Goal: Task Accomplishment & Management: Use online tool/utility

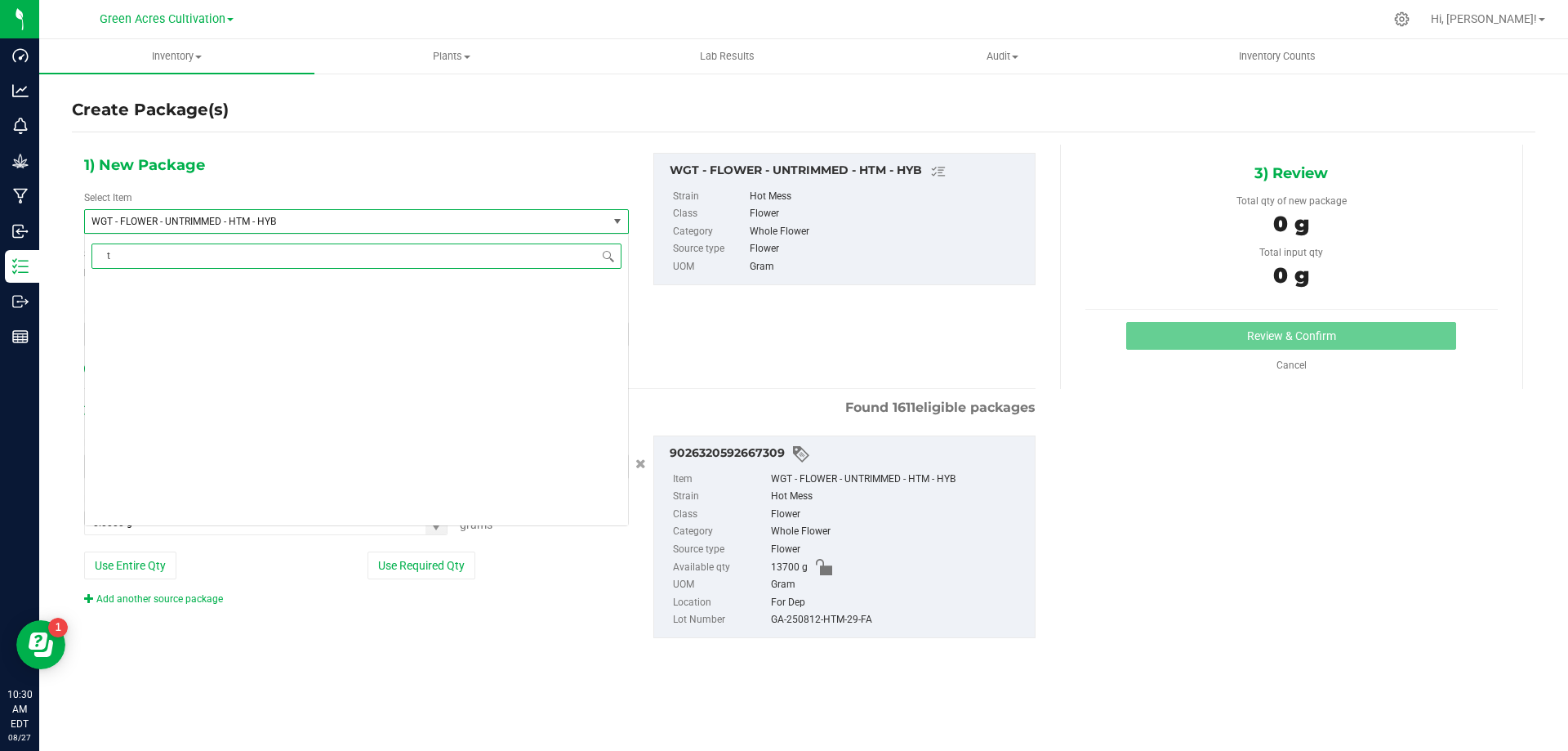
scroll to position [345931, 0]
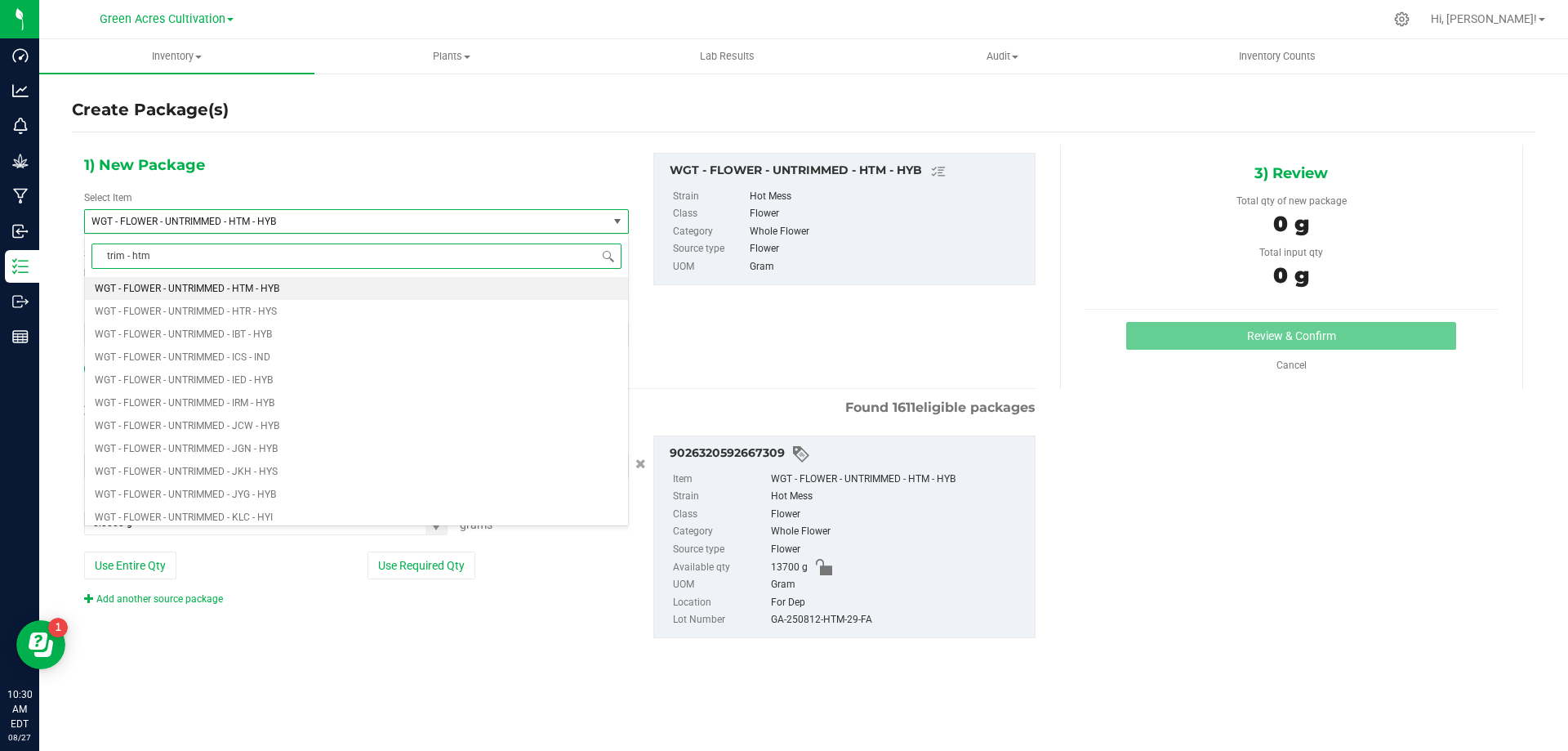
type input "trim - htm"
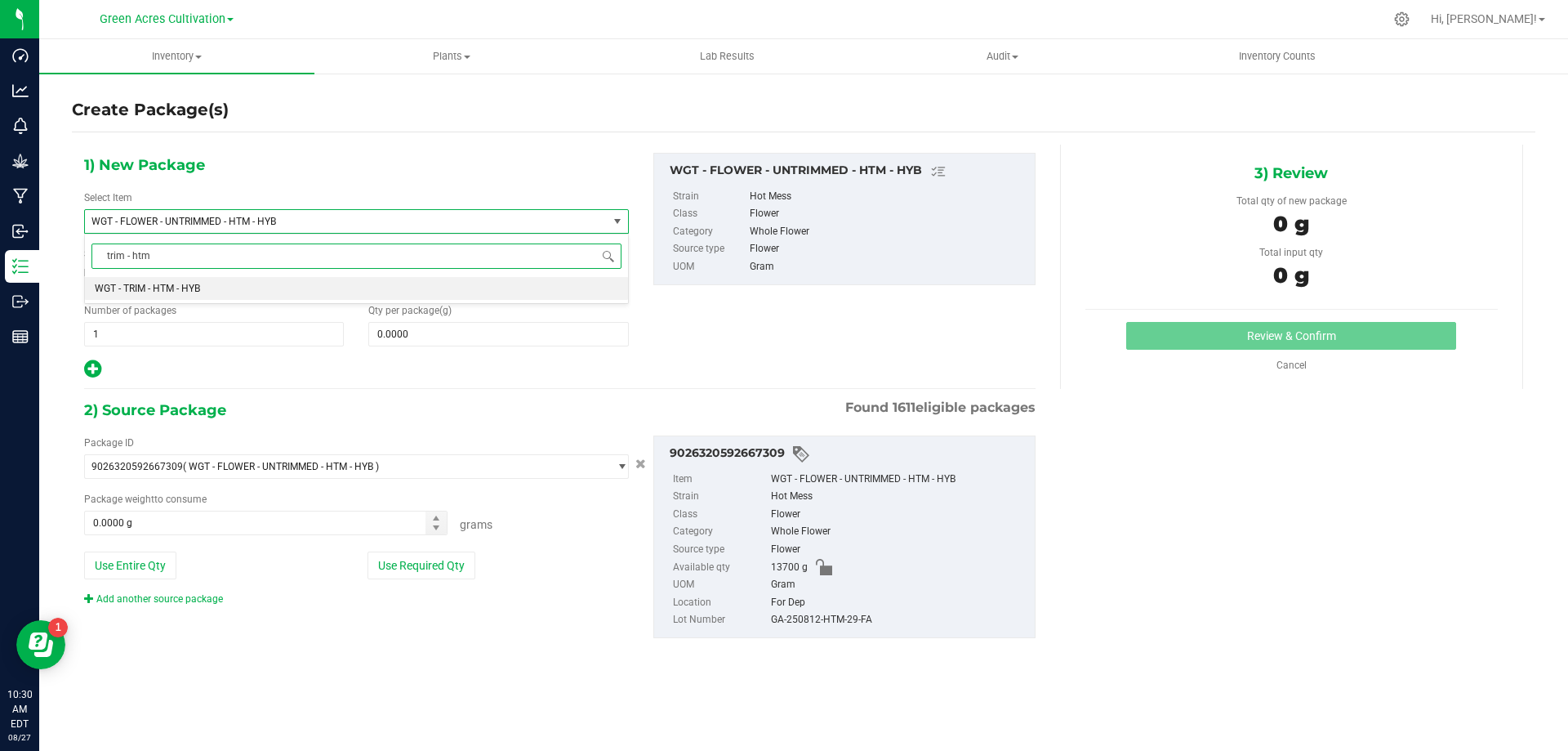
scroll to position [0, 0]
click at [349, 287] on li "WGT - TRIM - HTM - HYB" at bounding box center [357, 288] width 543 height 23
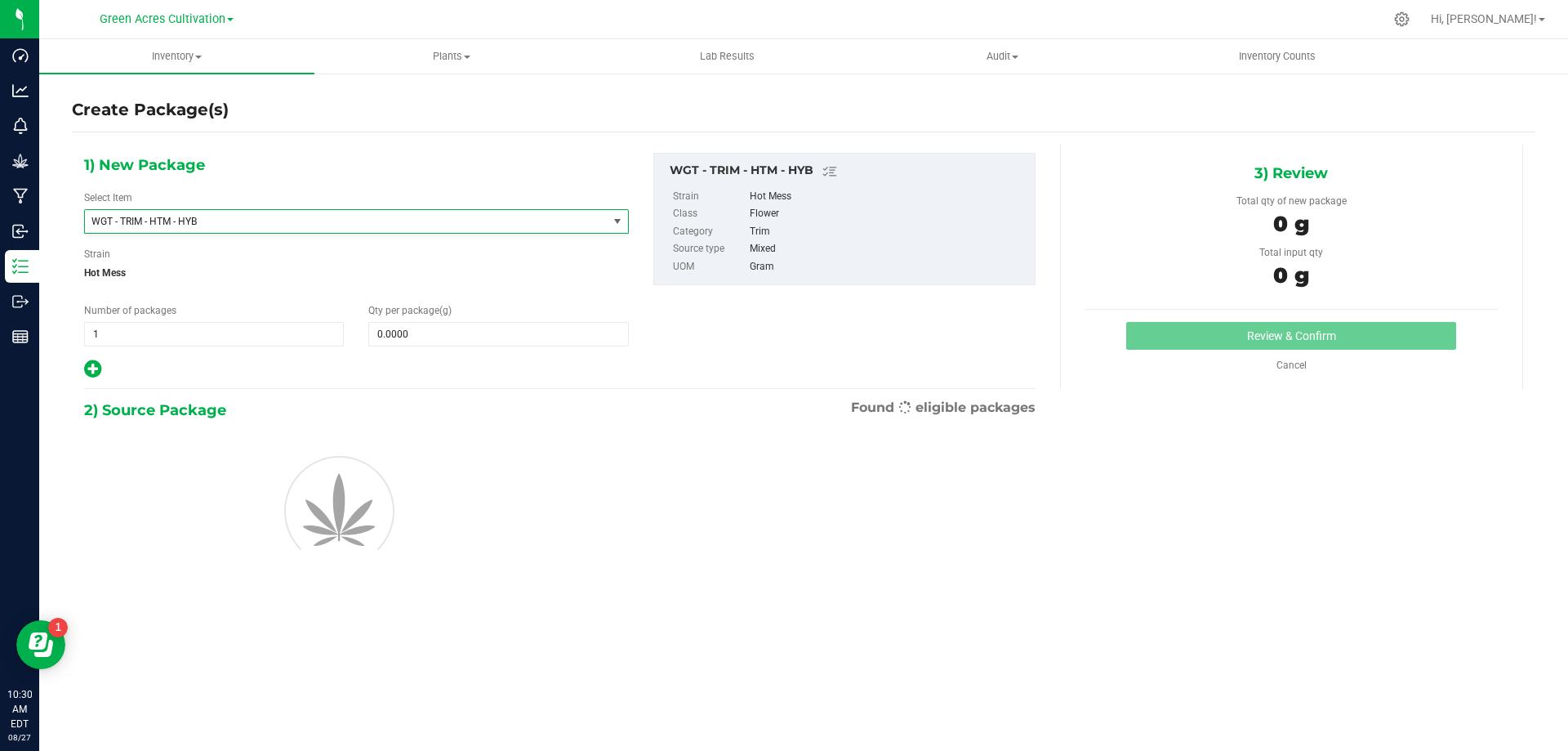
type input "0.0000"
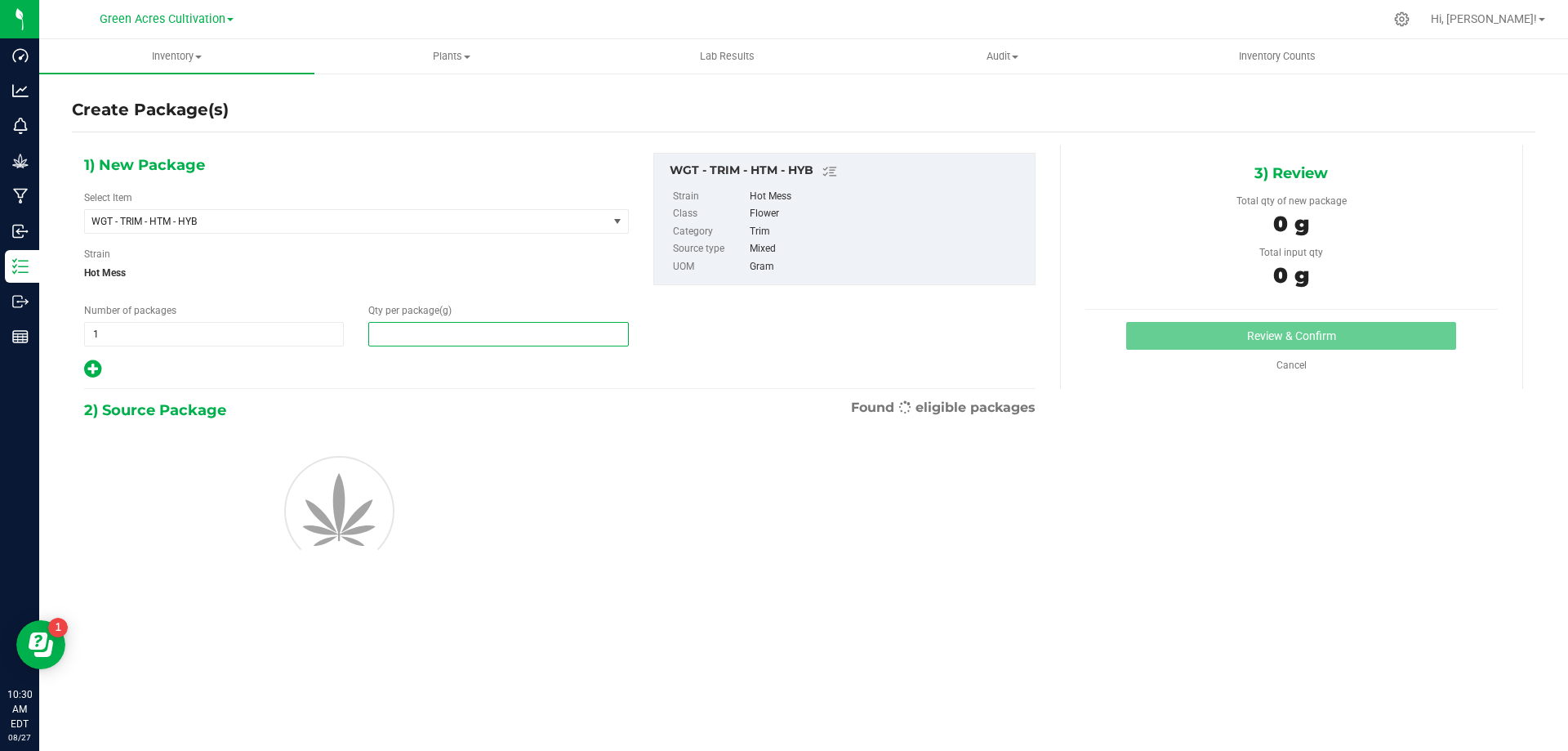
click at [439, 338] on span at bounding box center [497, 334] width 260 height 25
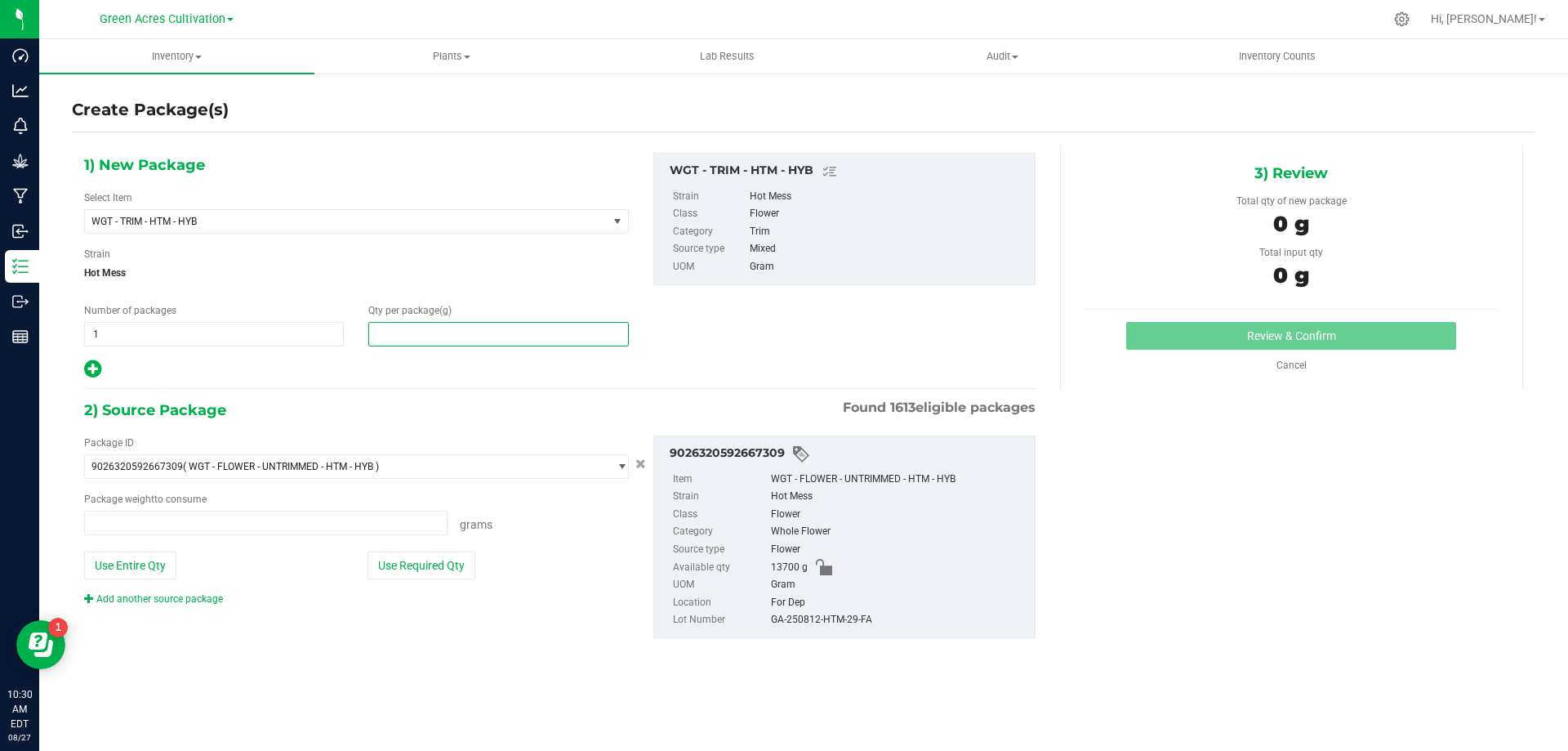
type input "0.0000 g"
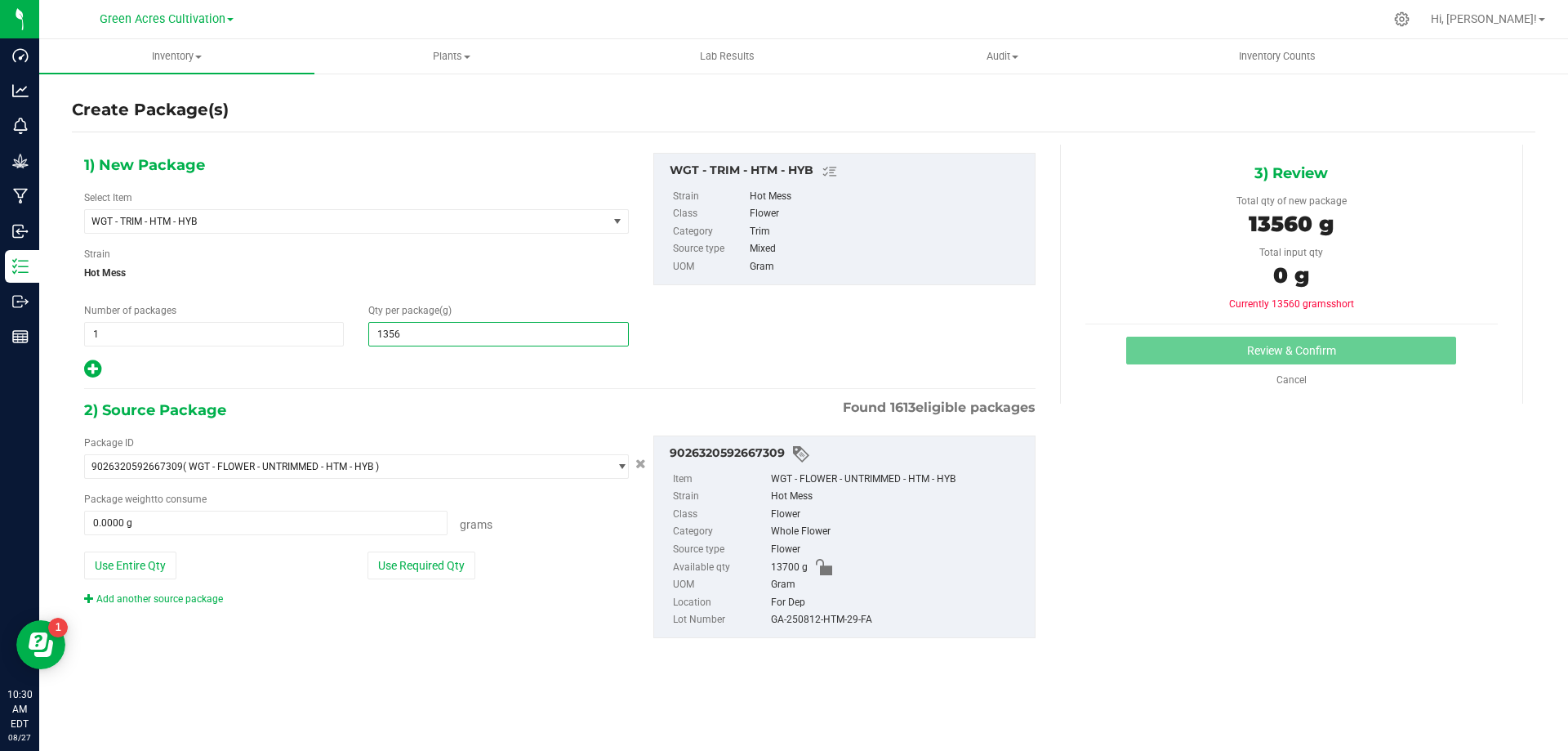
type input "13560"
type input "13,560.0000"
click at [454, 568] on button "Use Required Qty" at bounding box center [421, 566] width 107 height 28
type input "13560.0000 g"
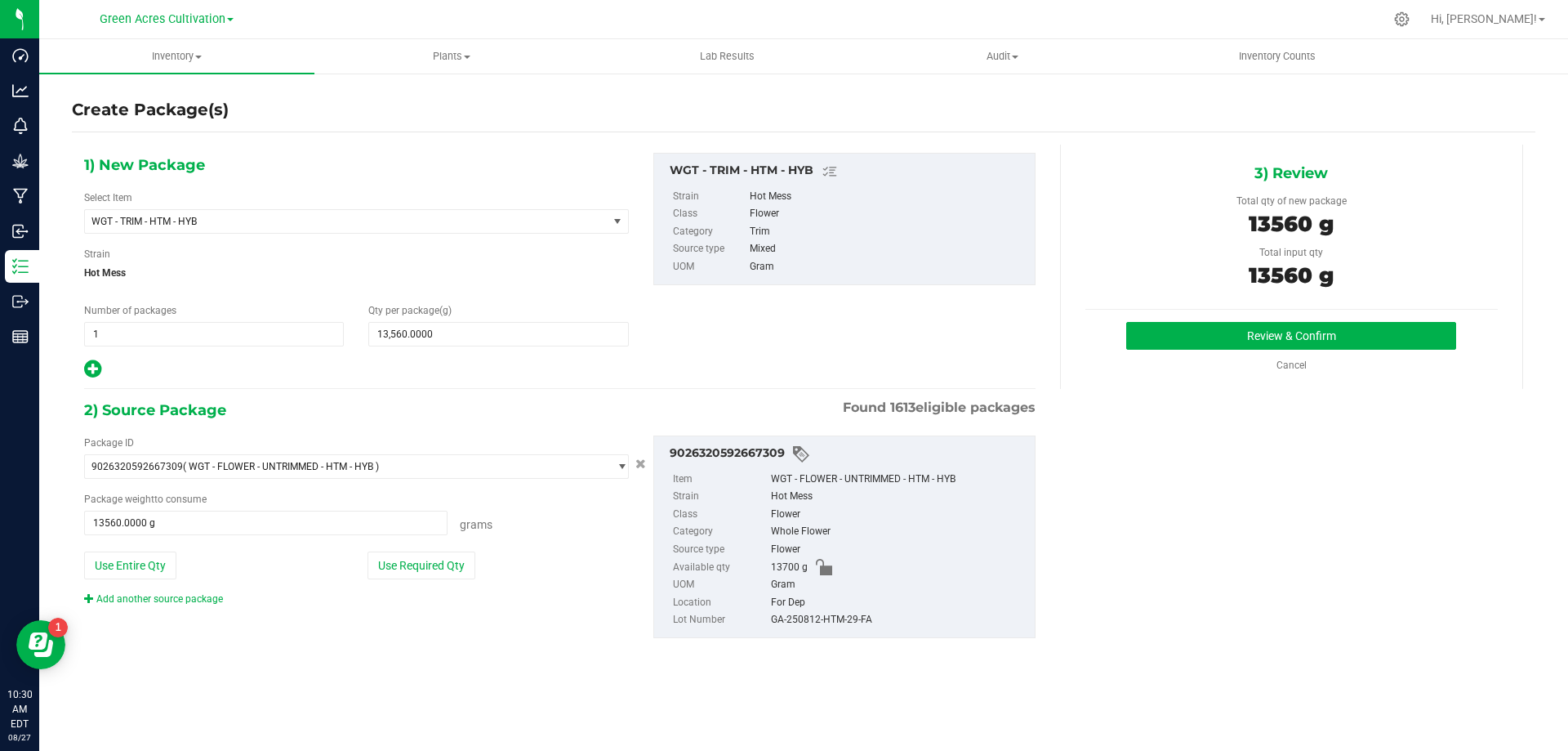
click at [827, 622] on div "GA-250812-HTM-29-FA" at bounding box center [898, 621] width 256 height 18
copy div "GA-250812-HTM-29-FA"
click at [1324, 334] on button "Review & Confirm" at bounding box center [1291, 336] width 330 height 28
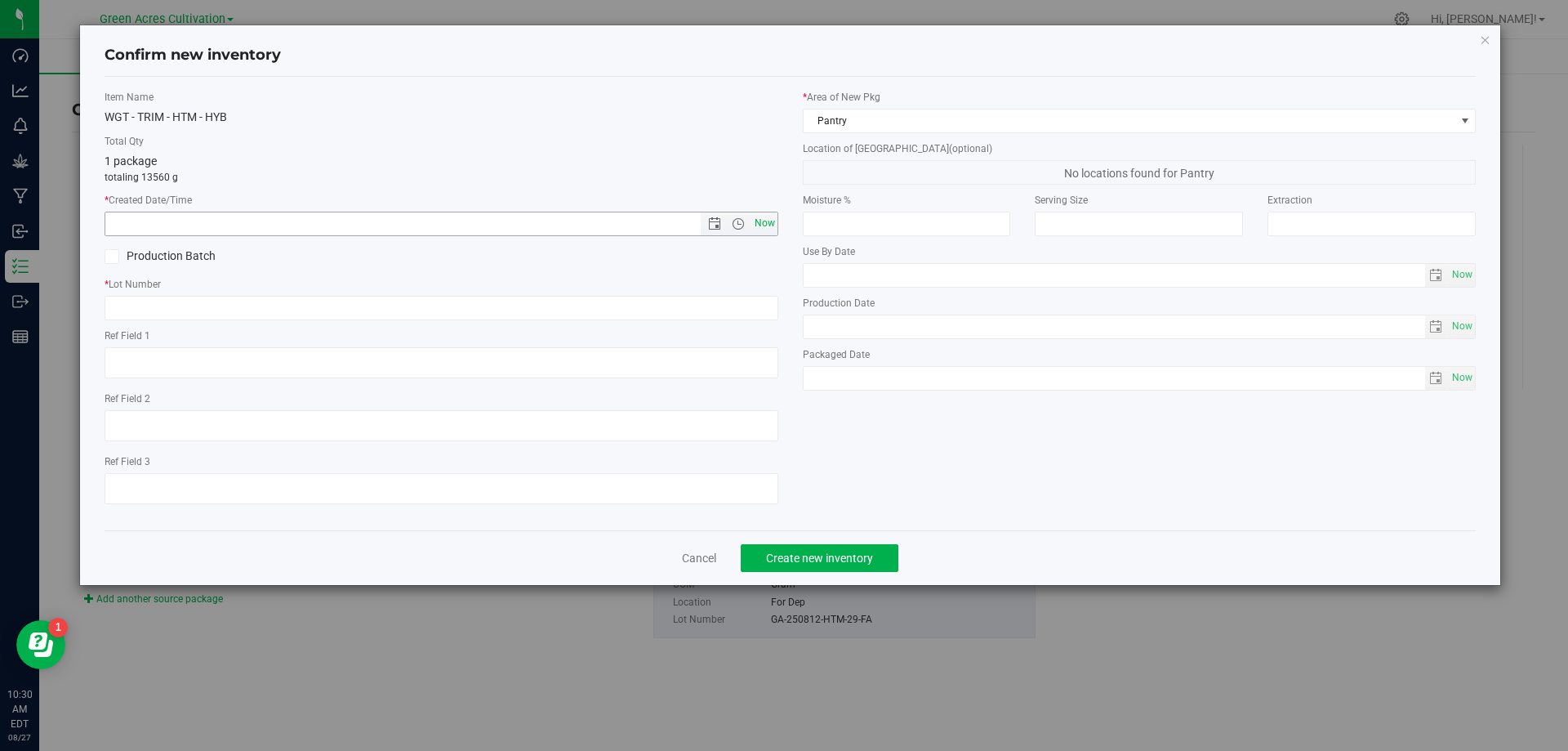
click at [761, 228] on span "Now" at bounding box center [764, 224] width 28 height 24
type input "[DATE] 10:30 AM"
click at [763, 314] on input "text" at bounding box center [441, 308] width 673 height 25
paste input "GA-250812-HTM-29-FA"
type input "GA-250812-HTM-29-TB"
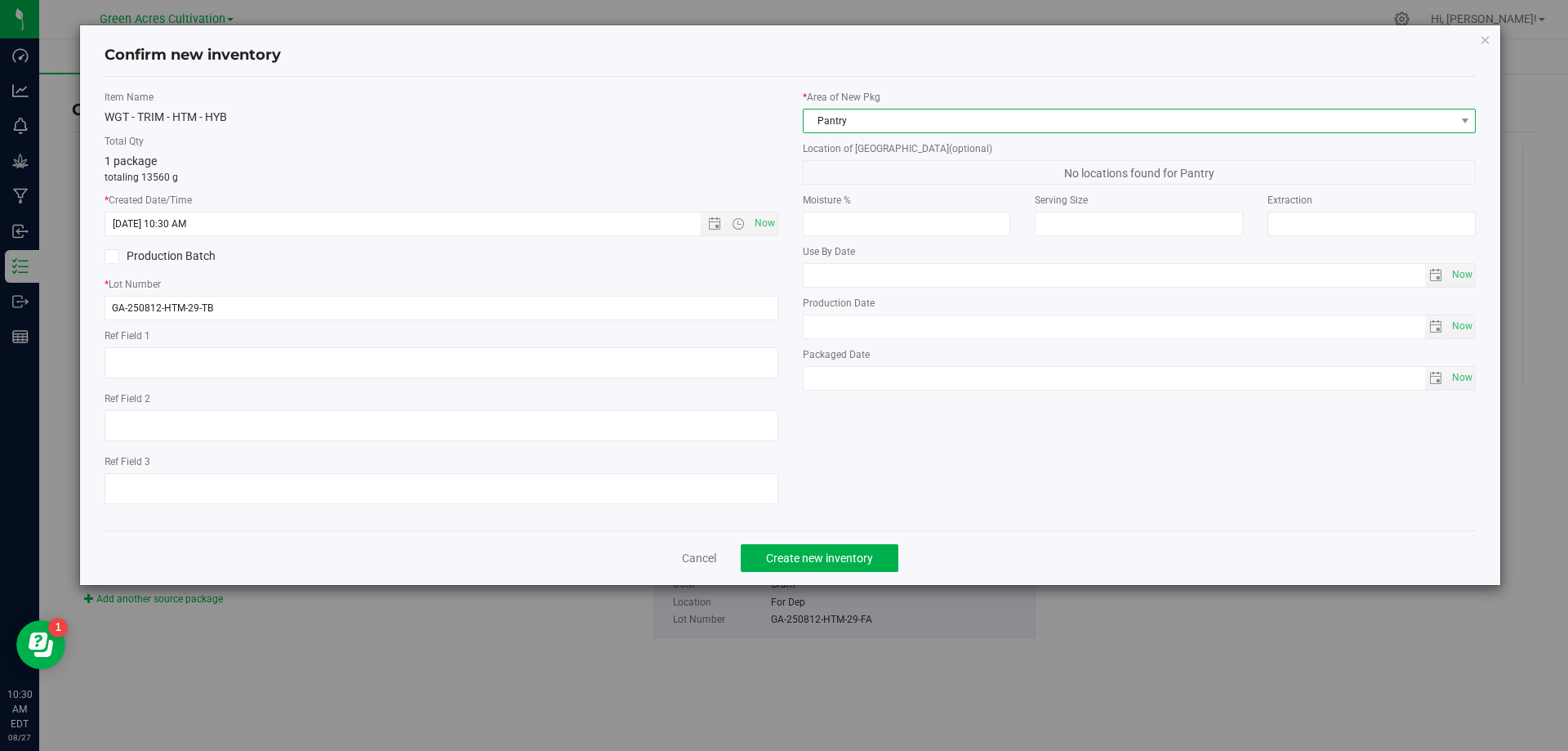
click at [1023, 120] on span "Pantry" at bounding box center [1129, 120] width 651 height 23
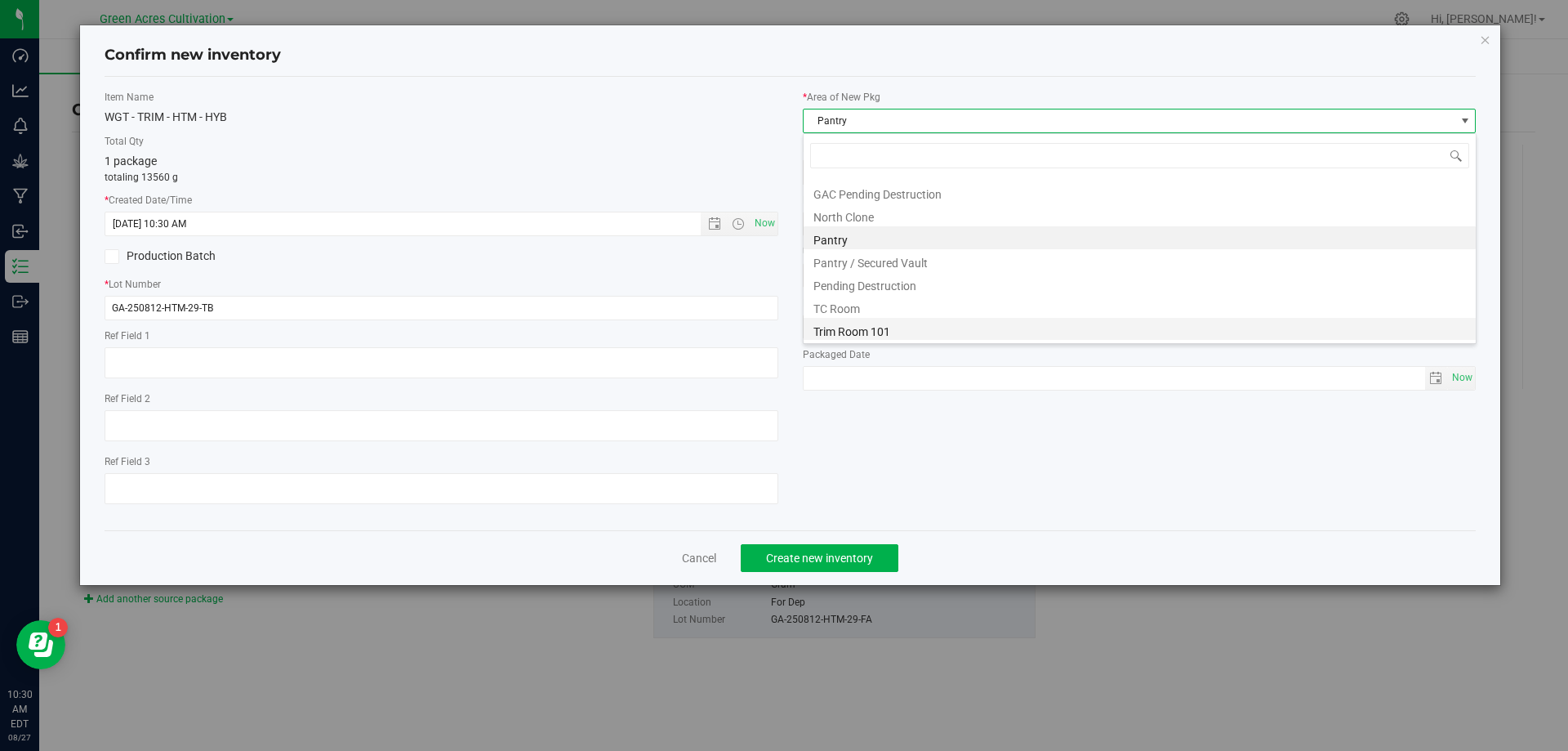
scroll to position [226, 0]
click at [936, 340] on li "Trim Room 101" at bounding box center [1140, 328] width 672 height 23
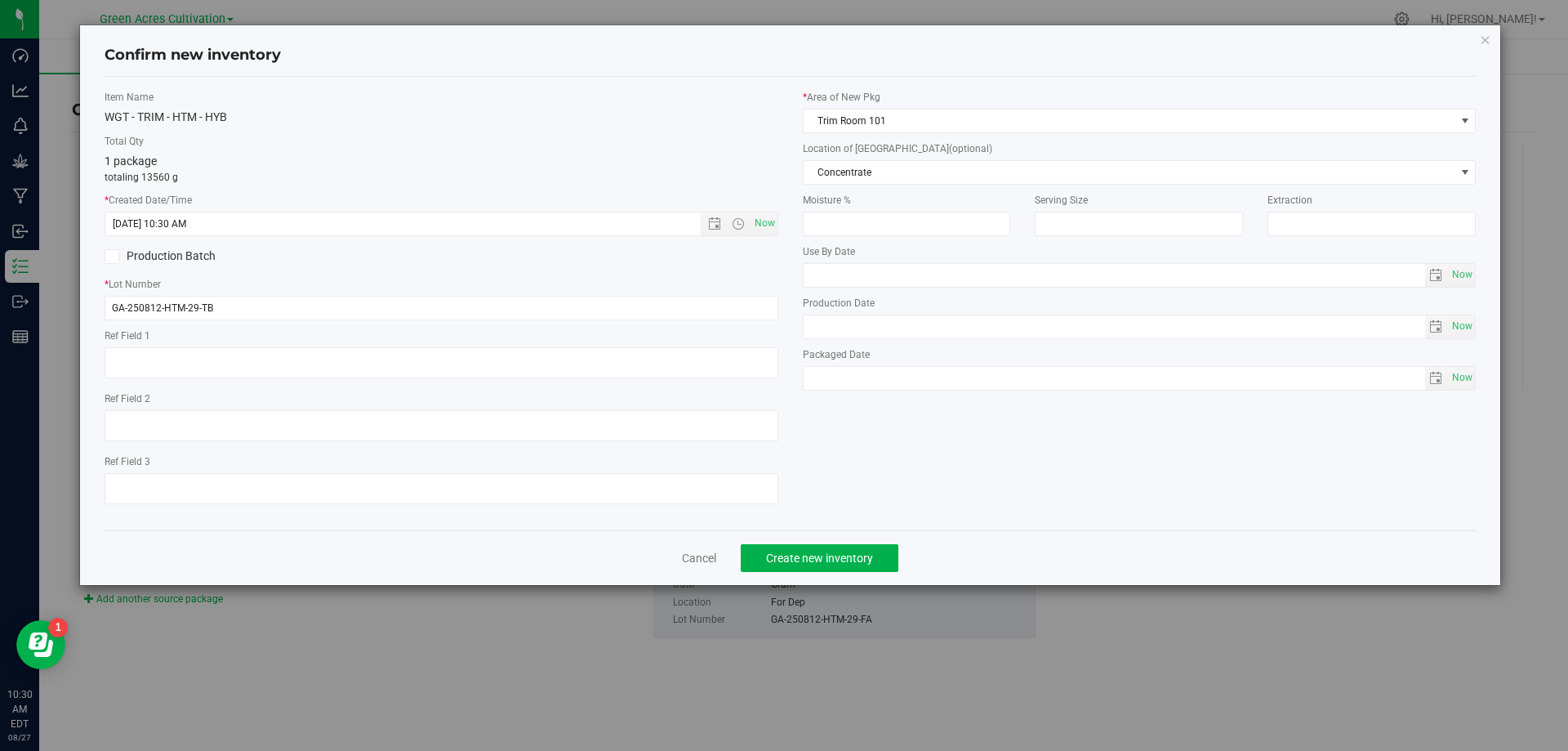
click at [964, 150] on label "Location of [GEOGRAPHIC_DATA] (optional)" at bounding box center [1140, 149] width 673 height 15
click at [962, 188] on div "* Area of [GEOGRAPHIC_DATA] Trim Room 101 Location of [GEOGRAPHIC_DATA] (option…" at bounding box center [1140, 244] width 698 height 308
click at [962, 182] on span "Concentrate" at bounding box center [1129, 172] width 651 height 23
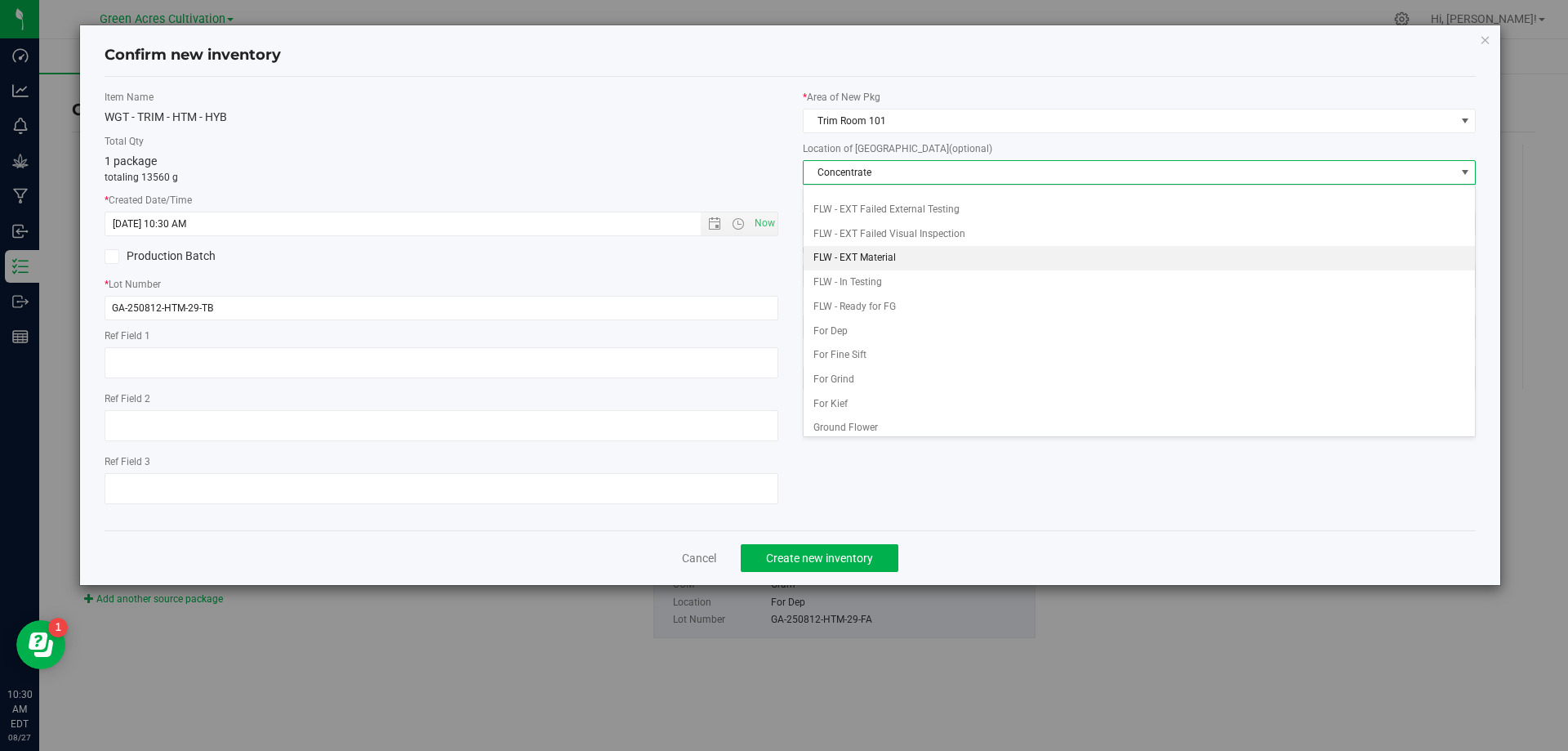
scroll to position [167, 0]
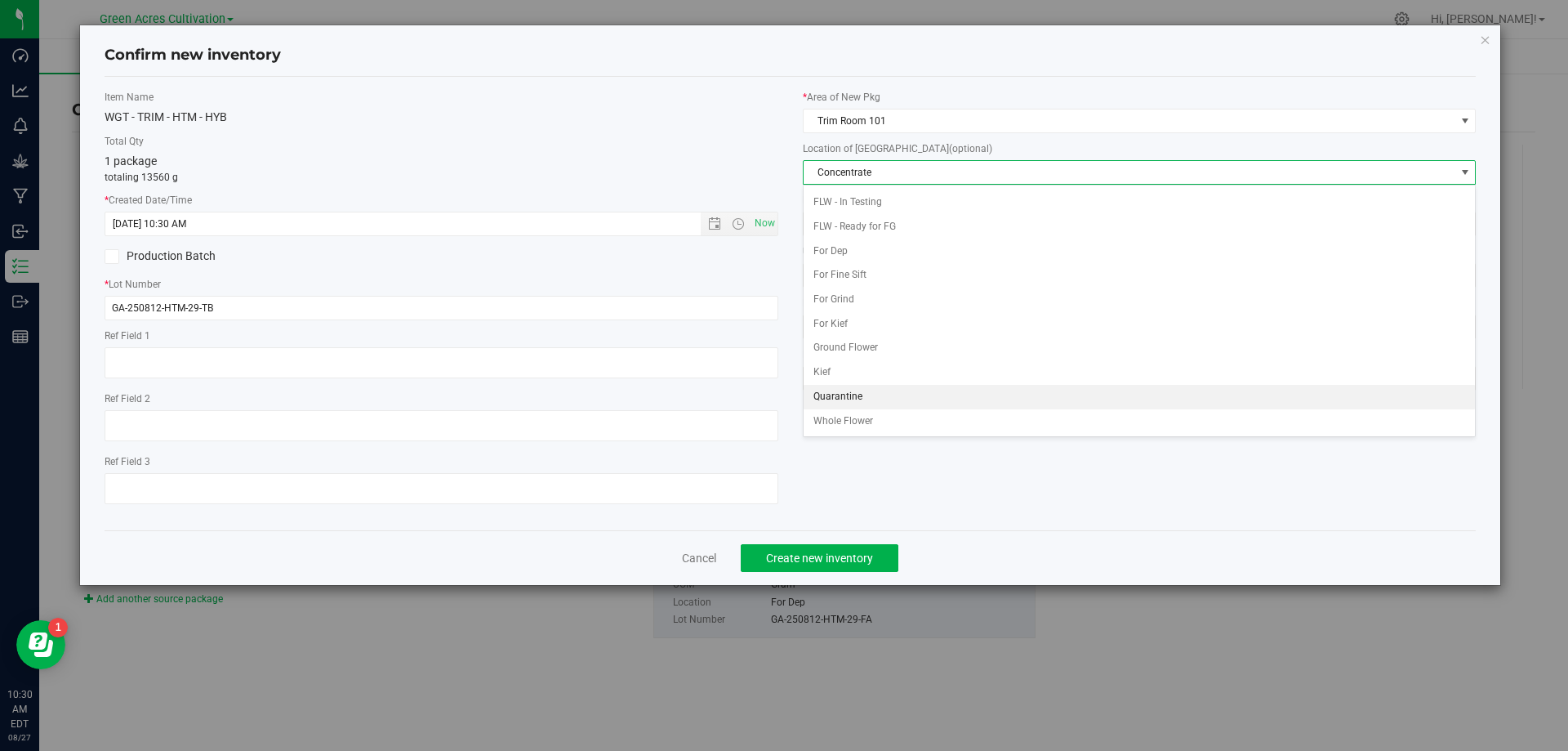
click at [871, 400] on li "Quarantine" at bounding box center [1140, 397] width 672 height 25
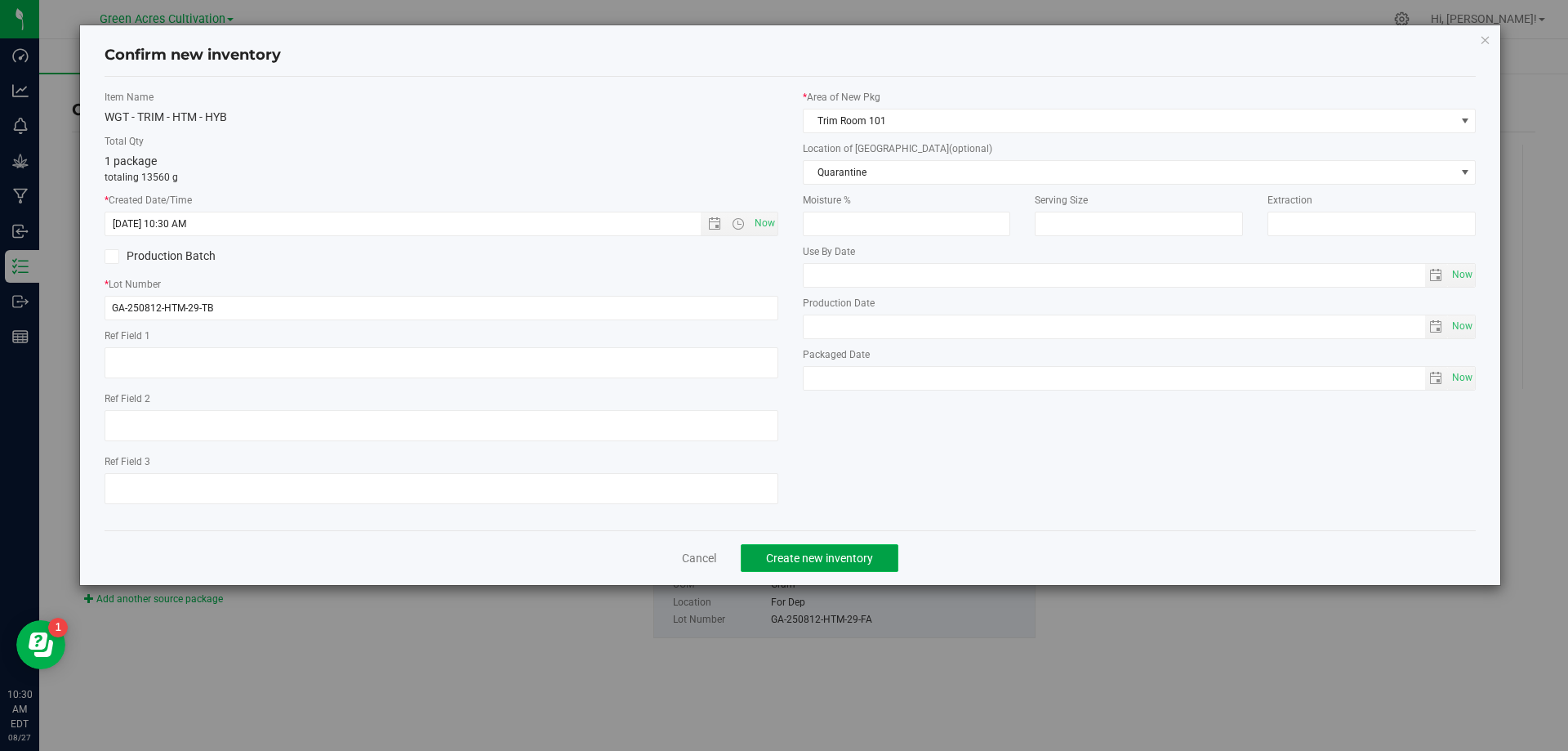
click at [858, 561] on span "Create new inventory" at bounding box center [819, 558] width 107 height 13
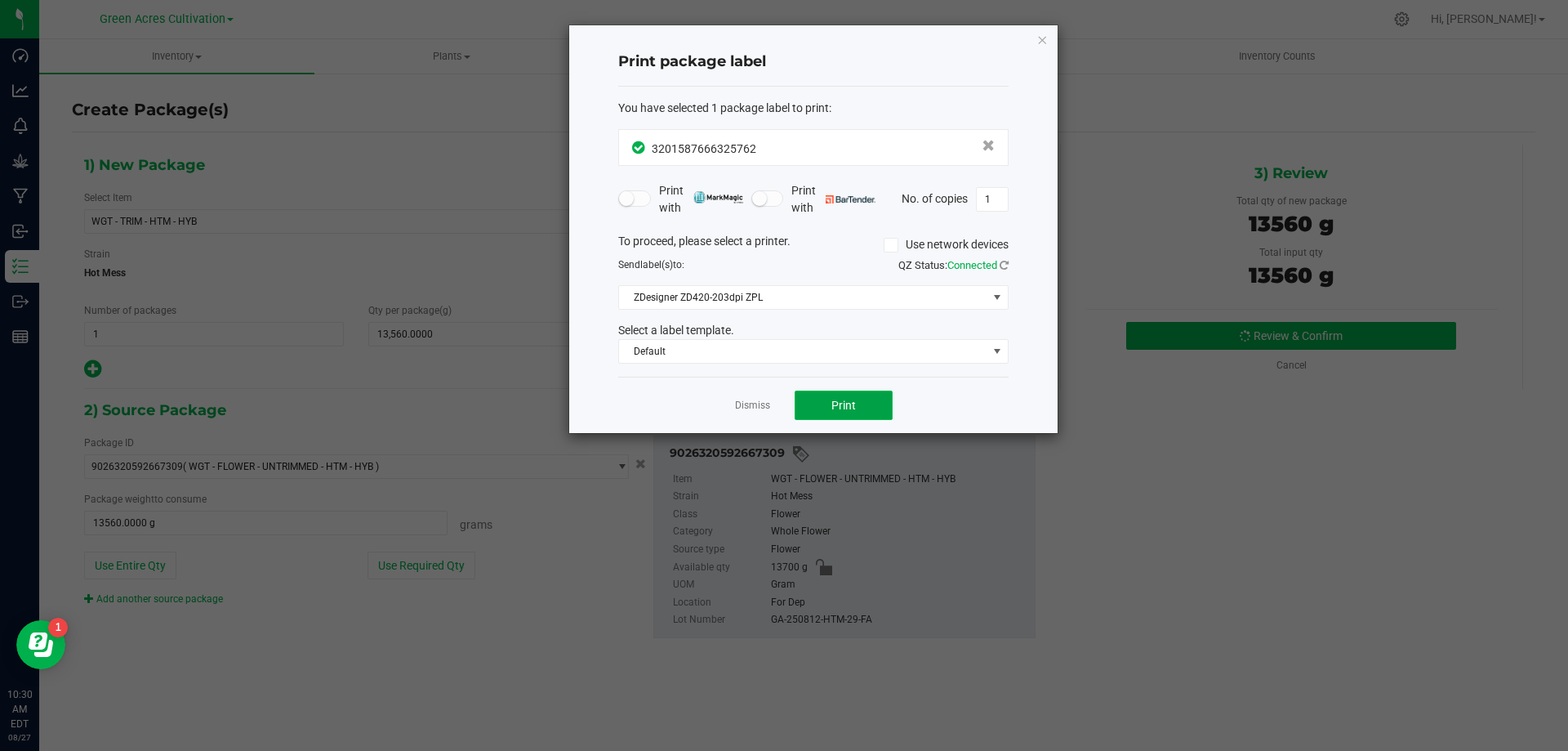
click at [820, 414] on button "Print" at bounding box center [843, 405] width 98 height 29
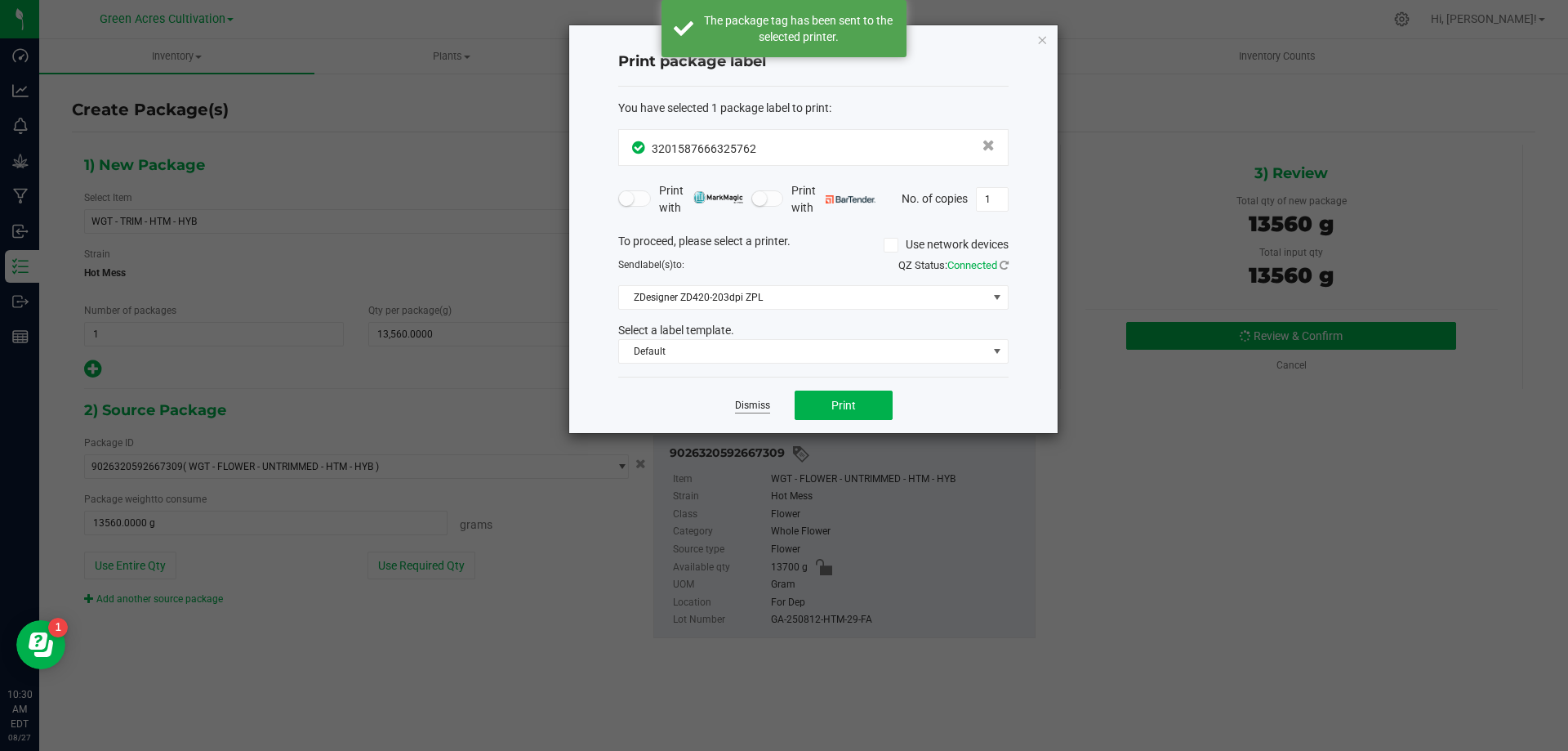
click at [769, 406] on div "Dismiss Print" at bounding box center [813, 404] width 390 height 56
click at [768, 402] on link "Dismiss" at bounding box center [752, 405] width 35 height 14
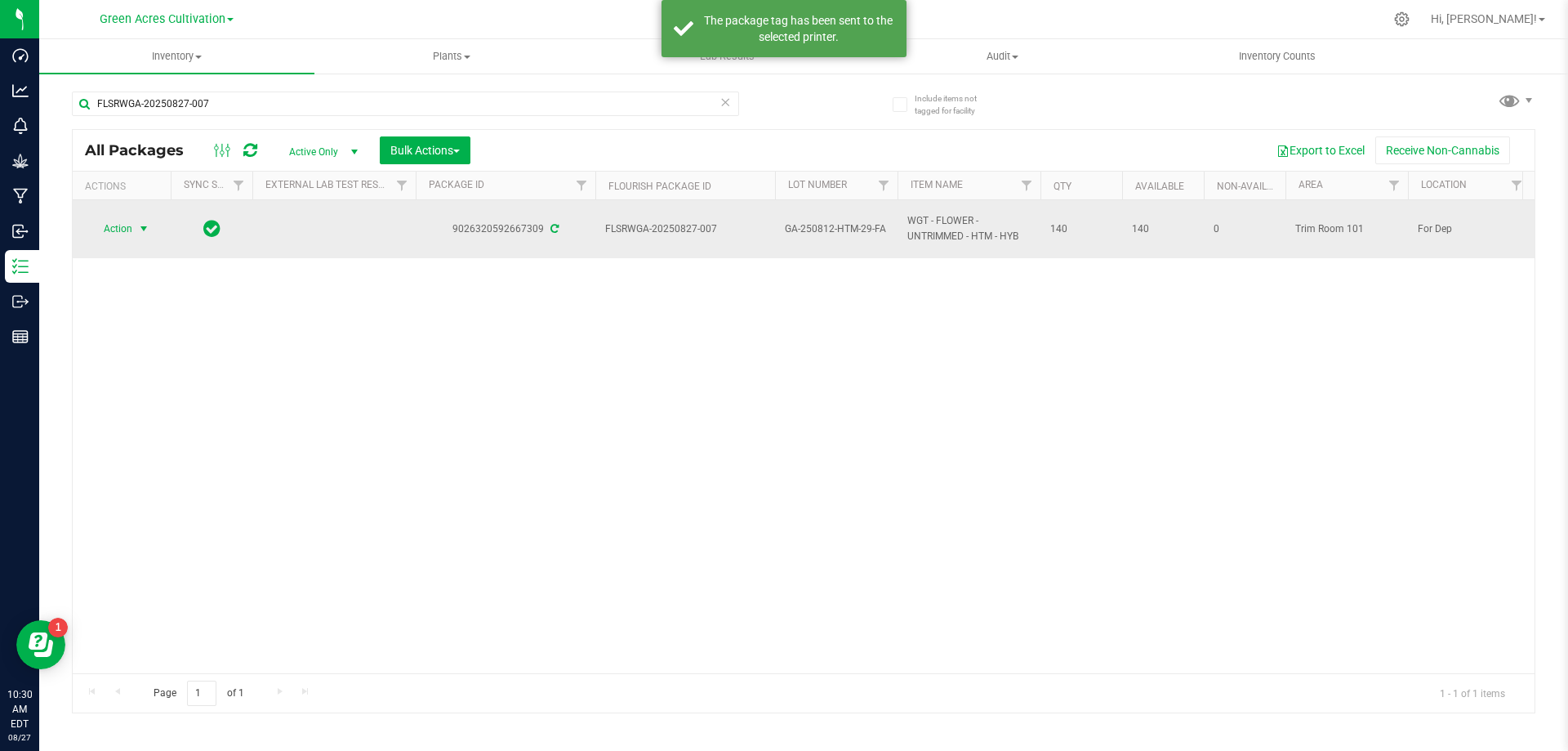
click at [110, 233] on span "Action" at bounding box center [111, 229] width 44 height 23
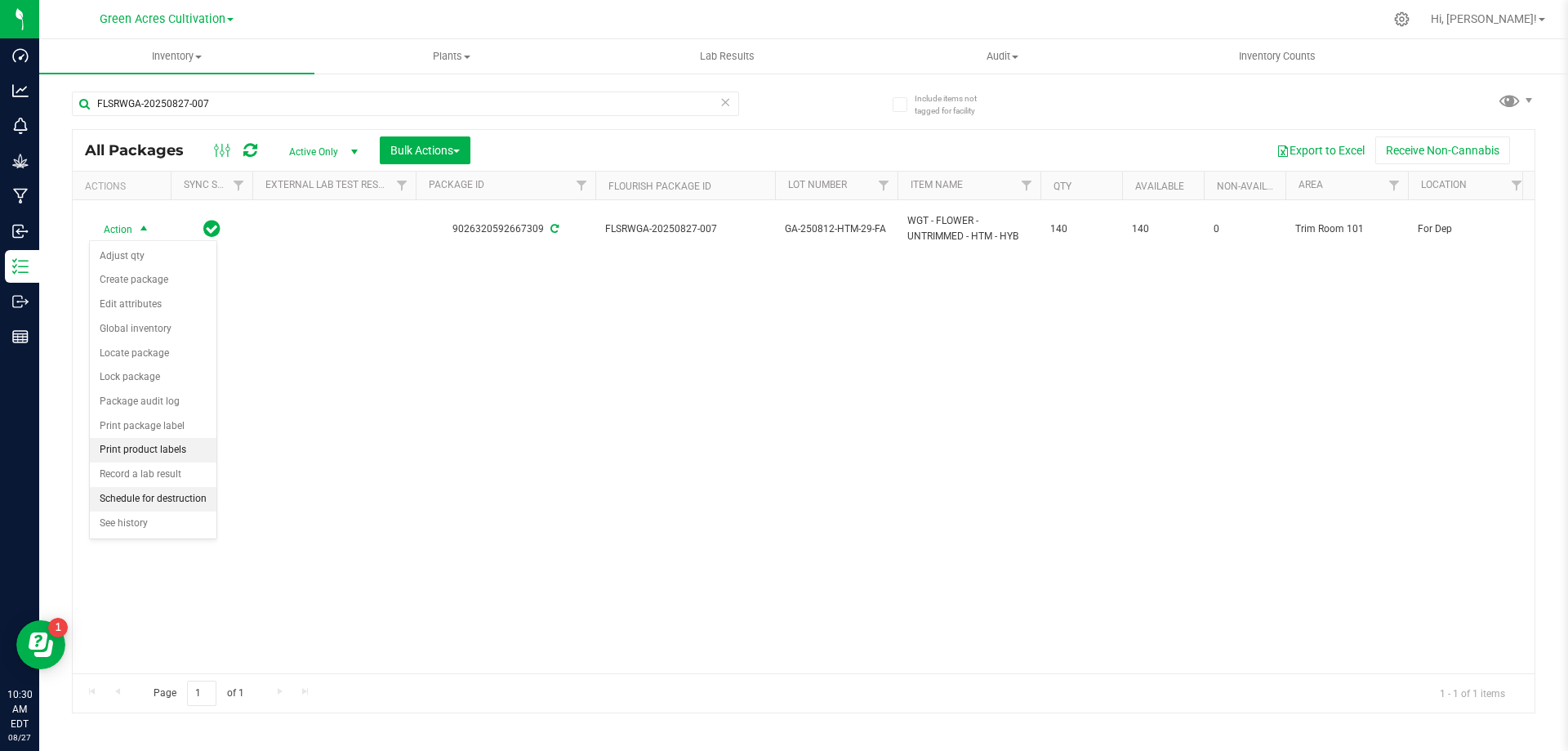
drag, startPoint x: 152, startPoint y: 495, endPoint x: 209, endPoint y: 454, distance: 70.2
click at [158, 491] on li "Schedule for destruction" at bounding box center [153, 499] width 127 height 25
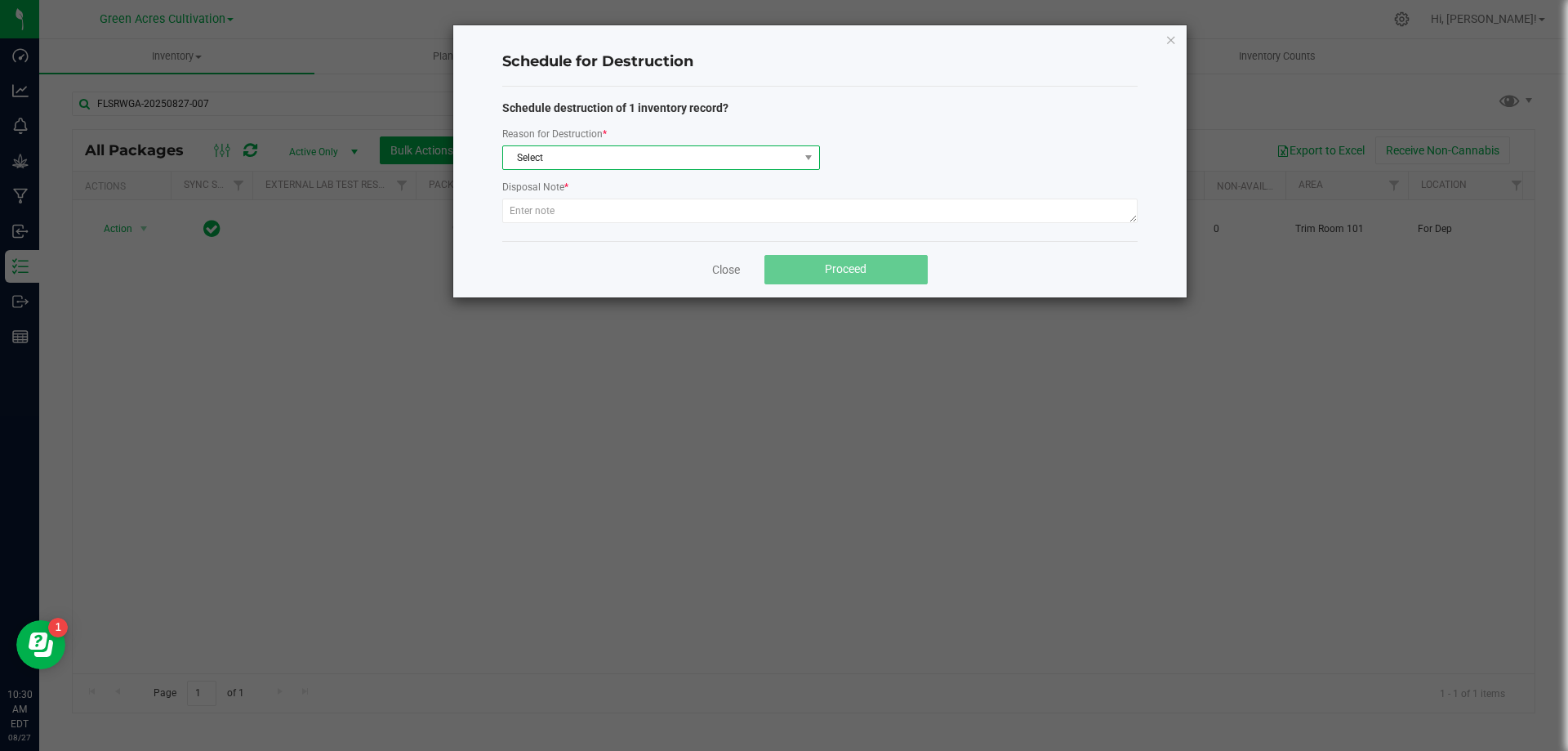
click at [519, 167] on span "Select" at bounding box center [651, 157] width 295 height 23
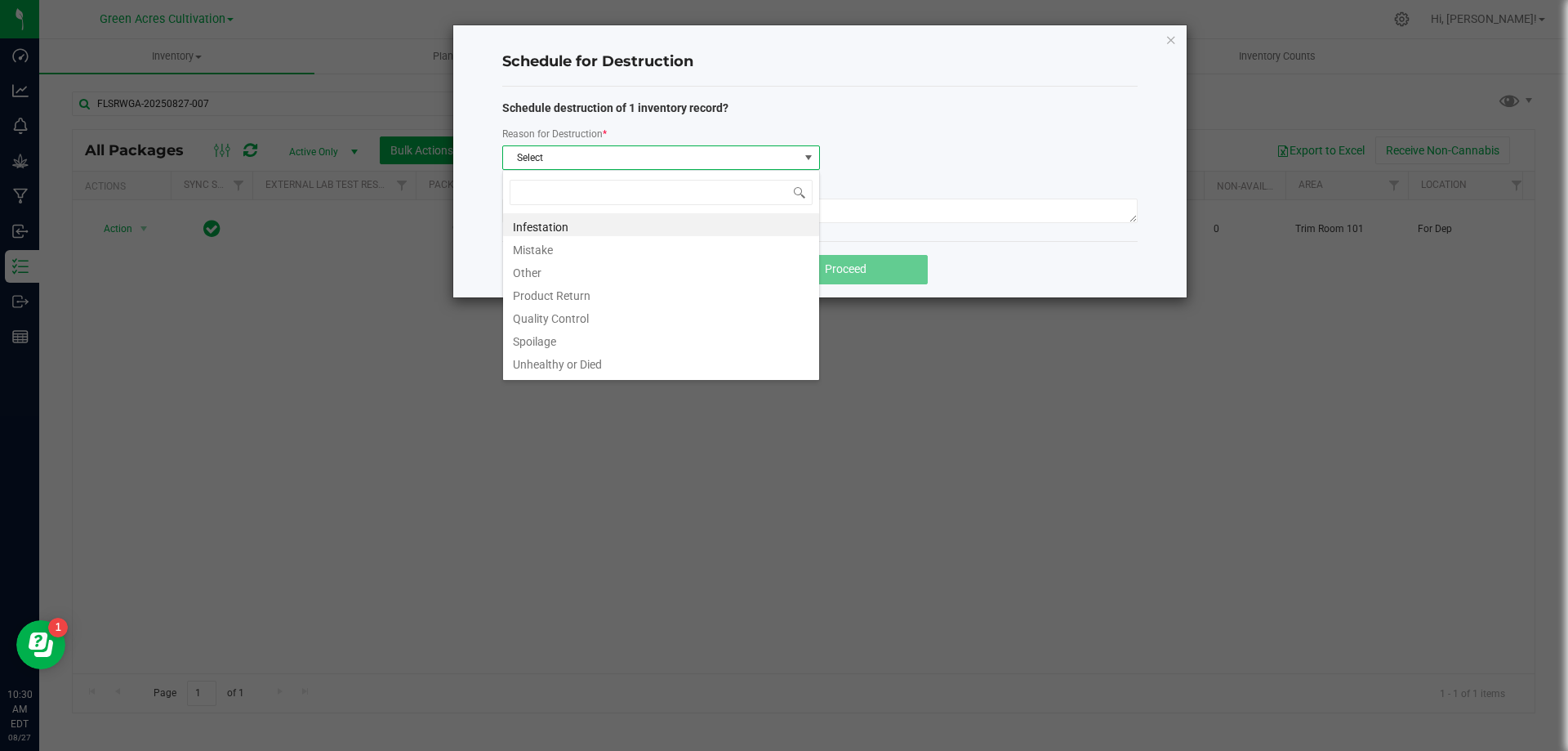
scroll to position [25, 317]
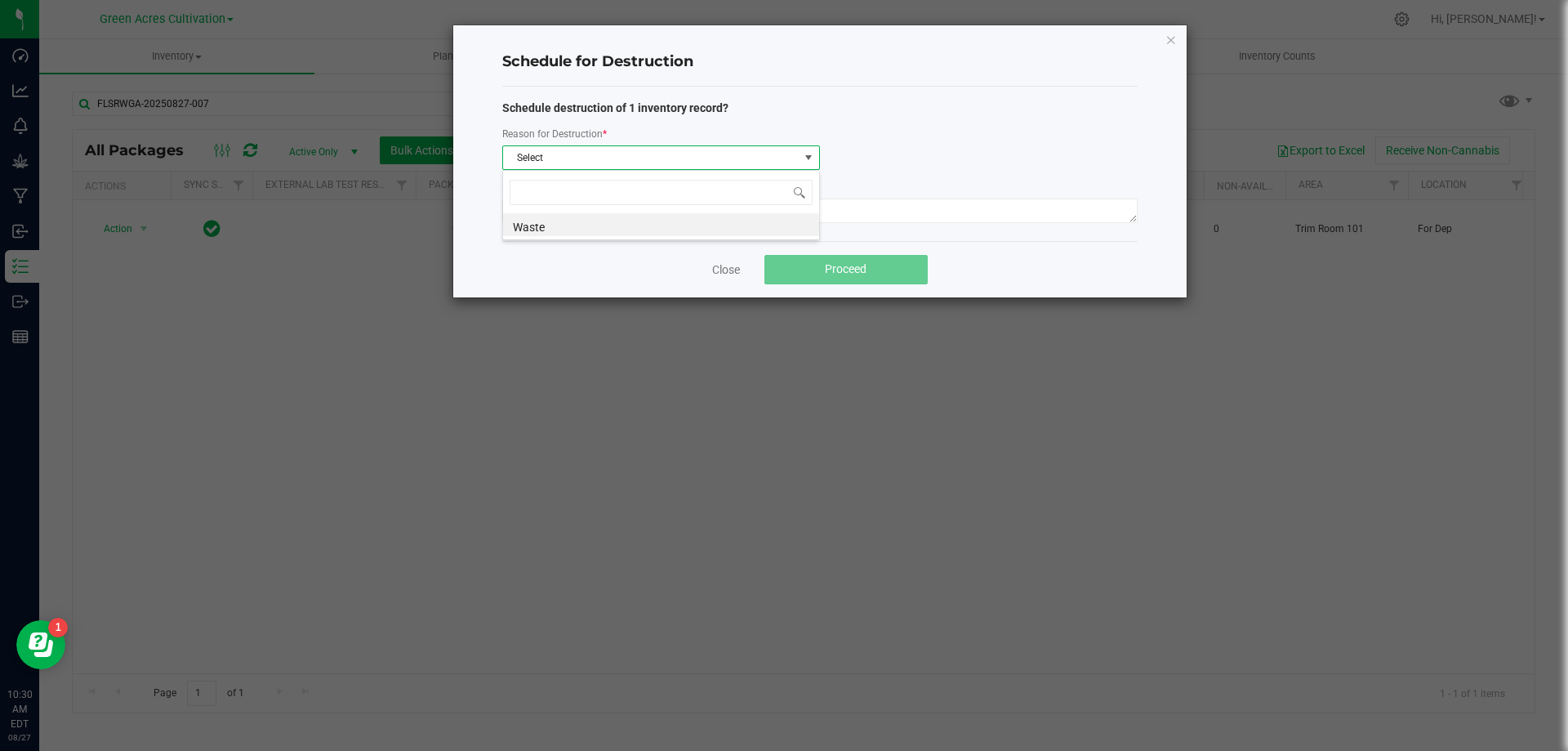
type input "W"
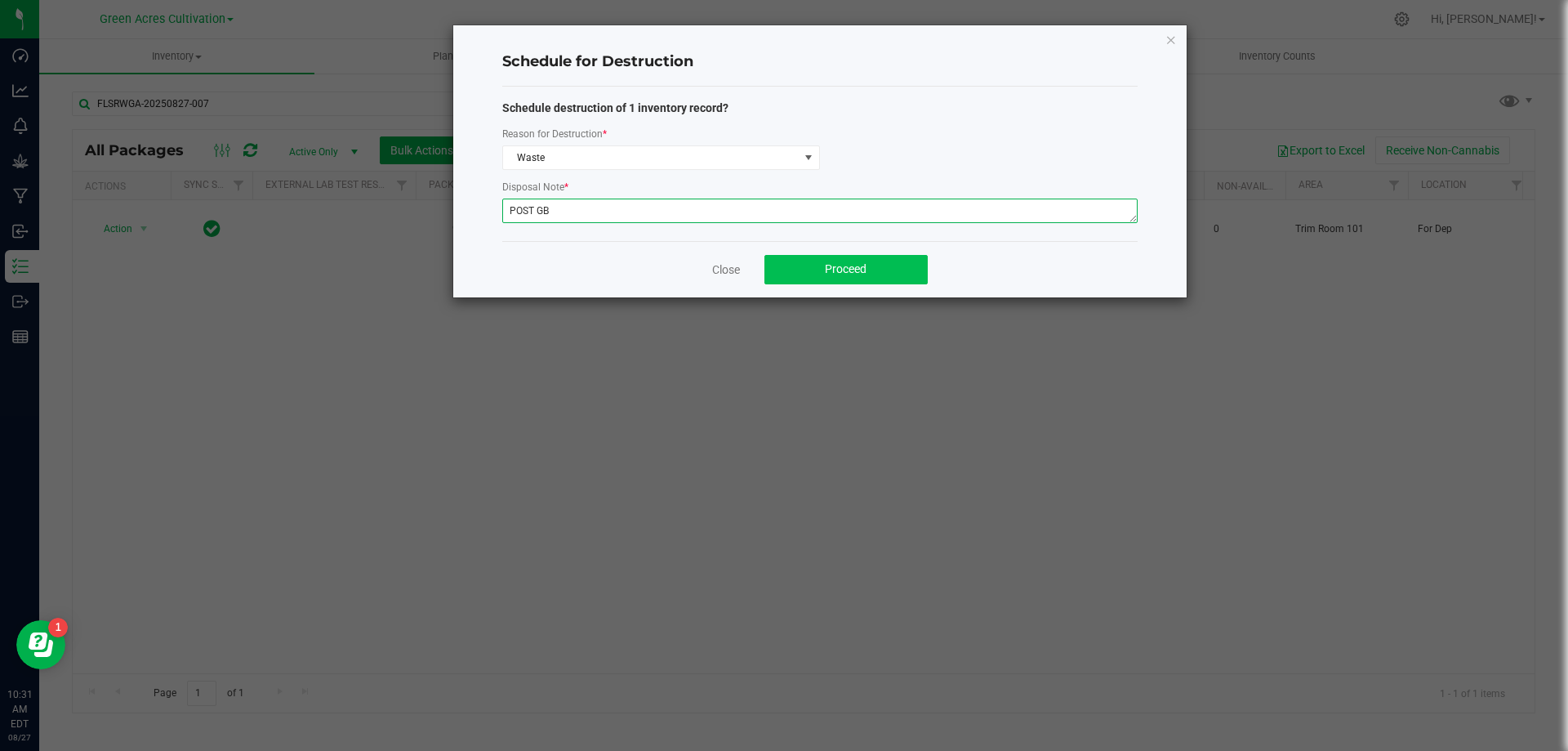
type textarea "POST GB"
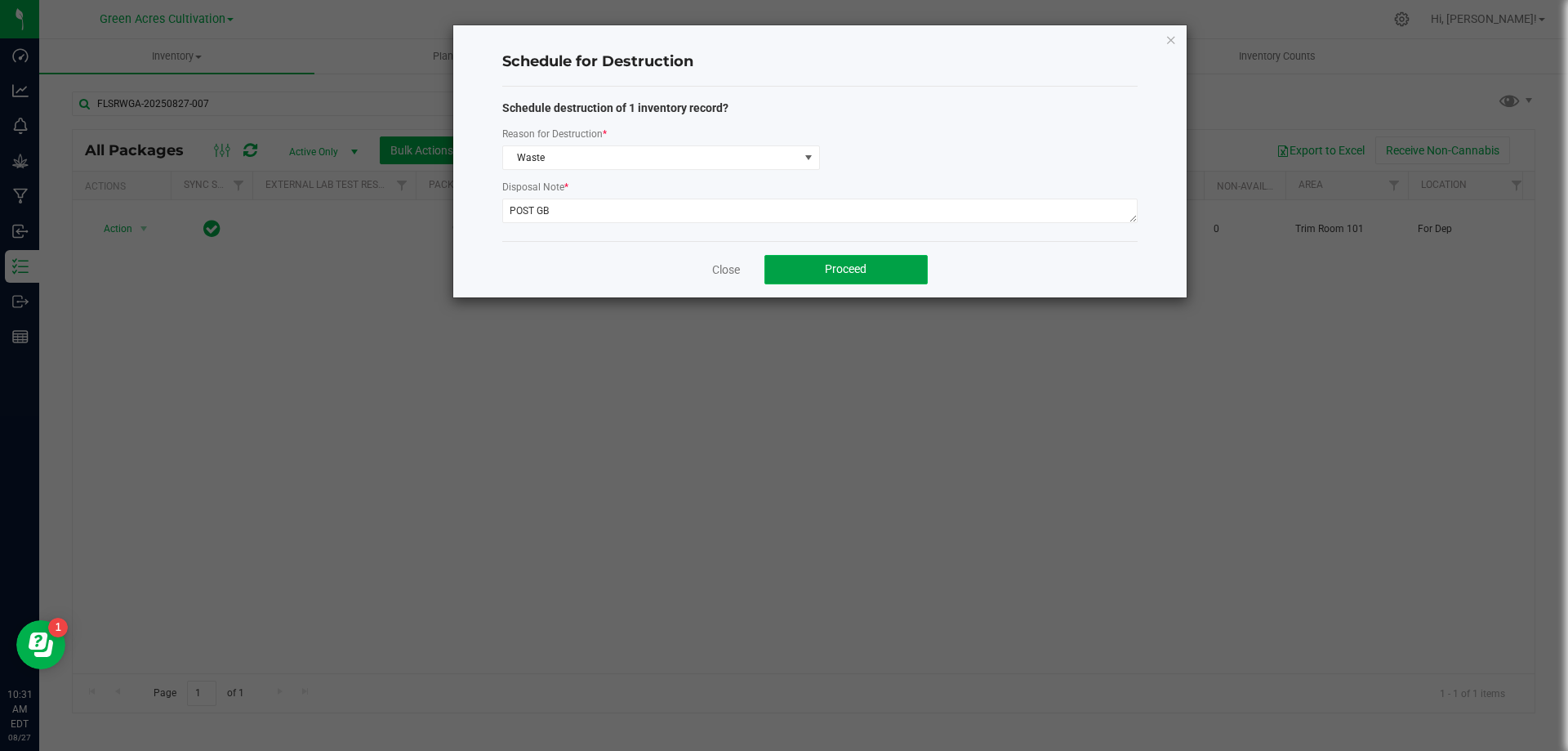
click at [878, 267] on button "Proceed" at bounding box center [846, 270] width 163 height 29
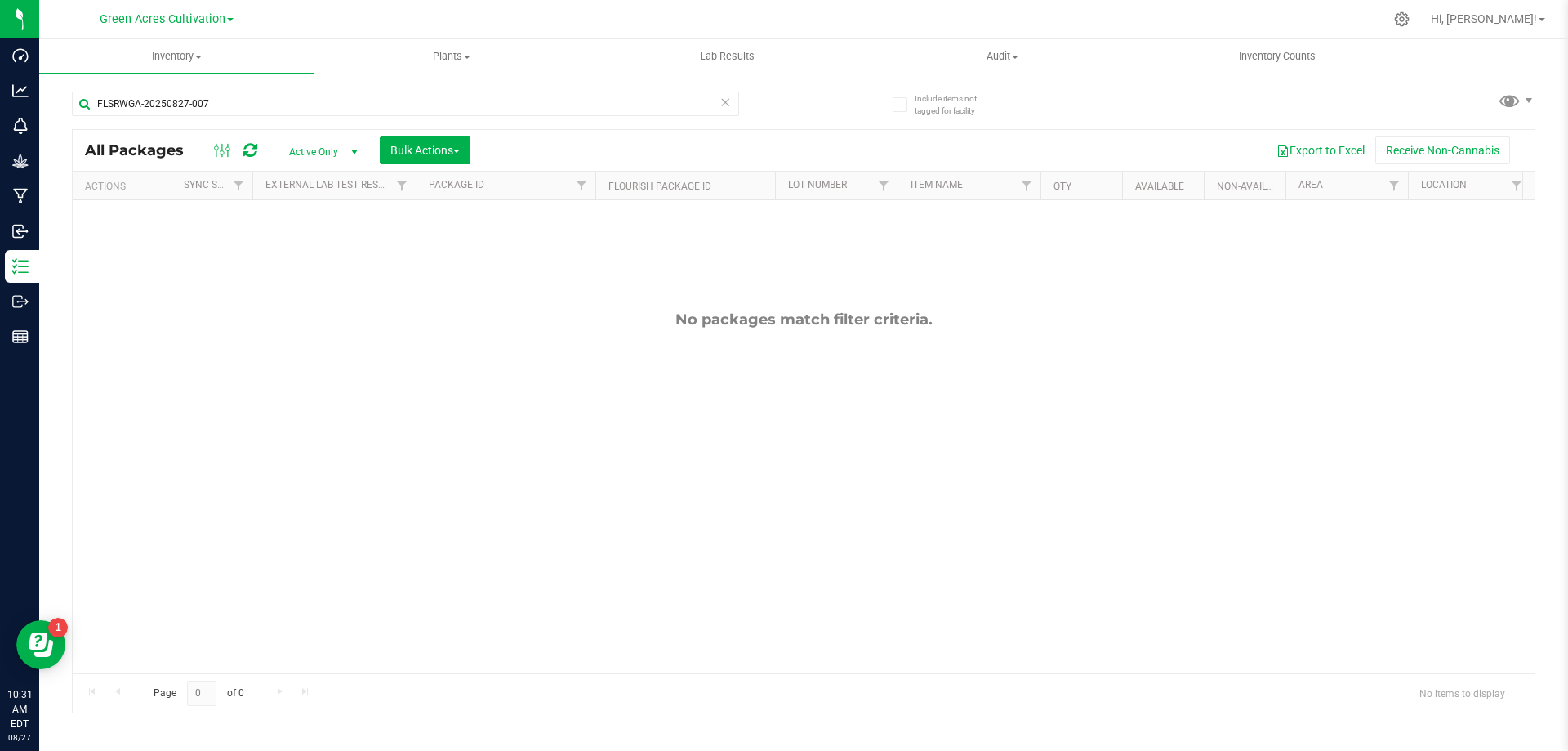
click at [725, 107] on icon at bounding box center [725, 101] width 11 height 19
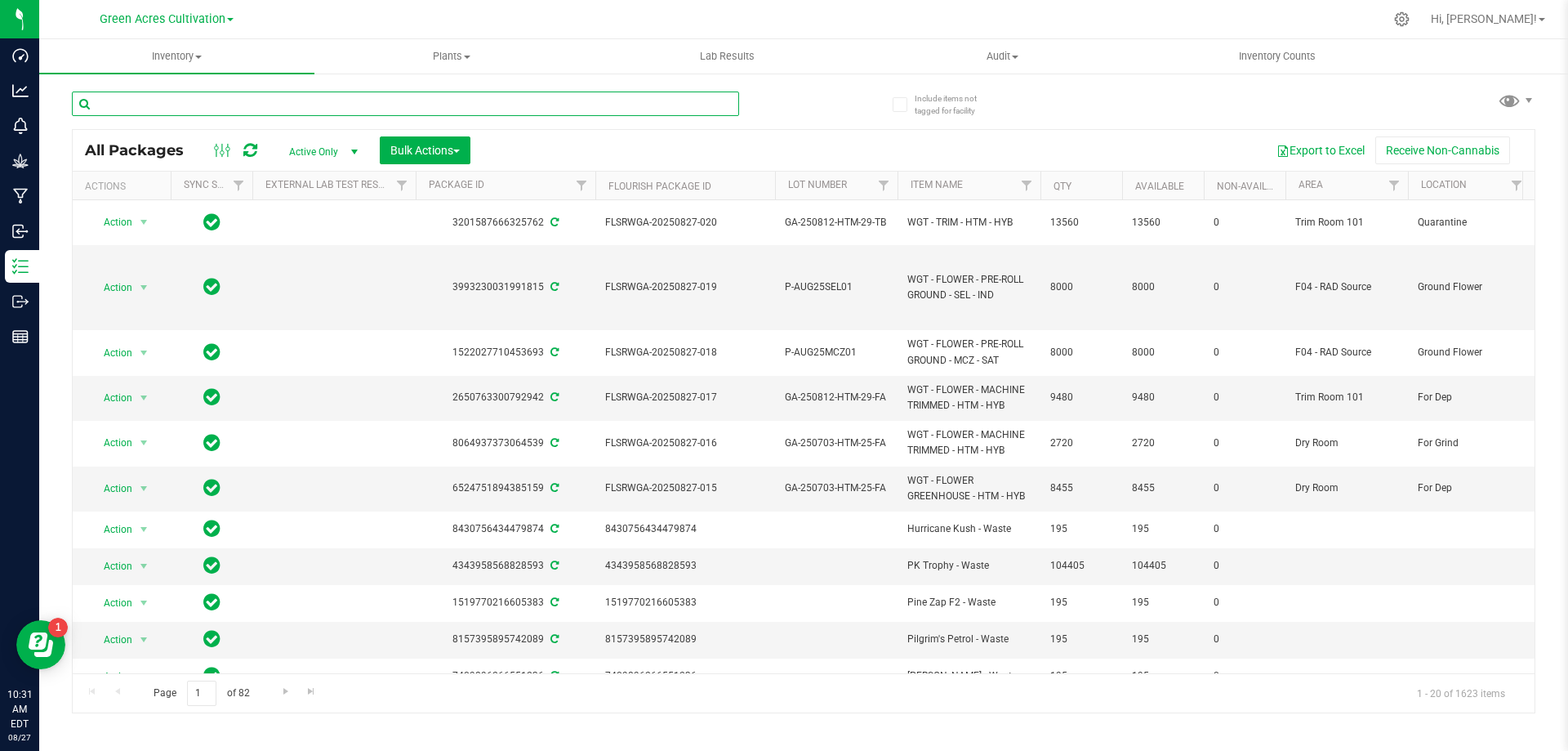
click at [446, 104] on input "text" at bounding box center [405, 104] width 667 height 25
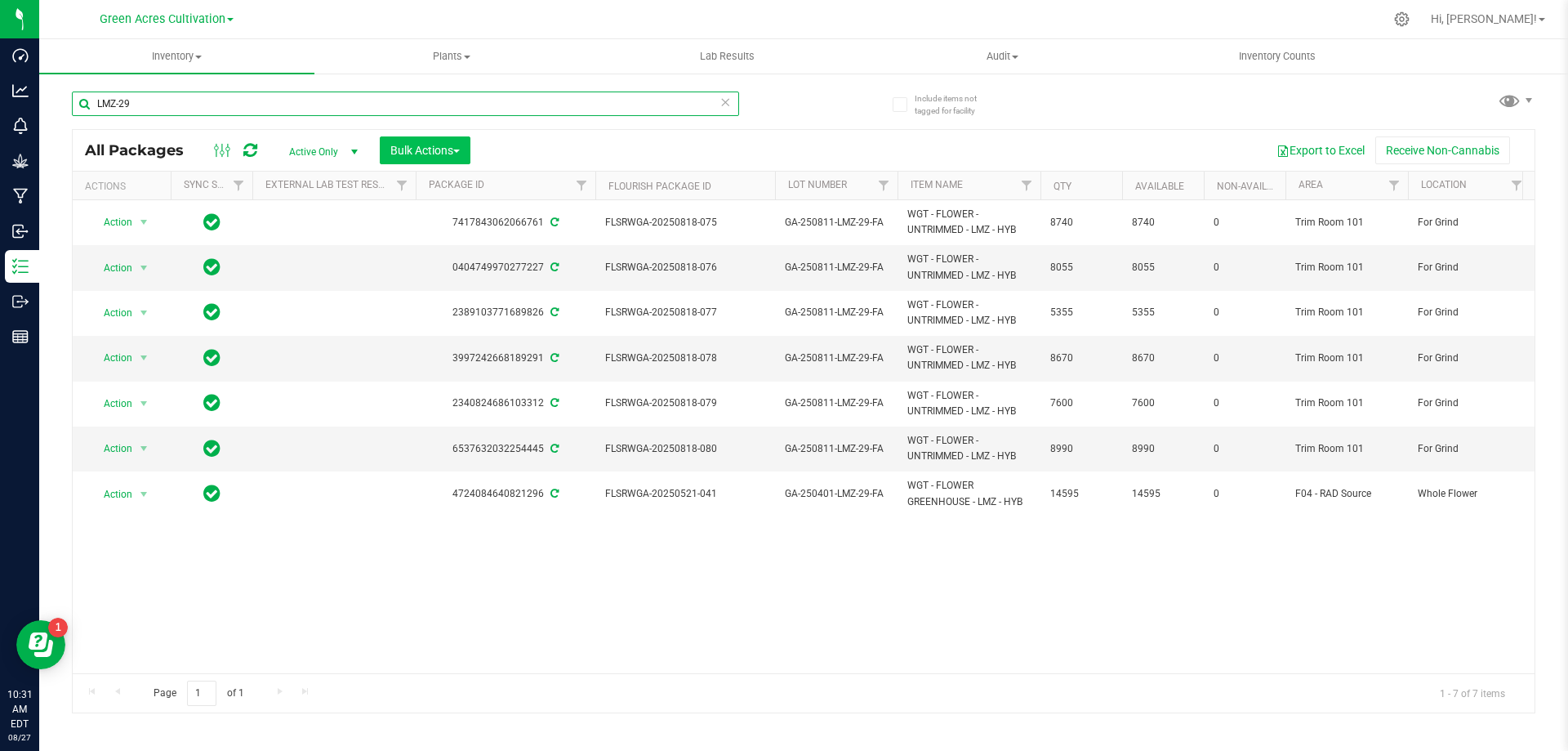
type input "LMZ-29"
click at [430, 147] on span "Bulk Actions" at bounding box center [425, 151] width 70 height 13
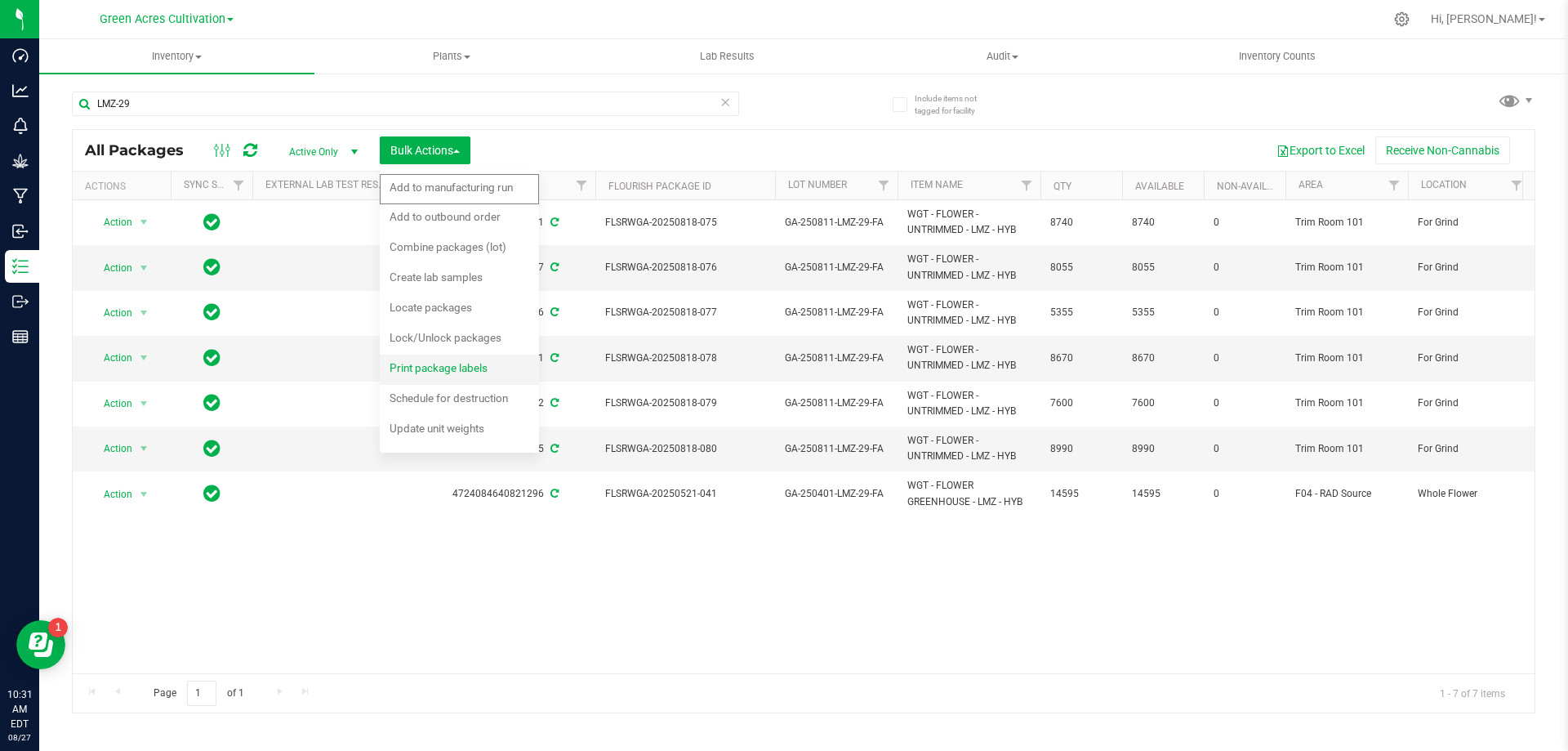
click at [485, 369] on span "Print package labels" at bounding box center [439, 367] width 98 height 13
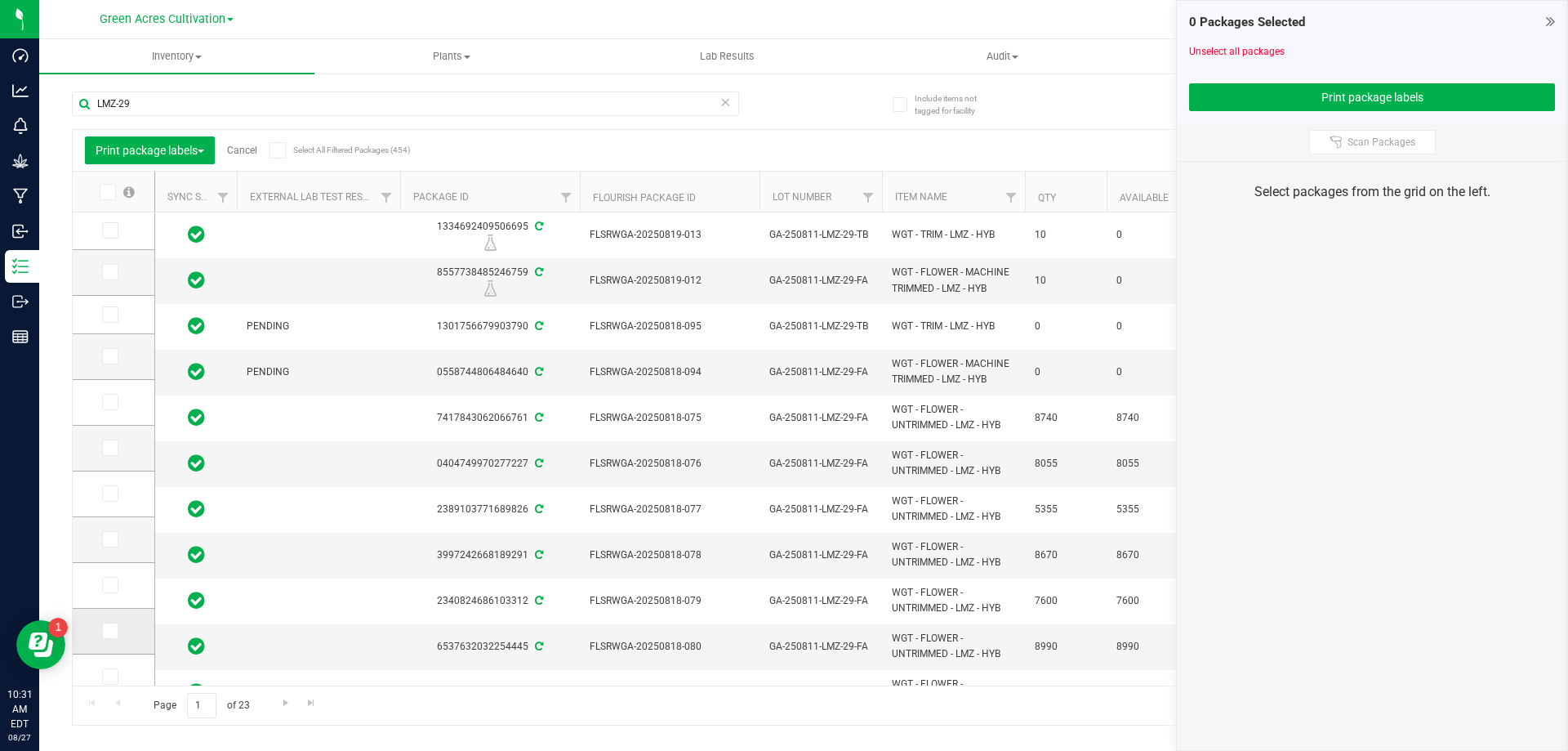
click at [117, 636] on span at bounding box center [110, 631] width 17 height 17
click at [0, 0] on input "checkbox" at bounding box center [0, 0] width 0 height 0
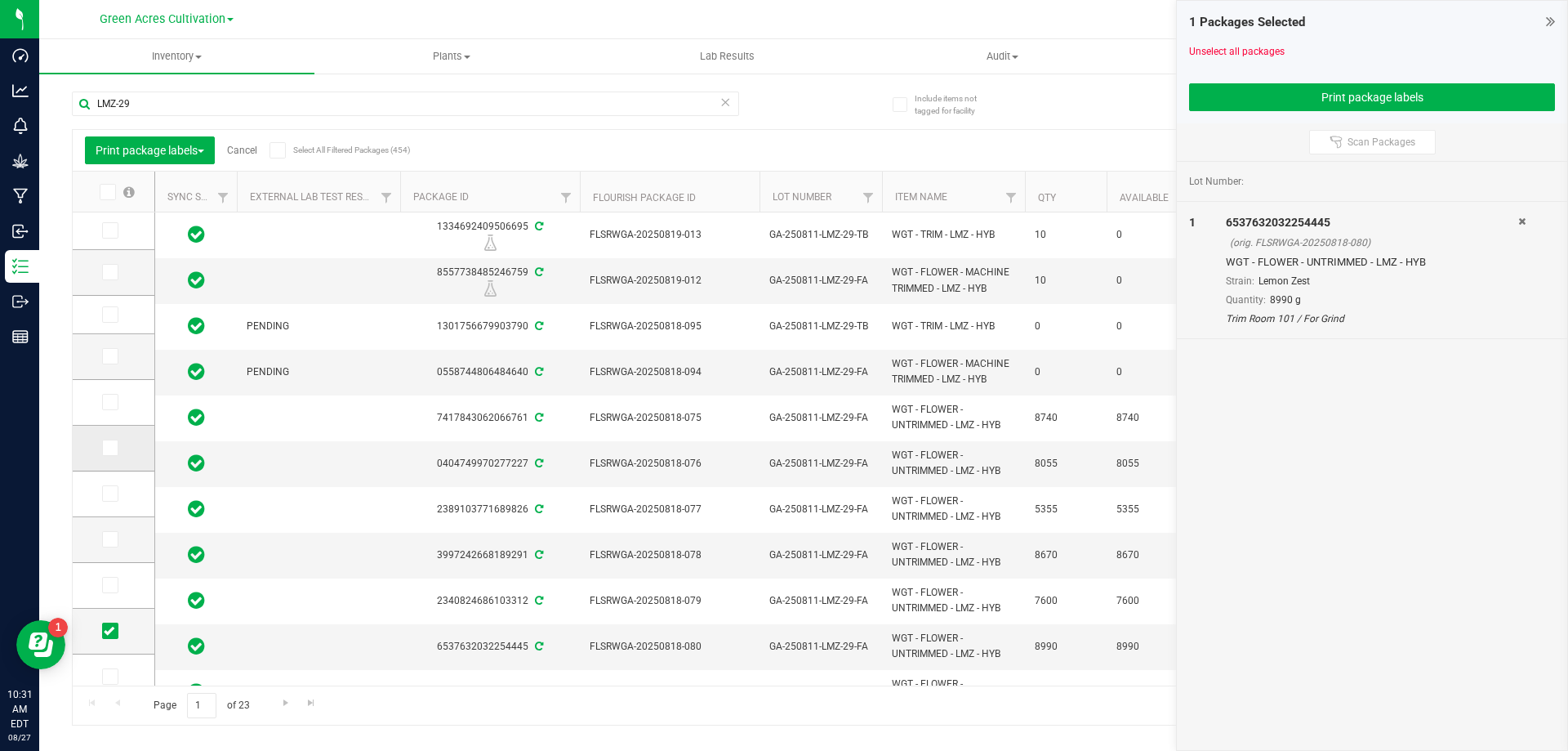
click at [115, 445] on span at bounding box center [110, 448] width 17 height 17
click at [0, 0] on input "checkbox" at bounding box center [0, 0] width 0 height 0
click at [152, 159] on button "Print package labels" at bounding box center [150, 151] width 130 height 28
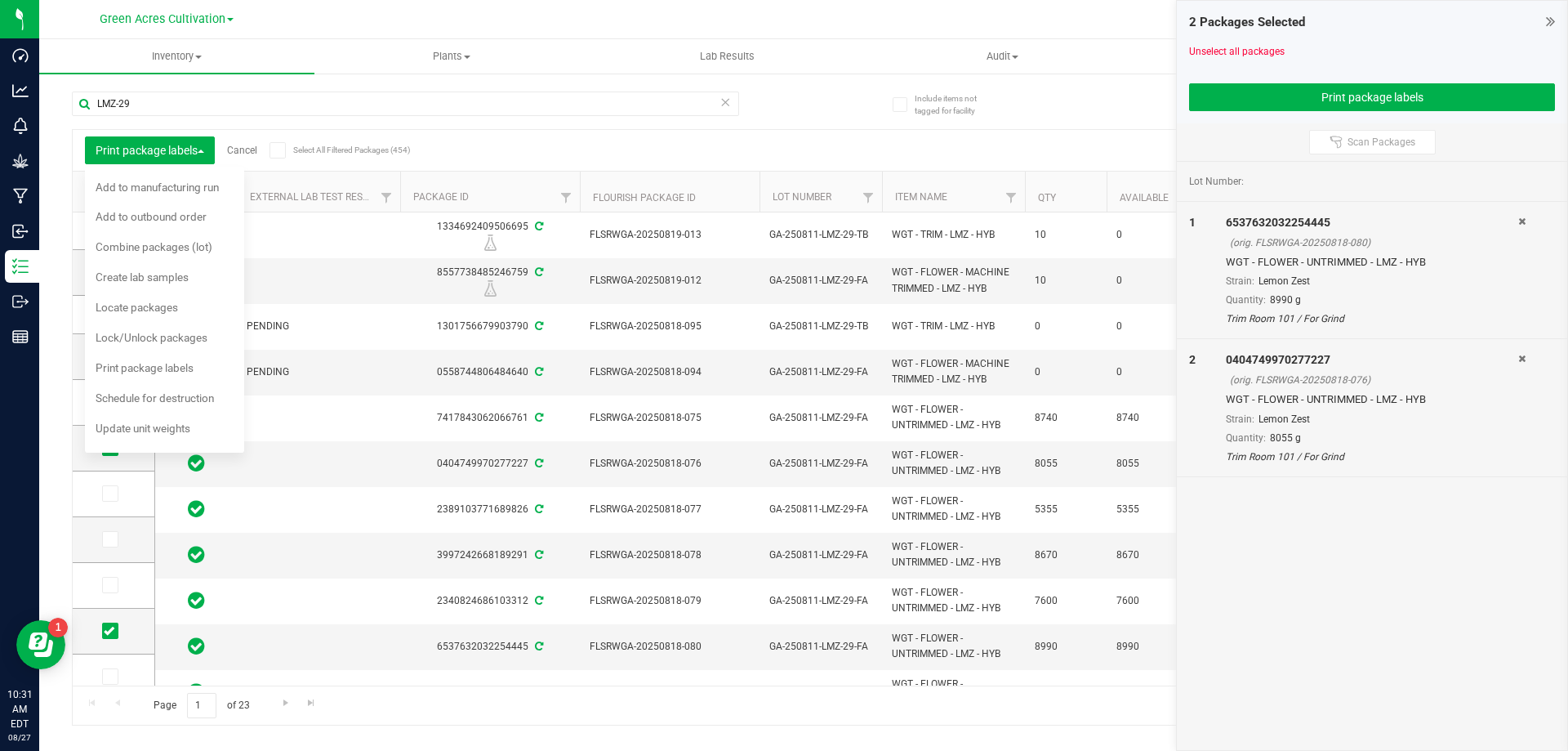
click at [1246, 119] on div "2 Packages Selected Unselect all packages Print package labels" at bounding box center [1372, 62] width 390 height 123
click at [1250, 106] on button "Print package labels" at bounding box center [1372, 97] width 366 height 28
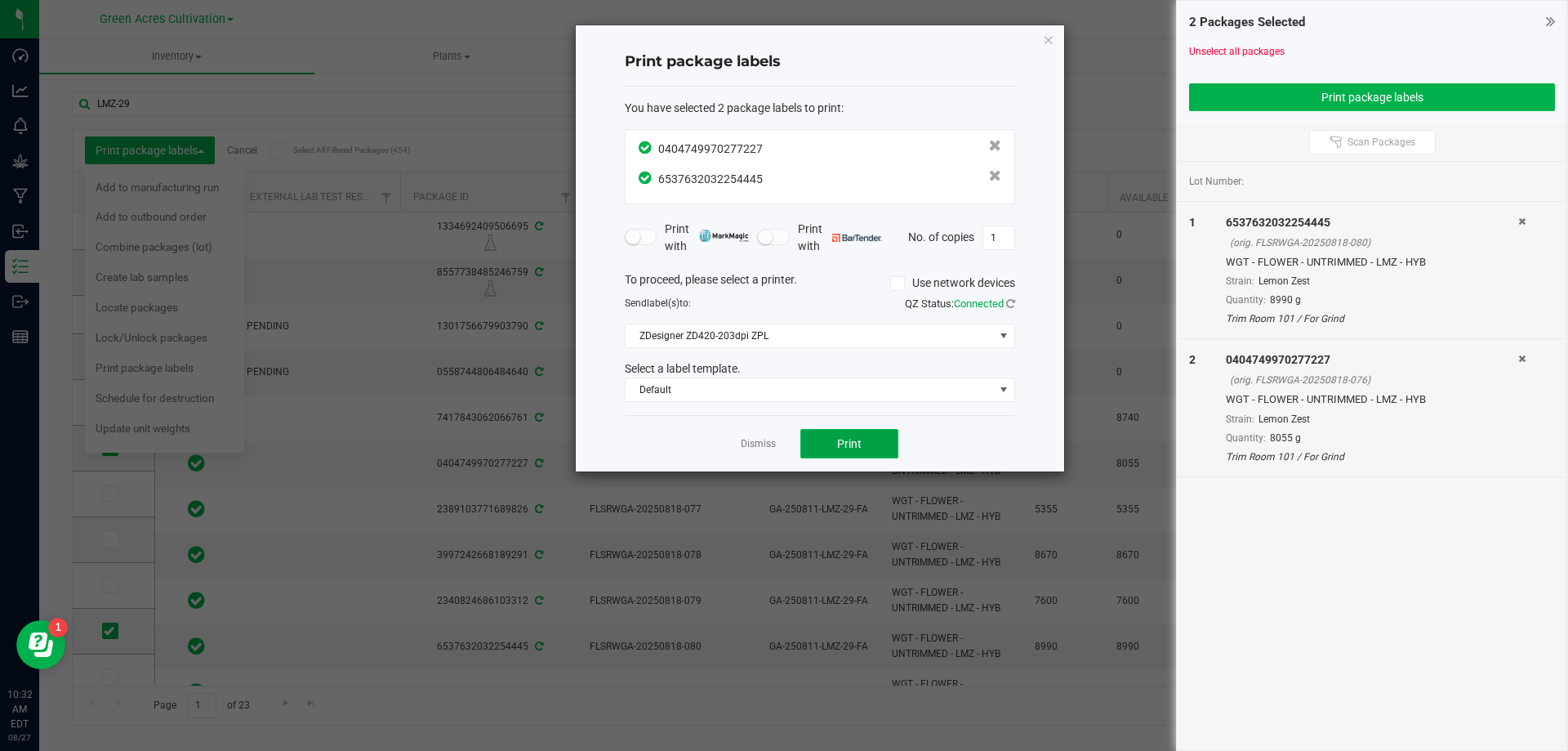
click at [871, 439] on button "Print" at bounding box center [849, 443] width 98 height 29
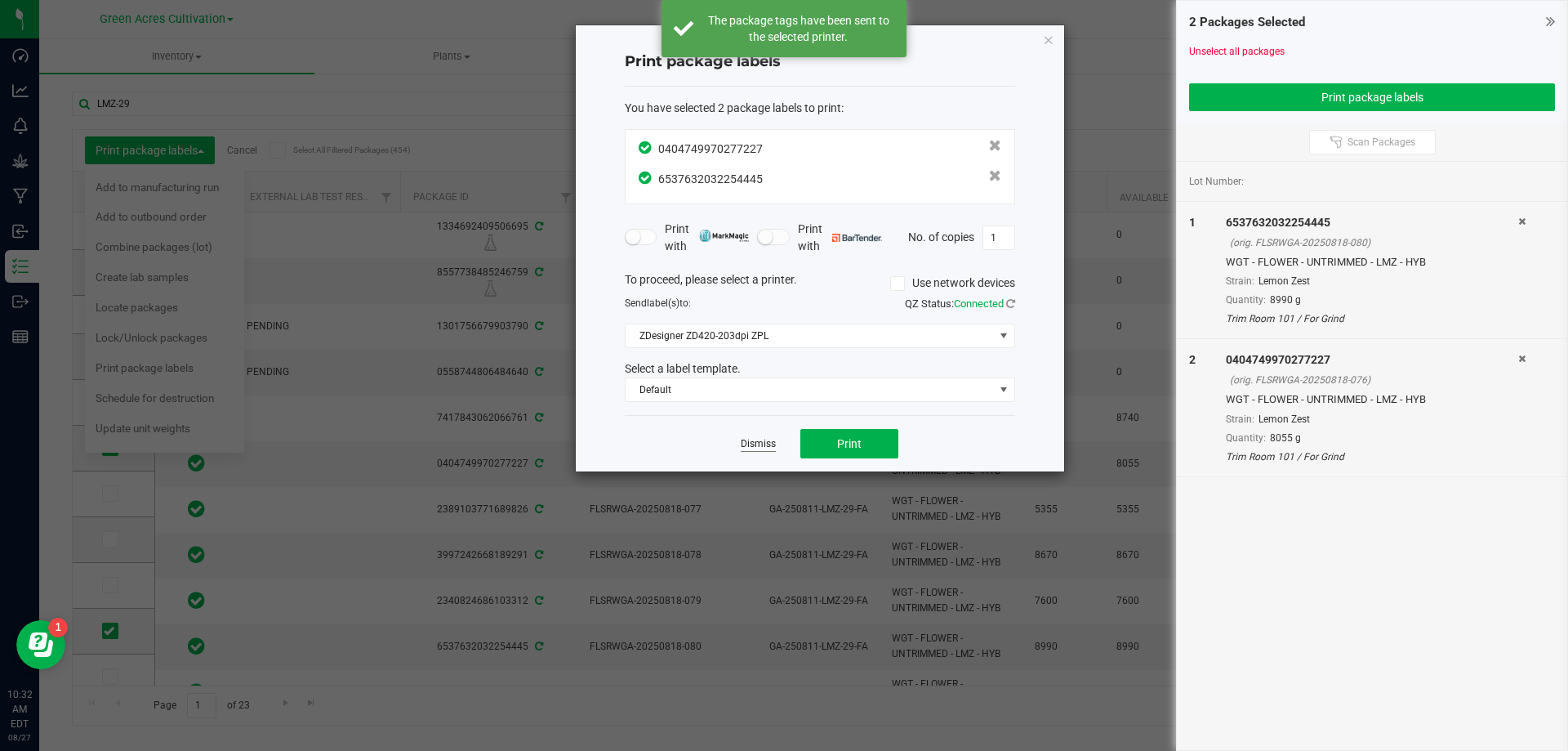
click at [769, 443] on link "Dismiss" at bounding box center [758, 443] width 35 height 14
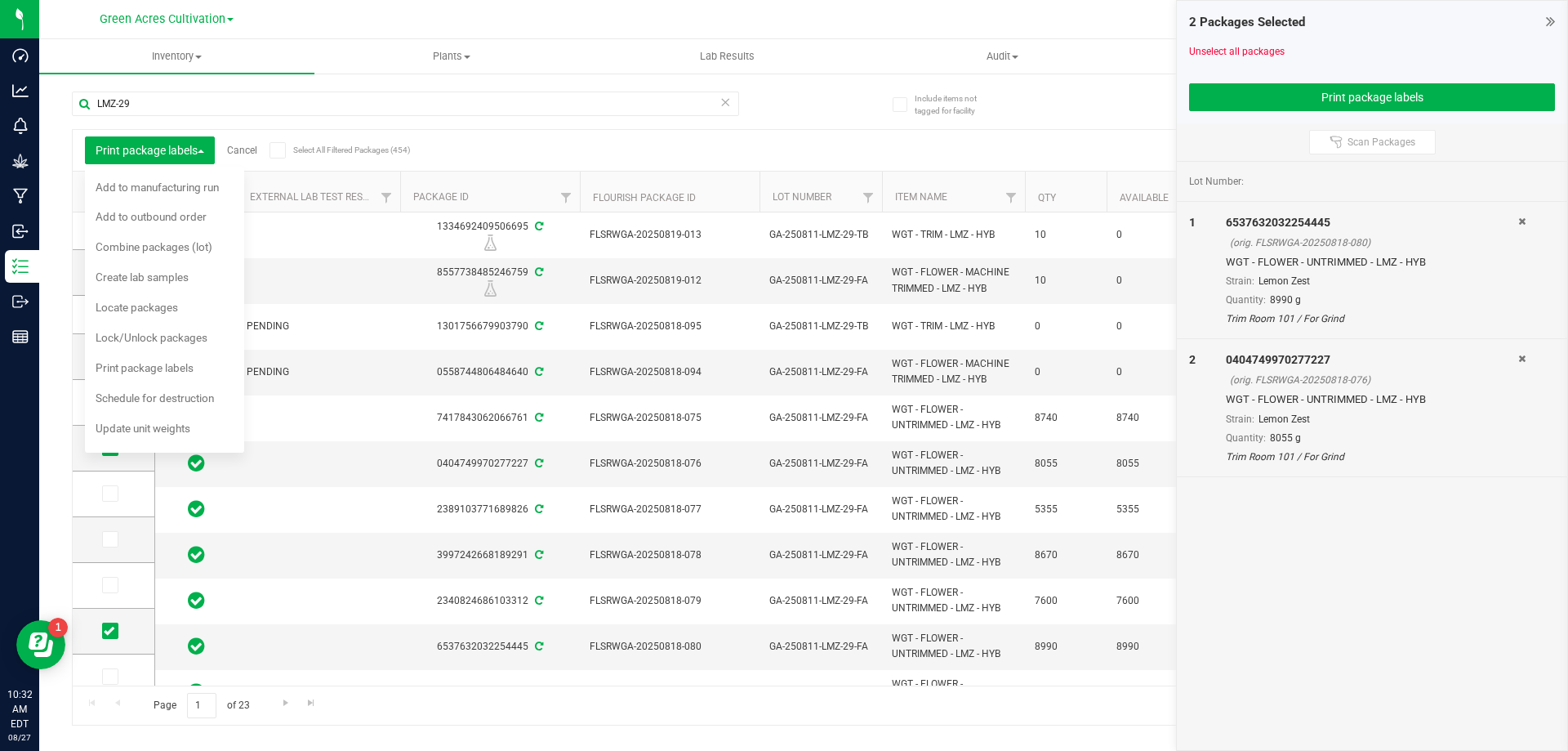
click at [585, 137] on div "Export to Excel Receive Non-Cannabis" at bounding box center [949, 151] width 1147 height 28
click at [243, 158] on div "Print package labels Cancel Select All Filtered Packages (454)" at bounding box center [230, 151] width 290 height 28
click at [241, 154] on link "Cancel" at bounding box center [241, 151] width 30 height 11
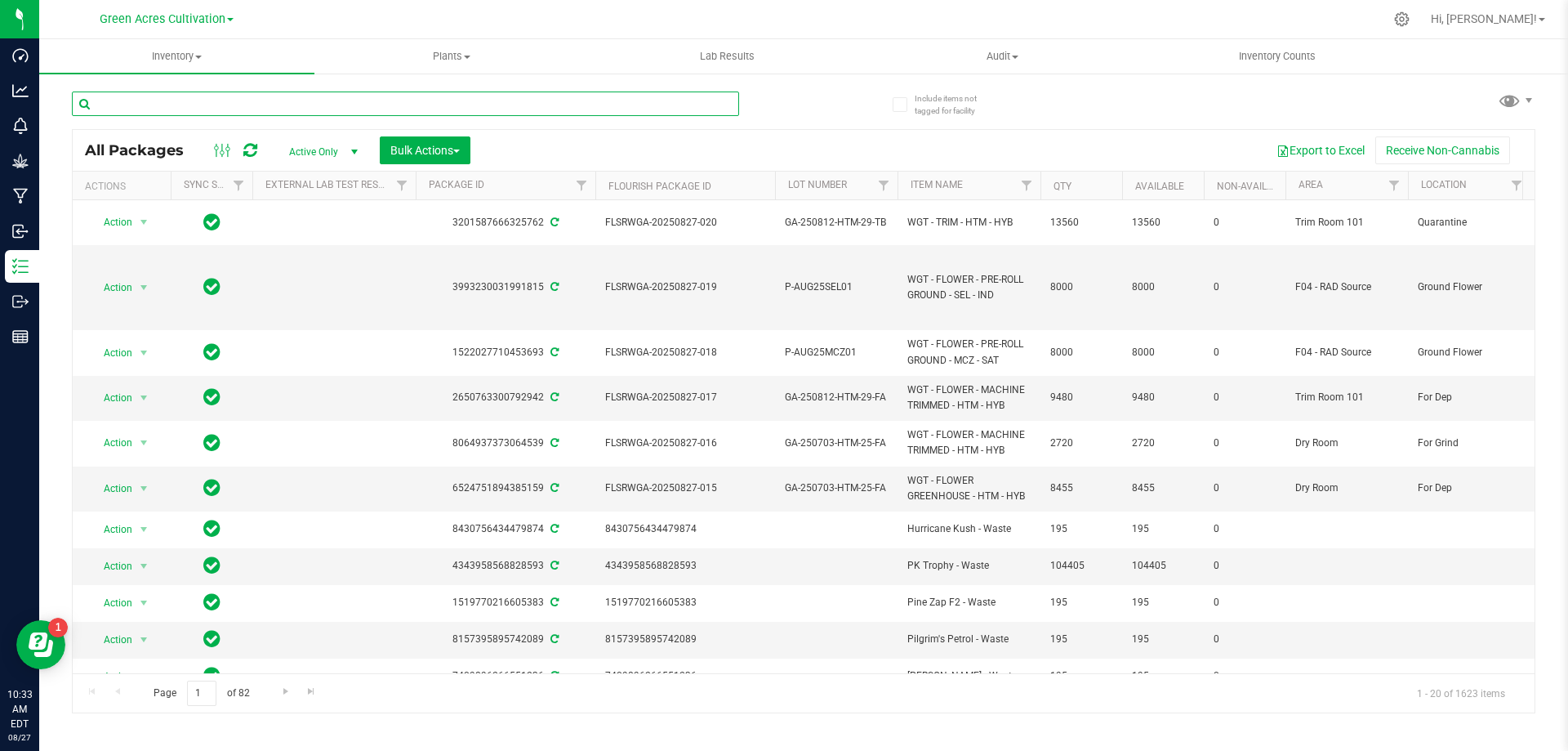
click at [293, 105] on input "text" at bounding box center [405, 104] width 667 height 25
click at [195, 102] on input "text" at bounding box center [405, 104] width 667 height 25
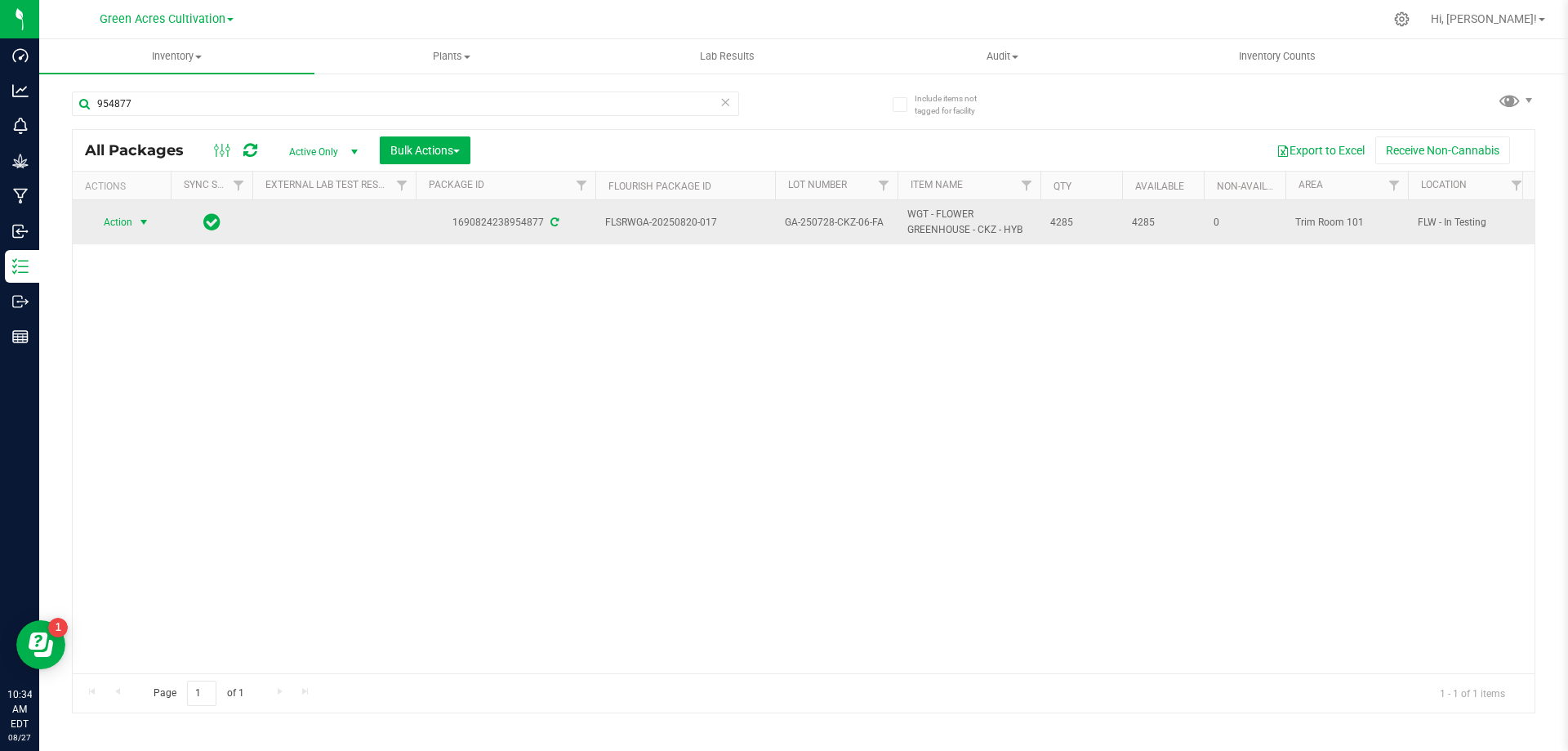
click at [139, 219] on span "select" at bounding box center [144, 222] width 13 height 13
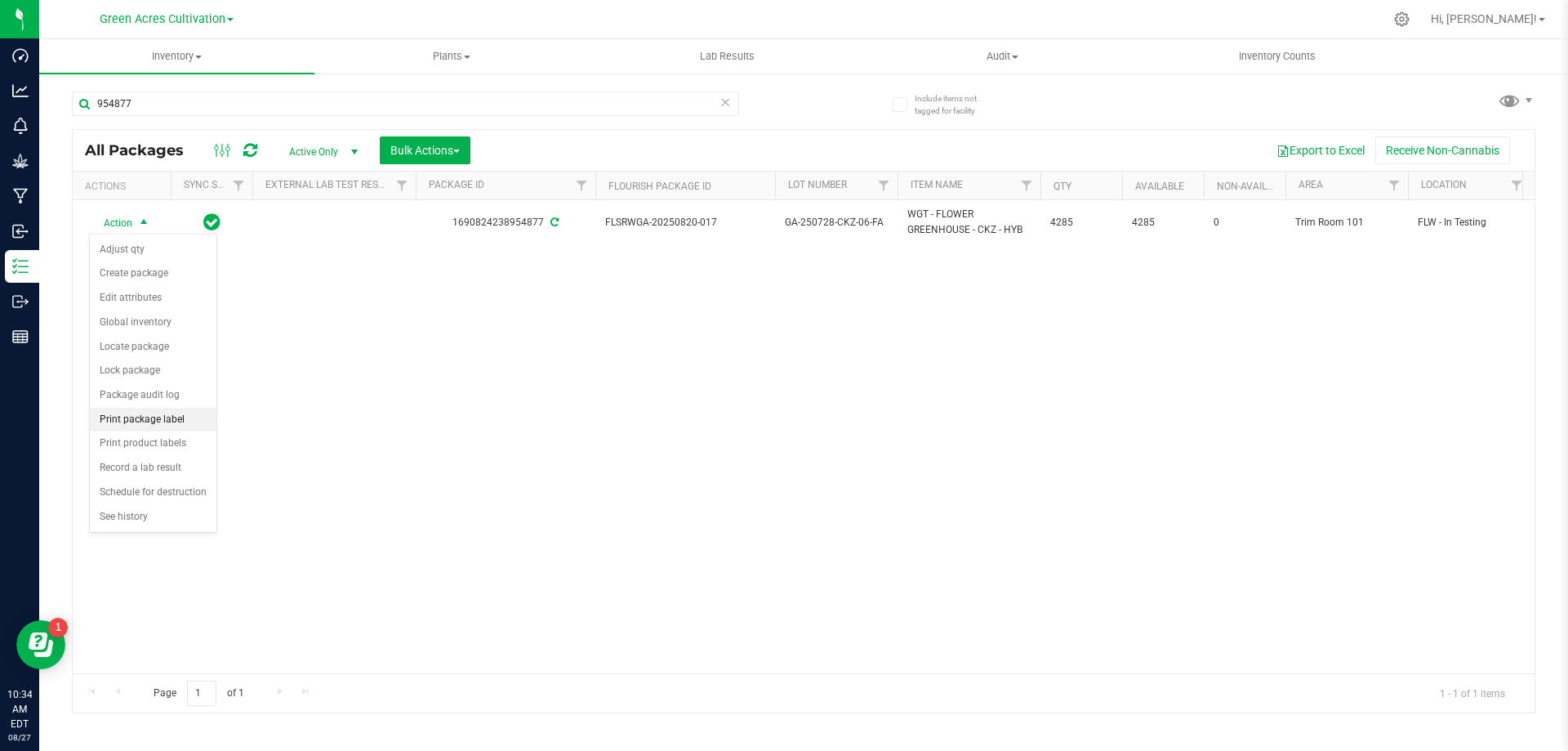
click at [162, 426] on li "Print package label" at bounding box center [153, 420] width 127 height 25
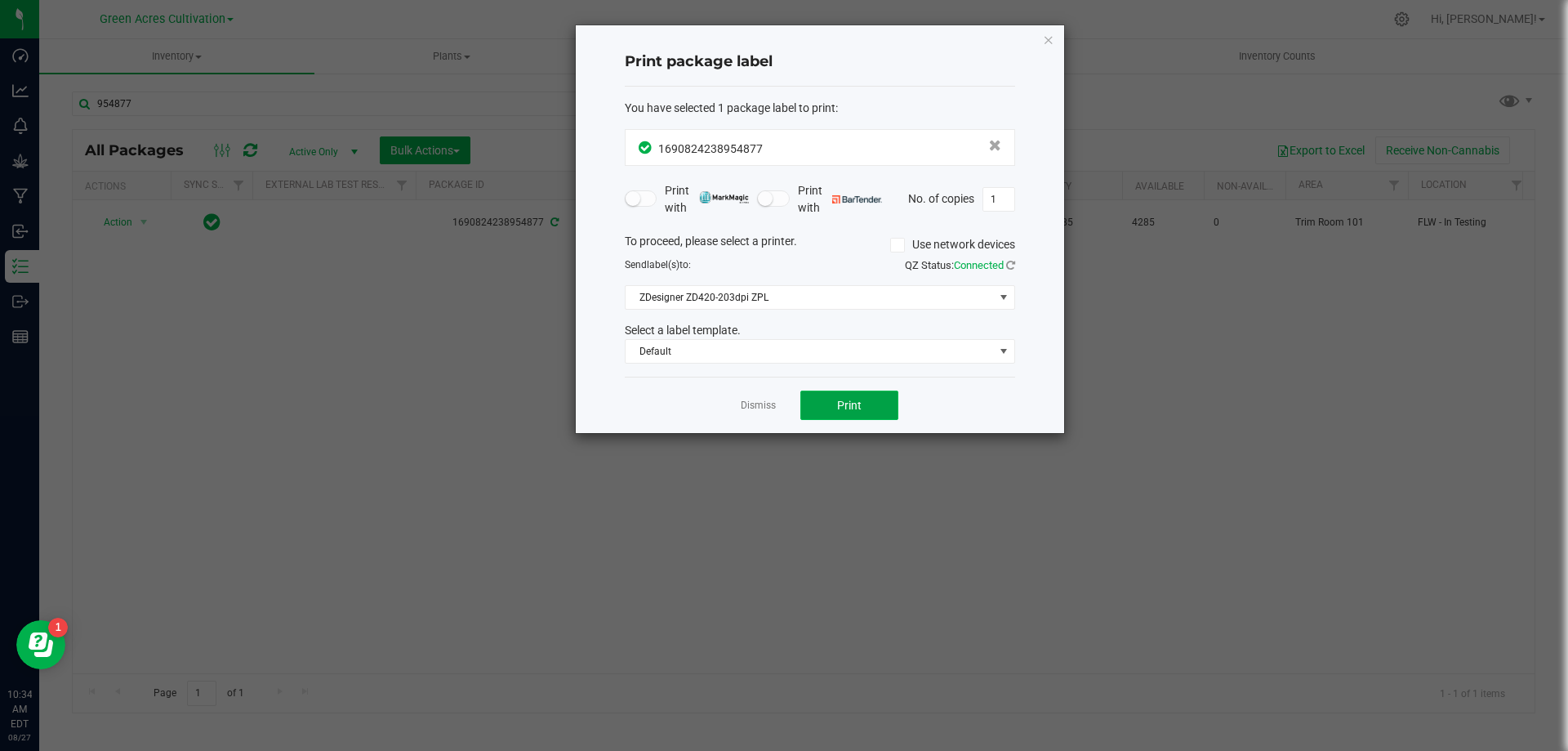
click at [867, 398] on button "Print" at bounding box center [849, 405] width 98 height 29
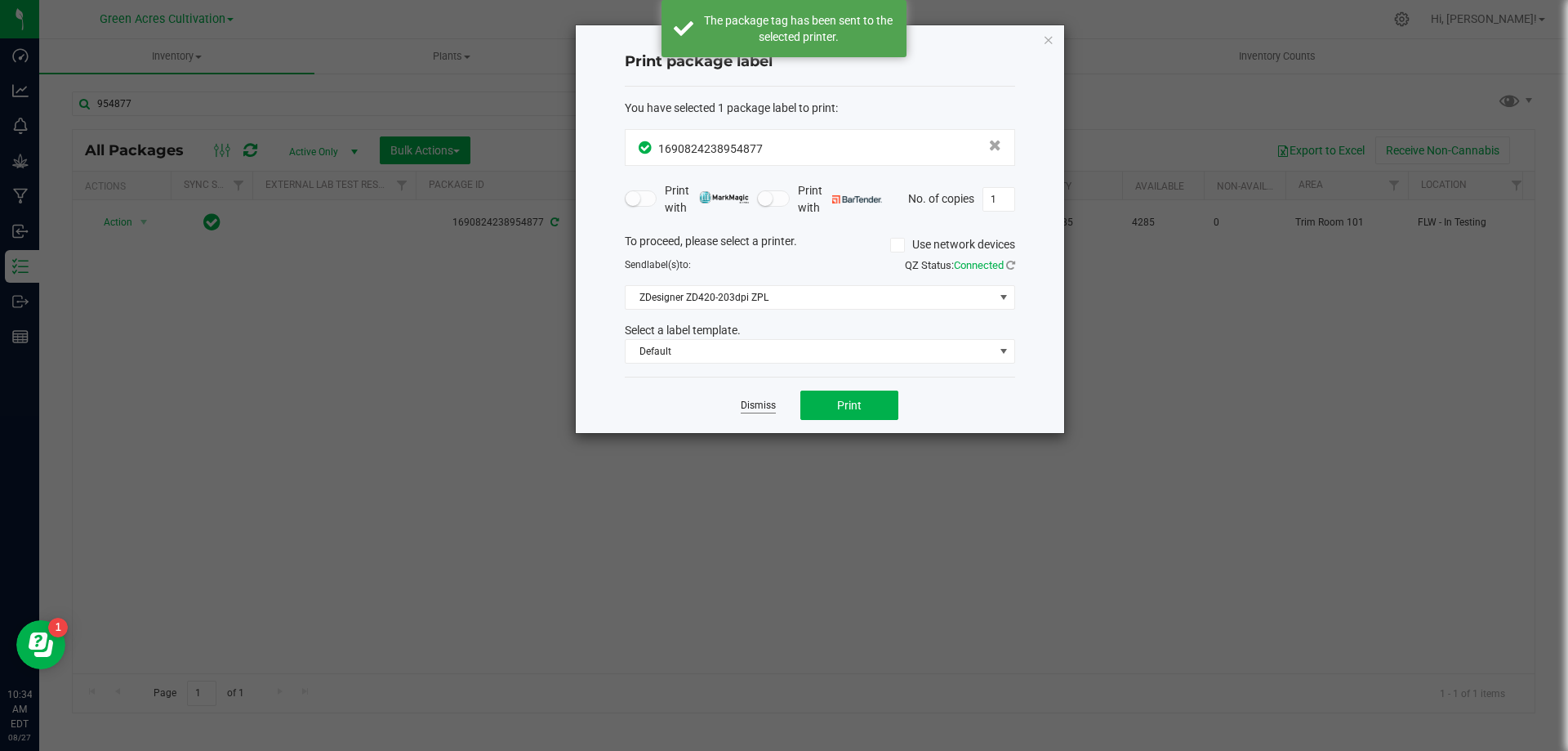
click at [748, 405] on link "Dismiss" at bounding box center [758, 405] width 35 height 14
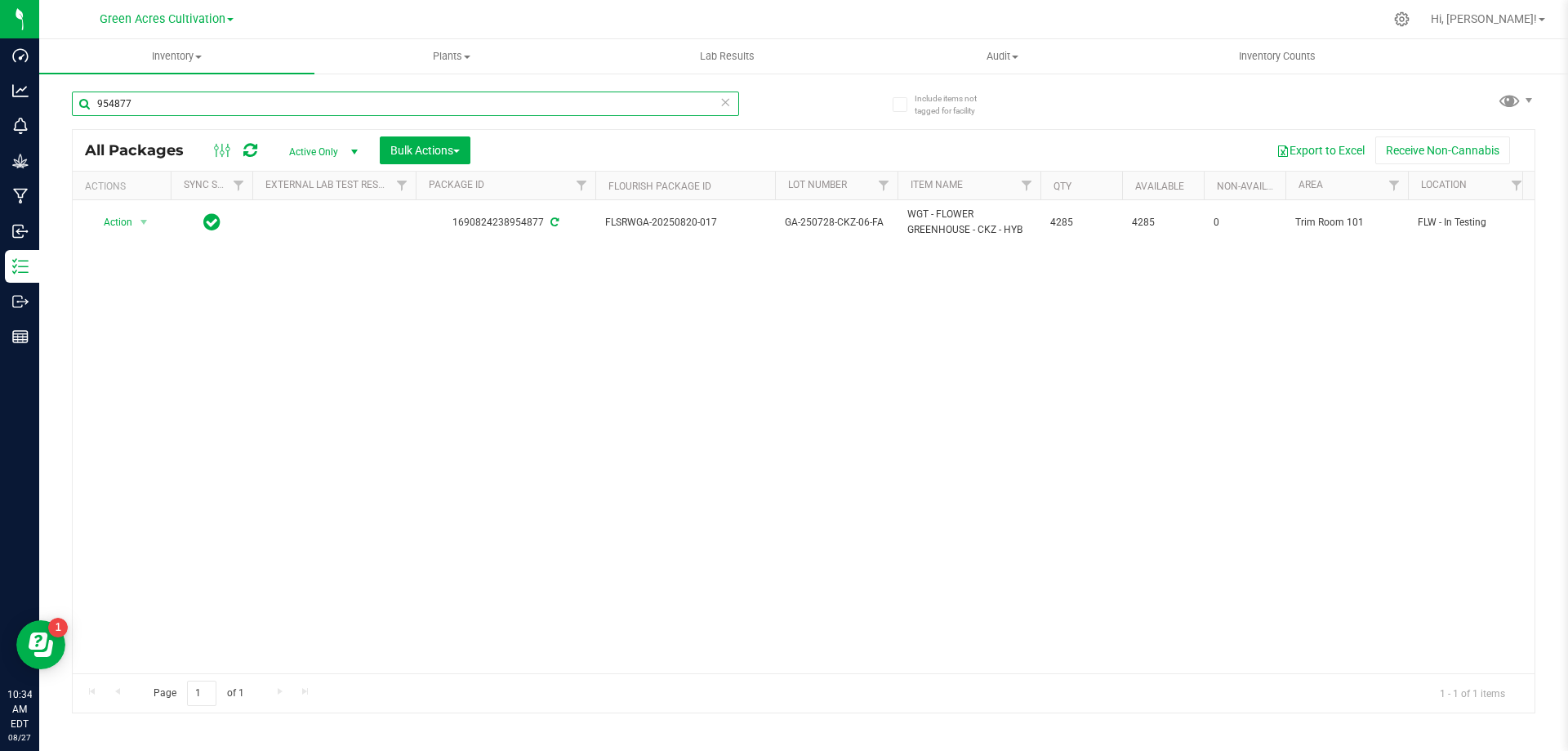
click at [166, 111] on input "954877" at bounding box center [405, 104] width 667 height 25
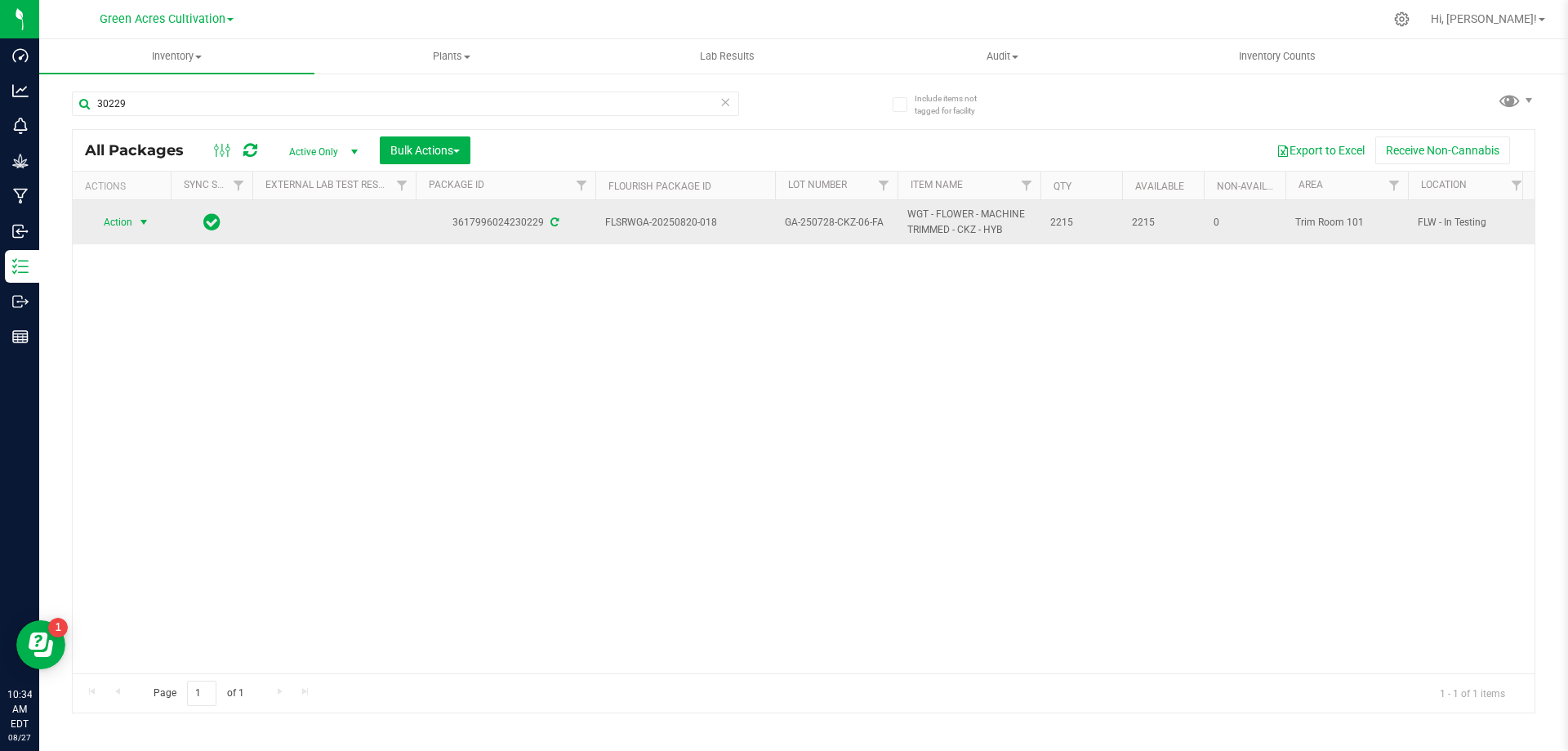
click at [126, 219] on span "Action" at bounding box center [111, 222] width 44 height 23
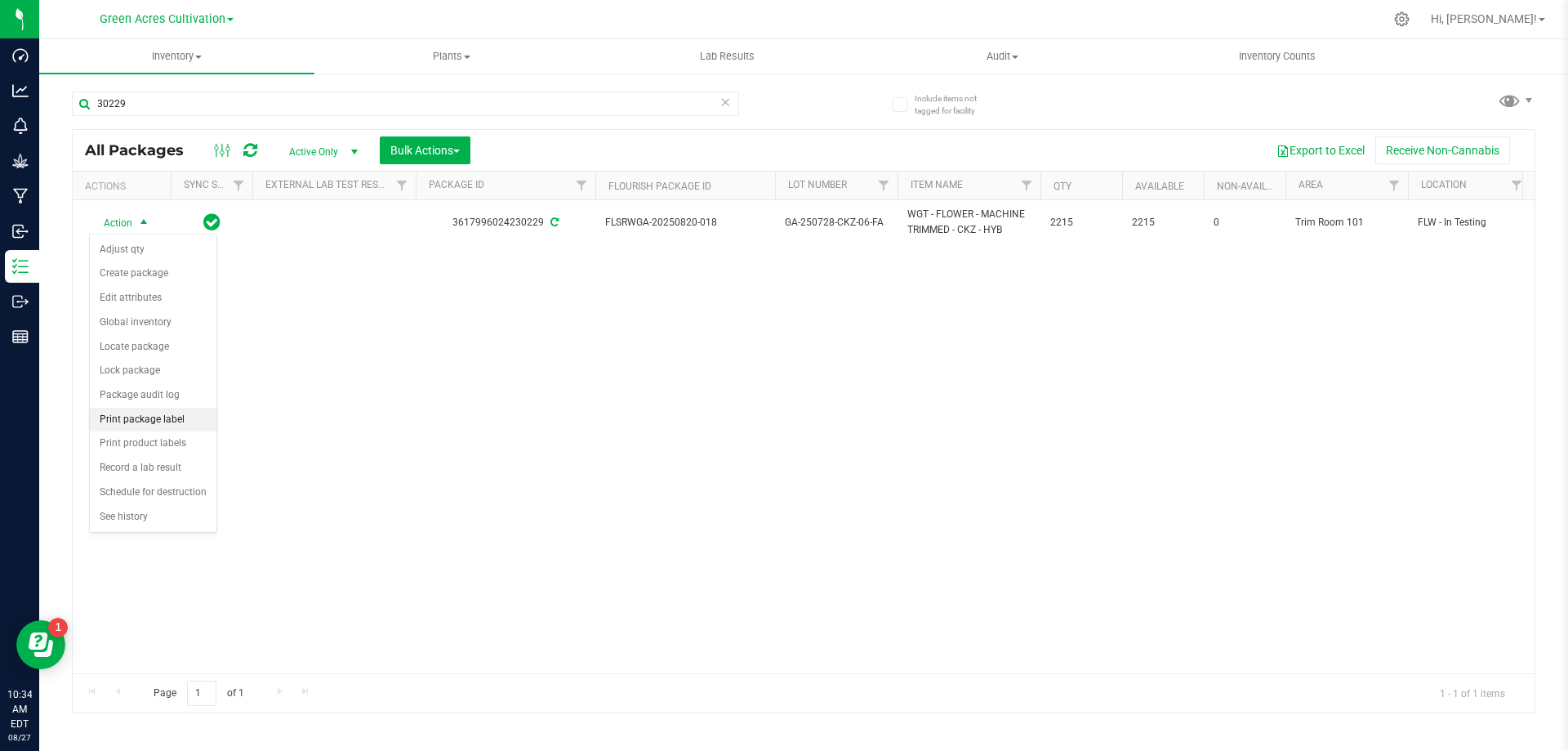
click at [149, 418] on li "Print package label" at bounding box center [153, 420] width 127 height 25
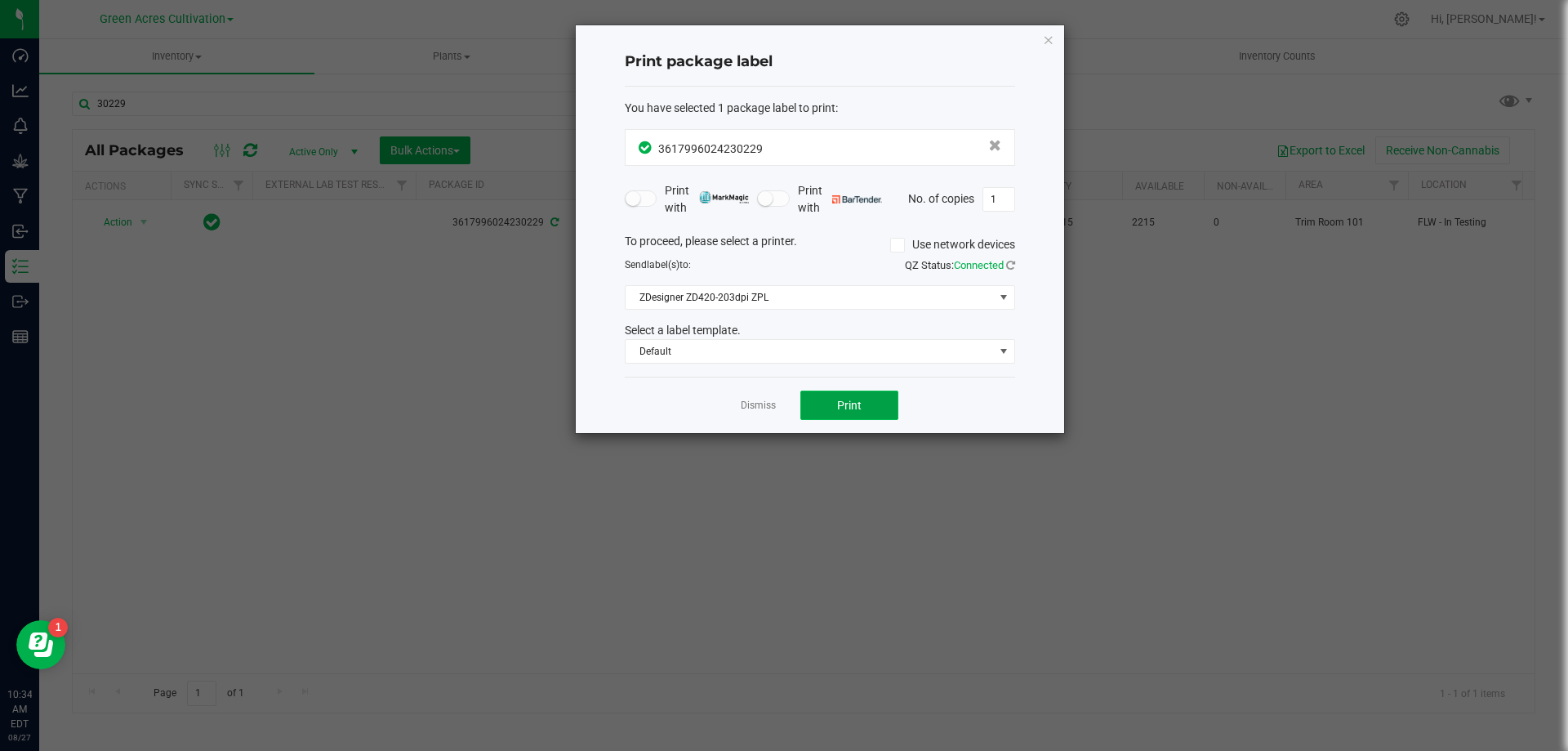
click at [892, 407] on button "Print" at bounding box center [849, 405] width 98 height 29
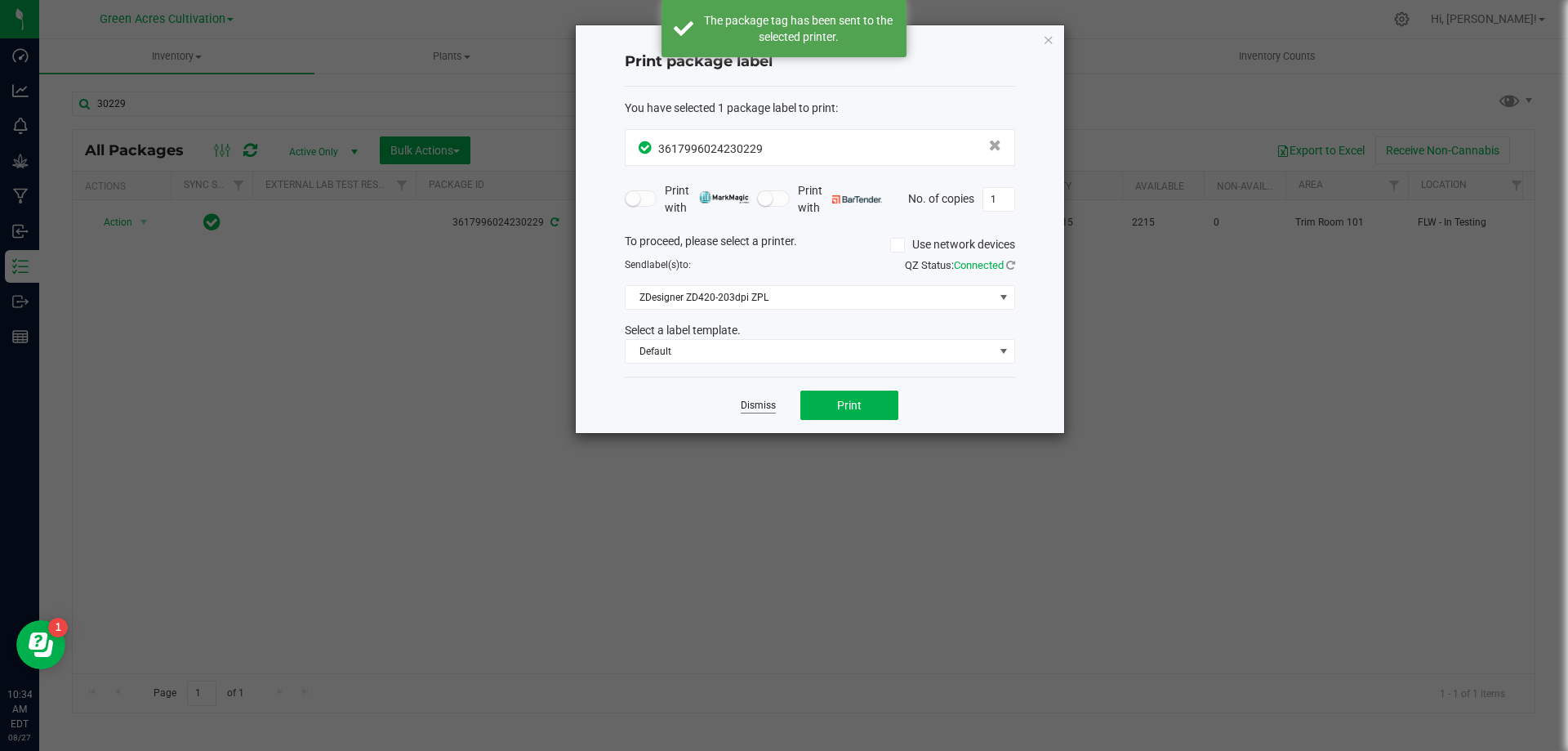
click at [764, 410] on link "Dismiss" at bounding box center [758, 405] width 35 height 14
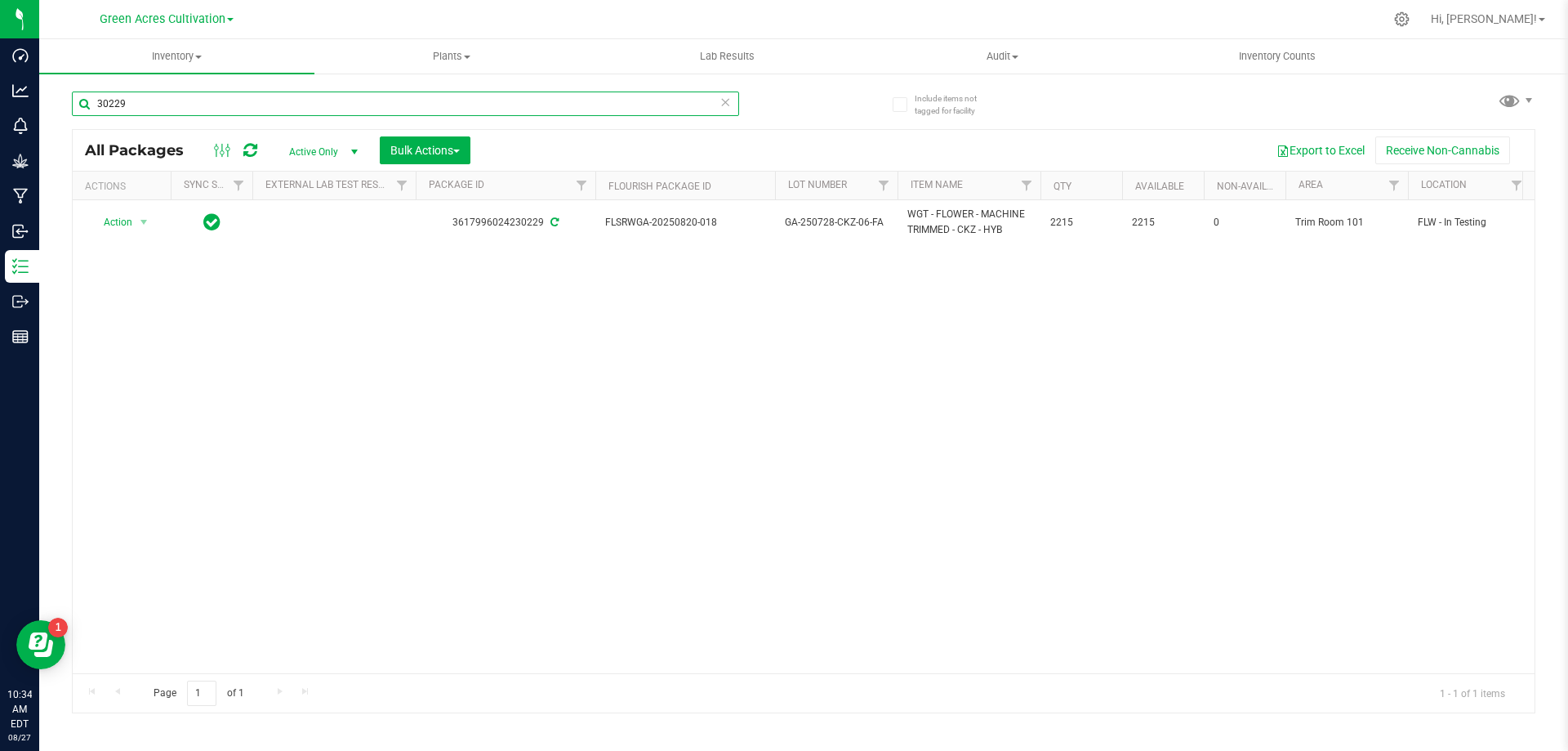
click at [297, 106] on input "30229" at bounding box center [405, 104] width 667 height 25
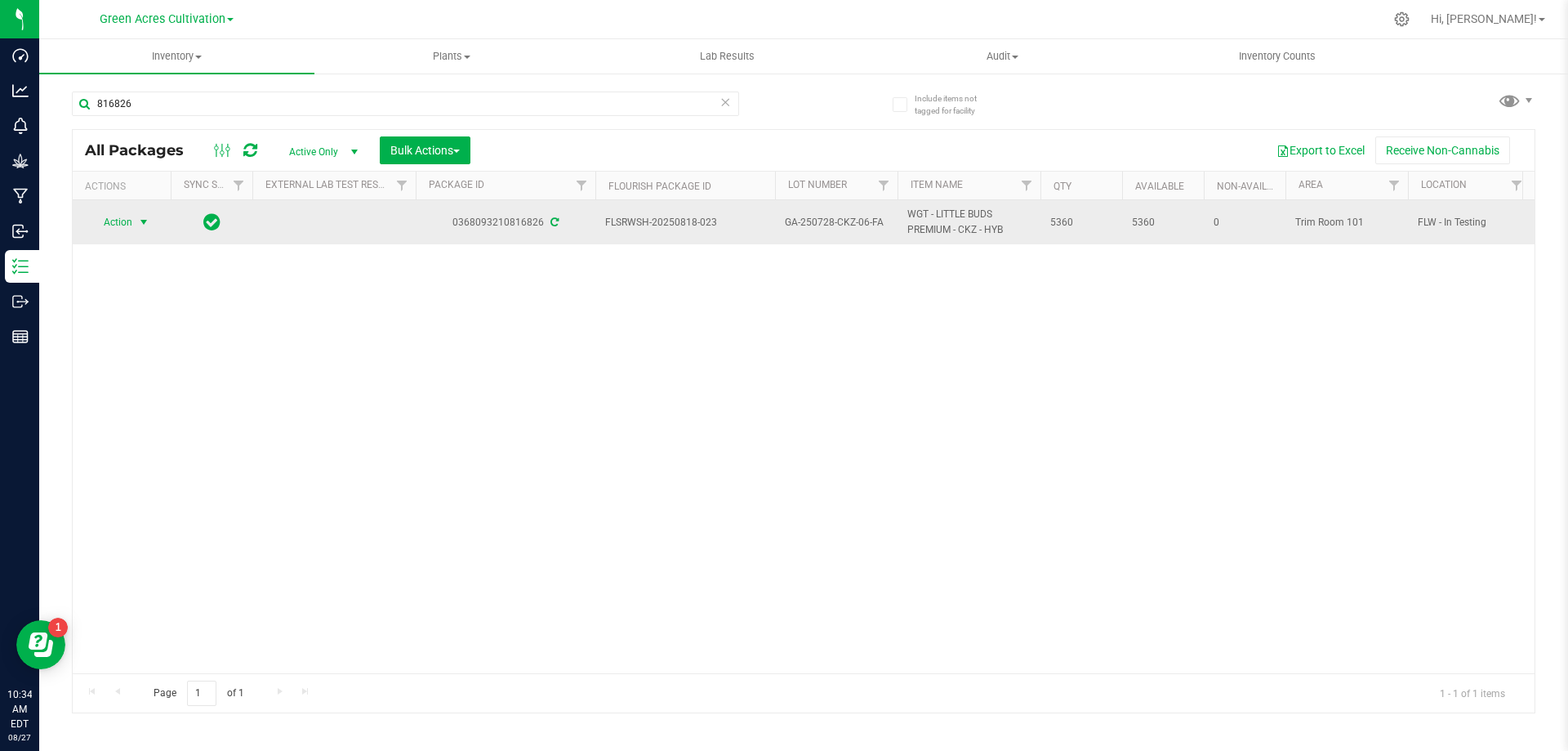
click at [134, 226] on span "select" at bounding box center [144, 222] width 20 height 23
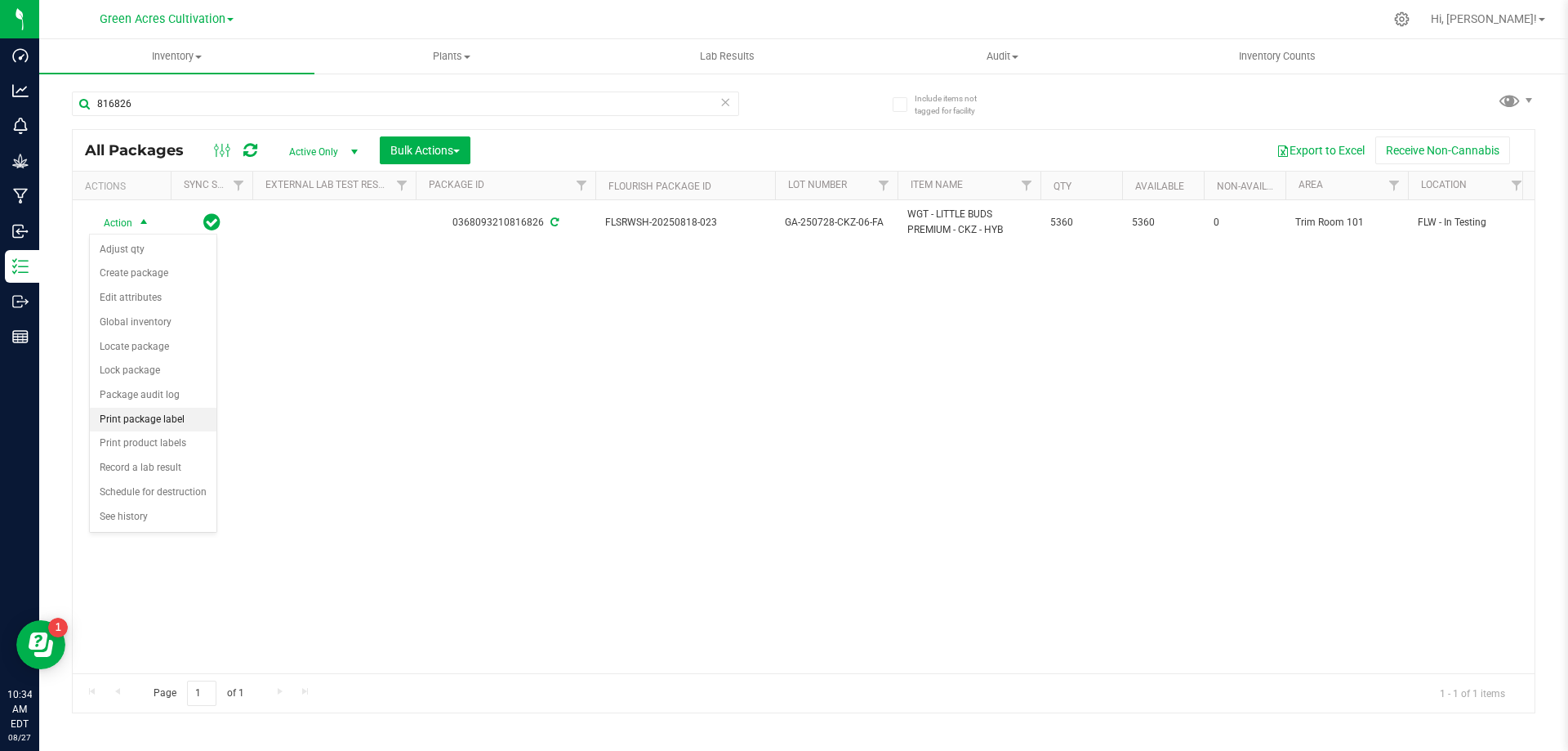
click at [177, 427] on li "Print package label" at bounding box center [153, 420] width 127 height 25
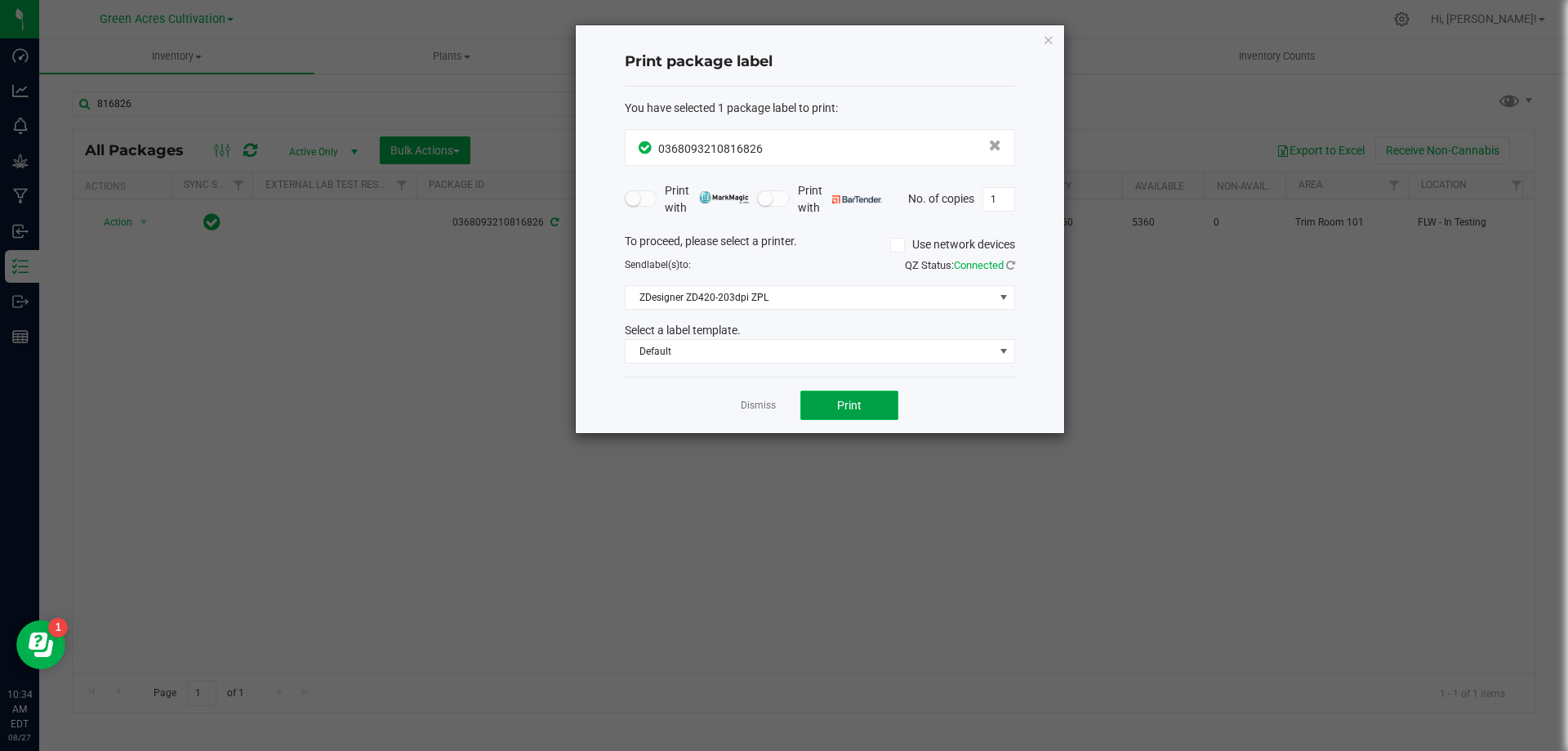
click at [844, 402] on span "Print" at bounding box center [849, 405] width 25 height 13
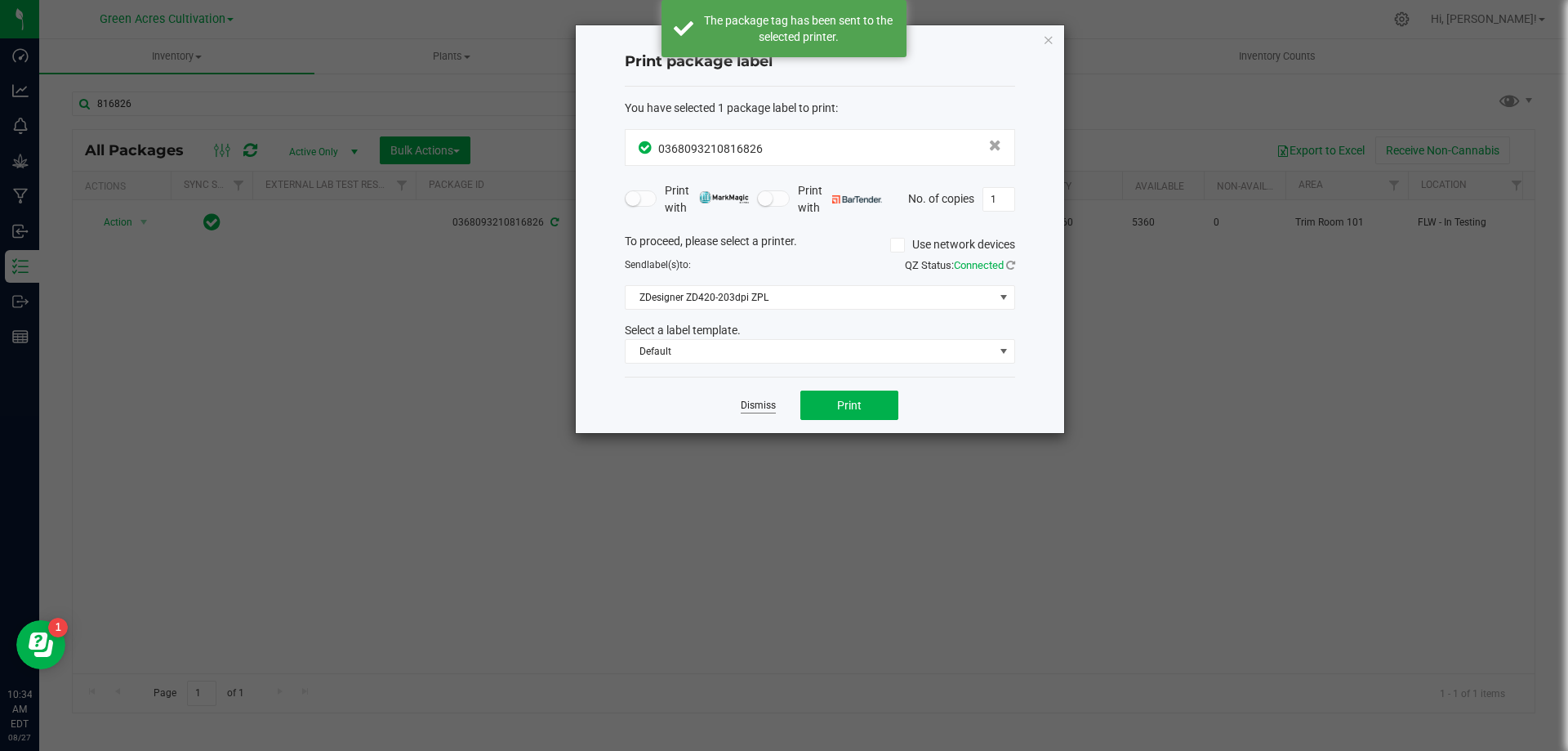
click at [762, 405] on link "Dismiss" at bounding box center [758, 405] width 35 height 14
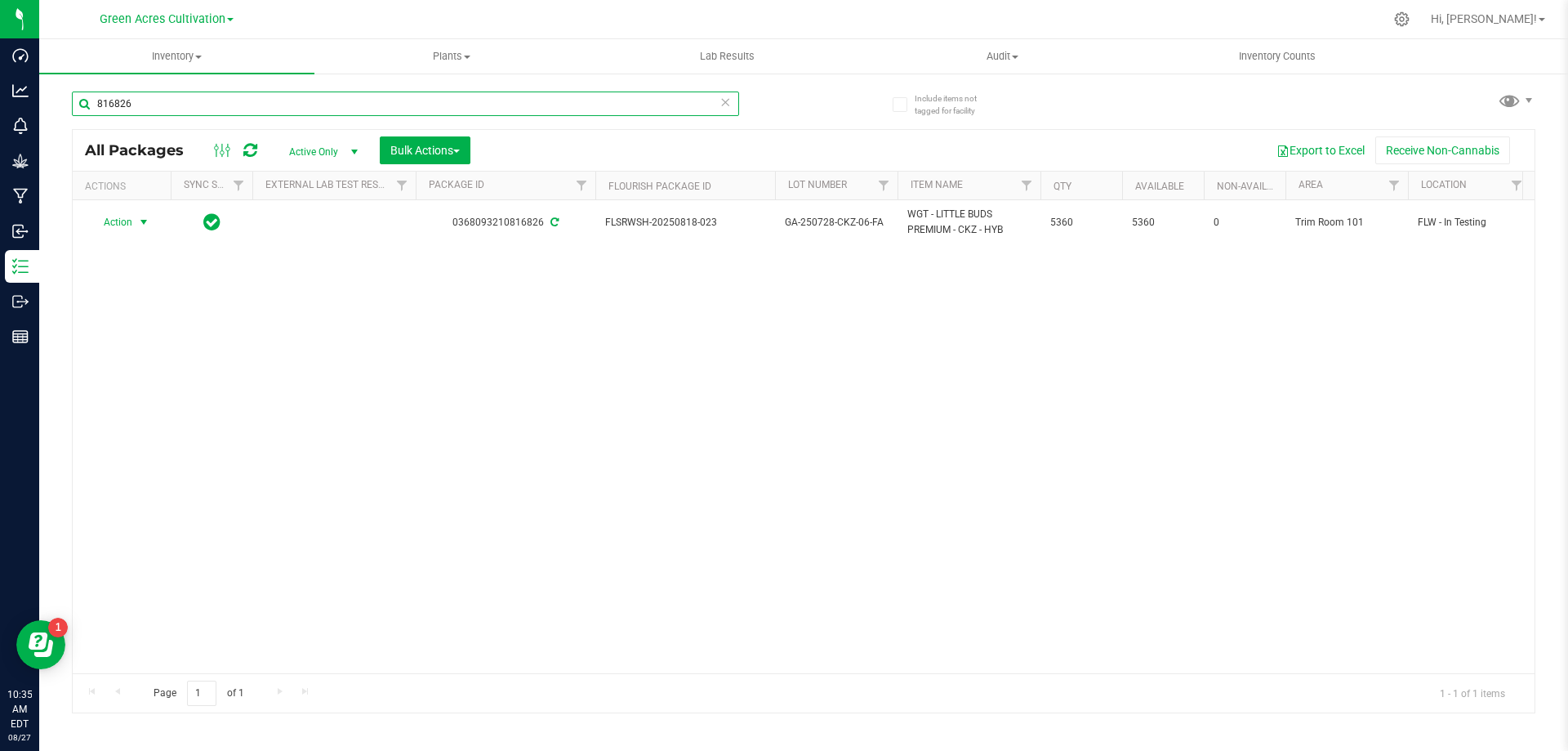
click at [159, 101] on input "816826" at bounding box center [405, 104] width 667 height 25
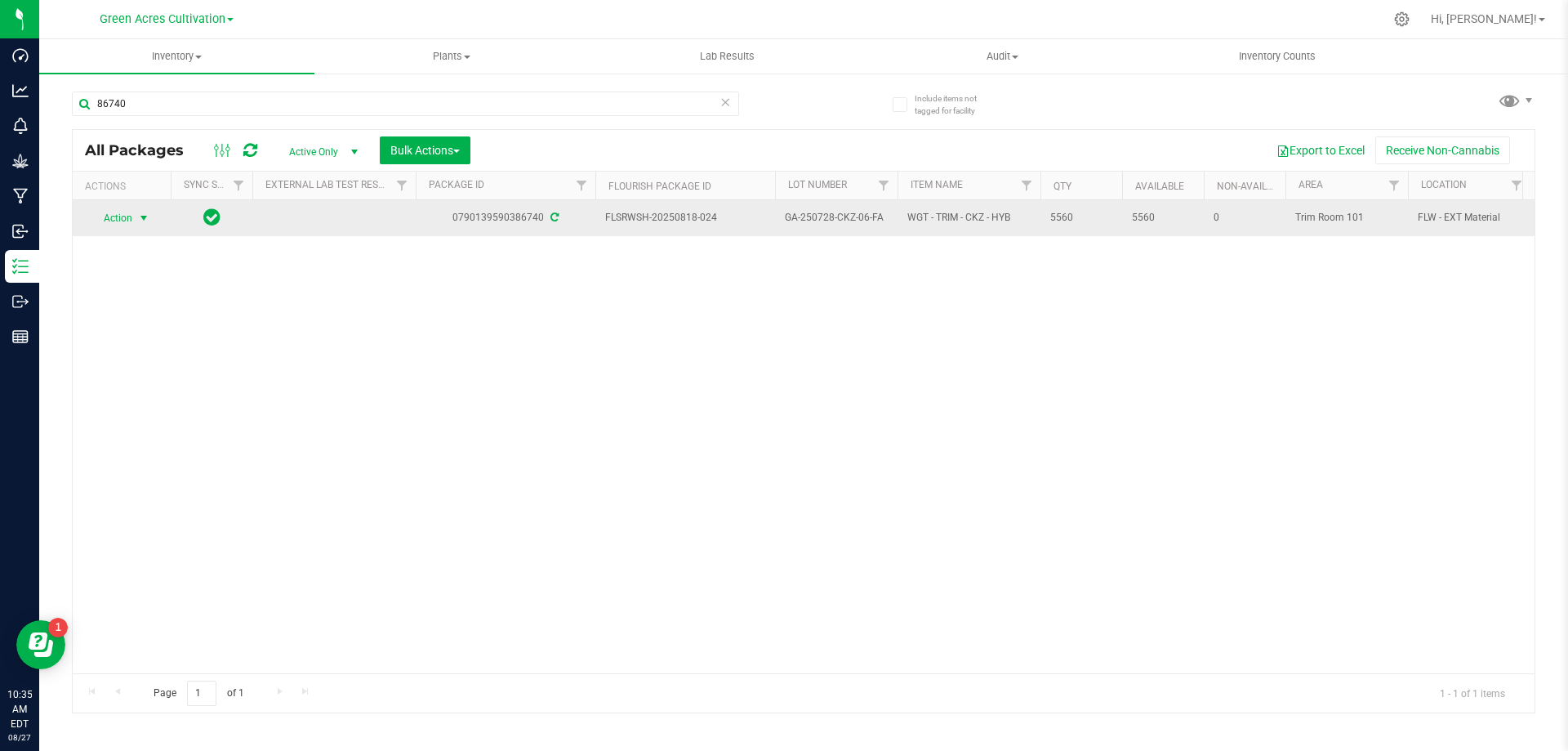
click at [147, 219] on span "select" at bounding box center [144, 219] width 13 height 13
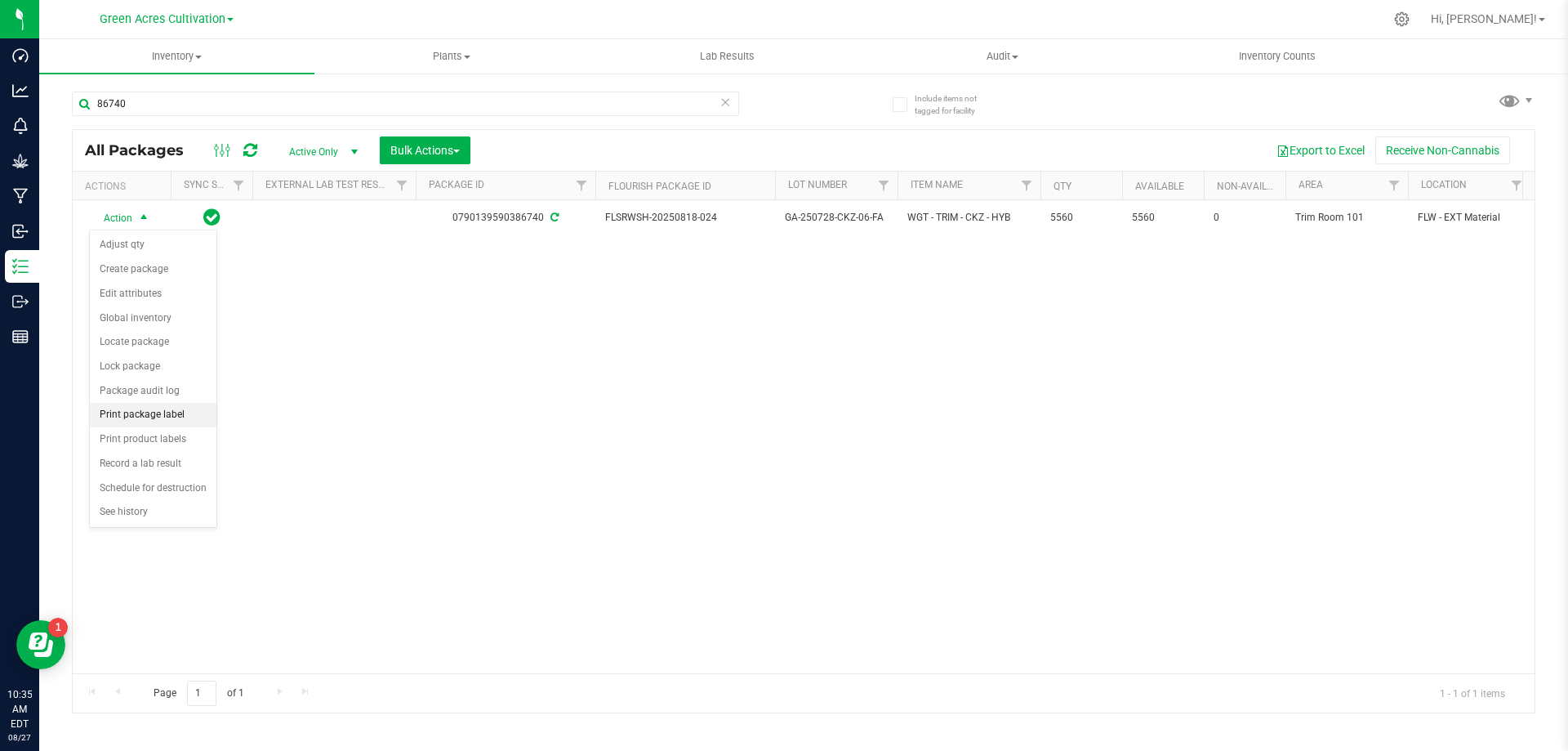
click at [156, 422] on li "Print package label" at bounding box center [153, 415] width 127 height 25
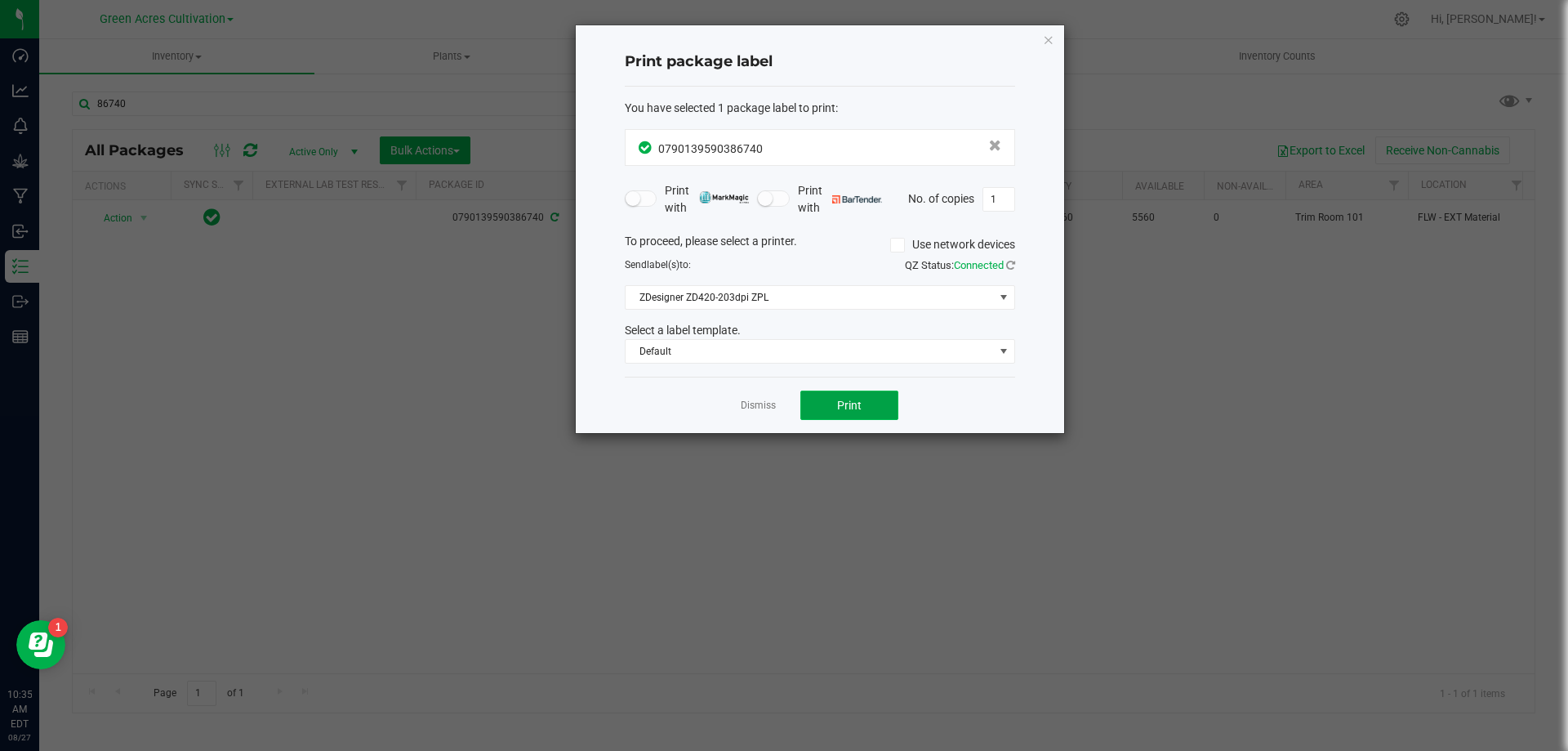
click at [872, 398] on button "Print" at bounding box center [849, 405] width 98 height 29
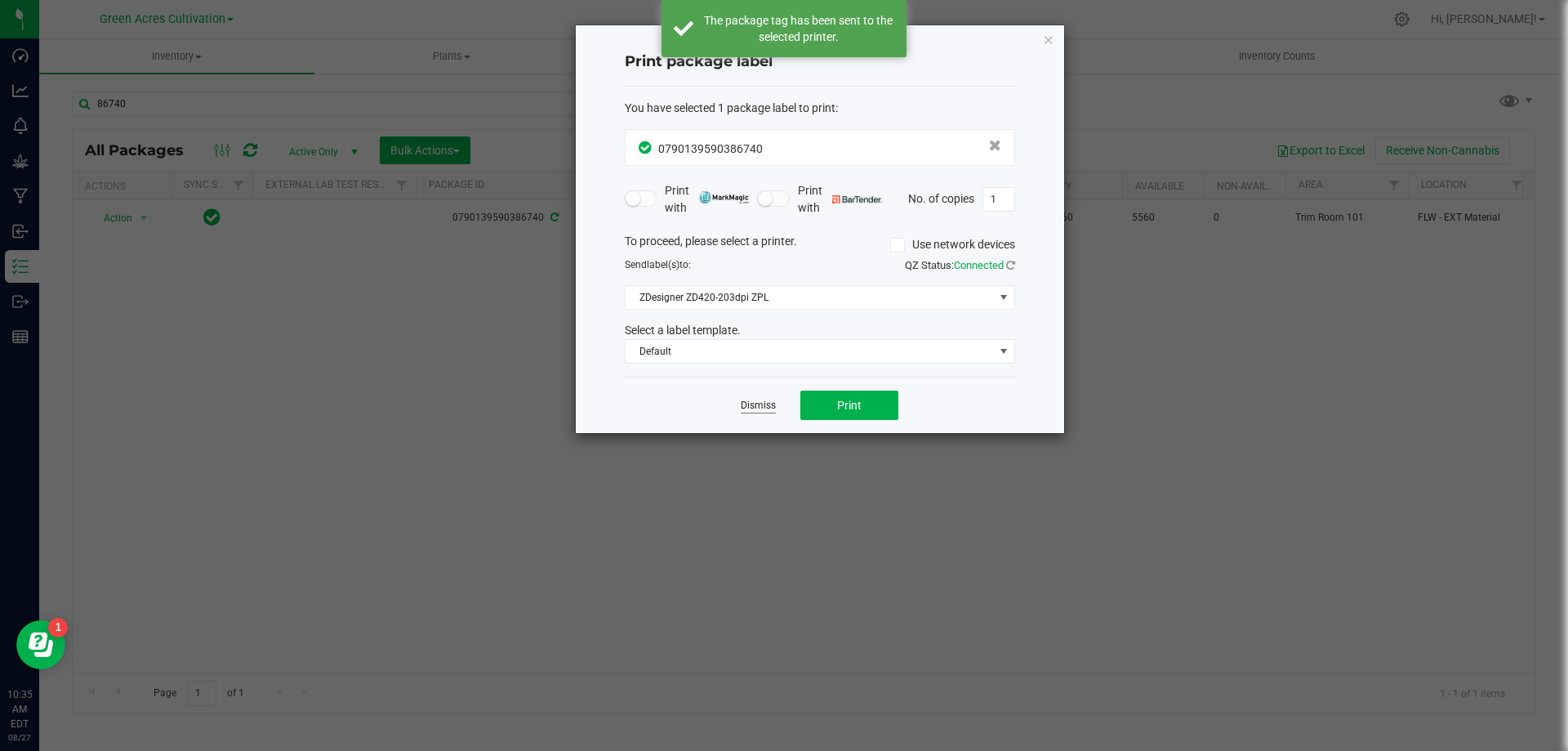
click at [767, 408] on link "Dismiss" at bounding box center [758, 405] width 35 height 14
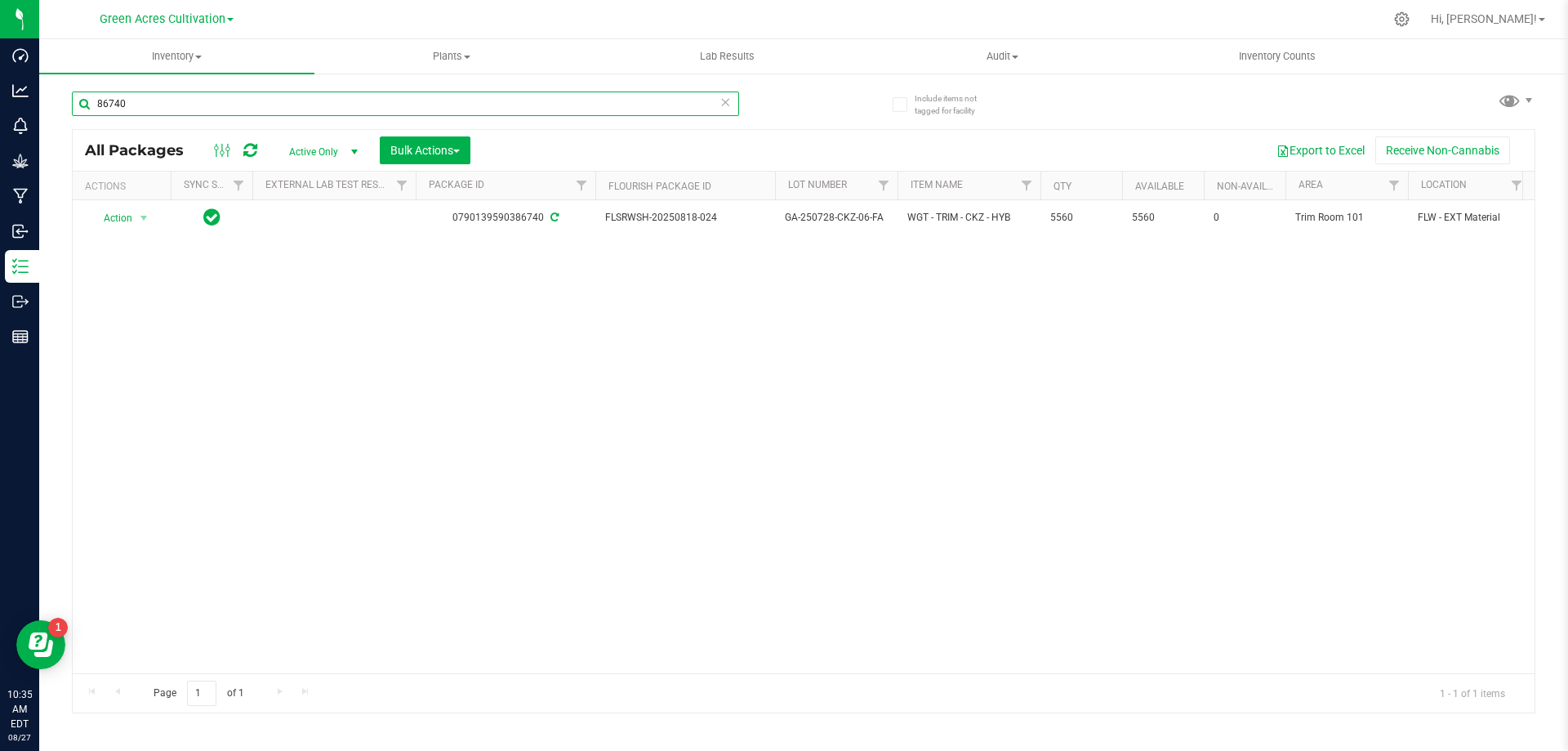
click at [180, 98] on input "86740" at bounding box center [405, 104] width 667 height 25
click at [127, 219] on span "Action" at bounding box center [111, 222] width 44 height 23
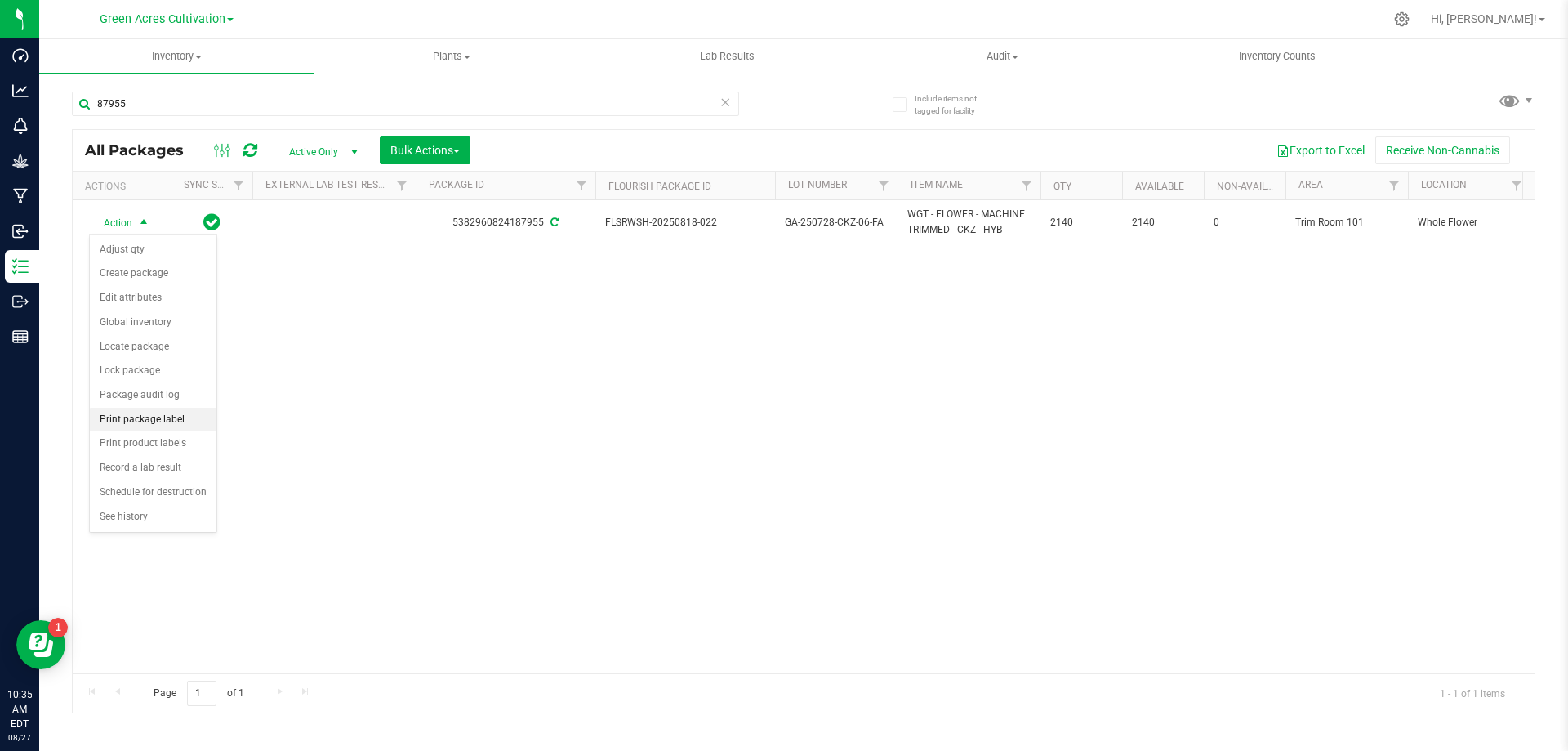
click at [170, 420] on li "Print package label" at bounding box center [153, 420] width 127 height 25
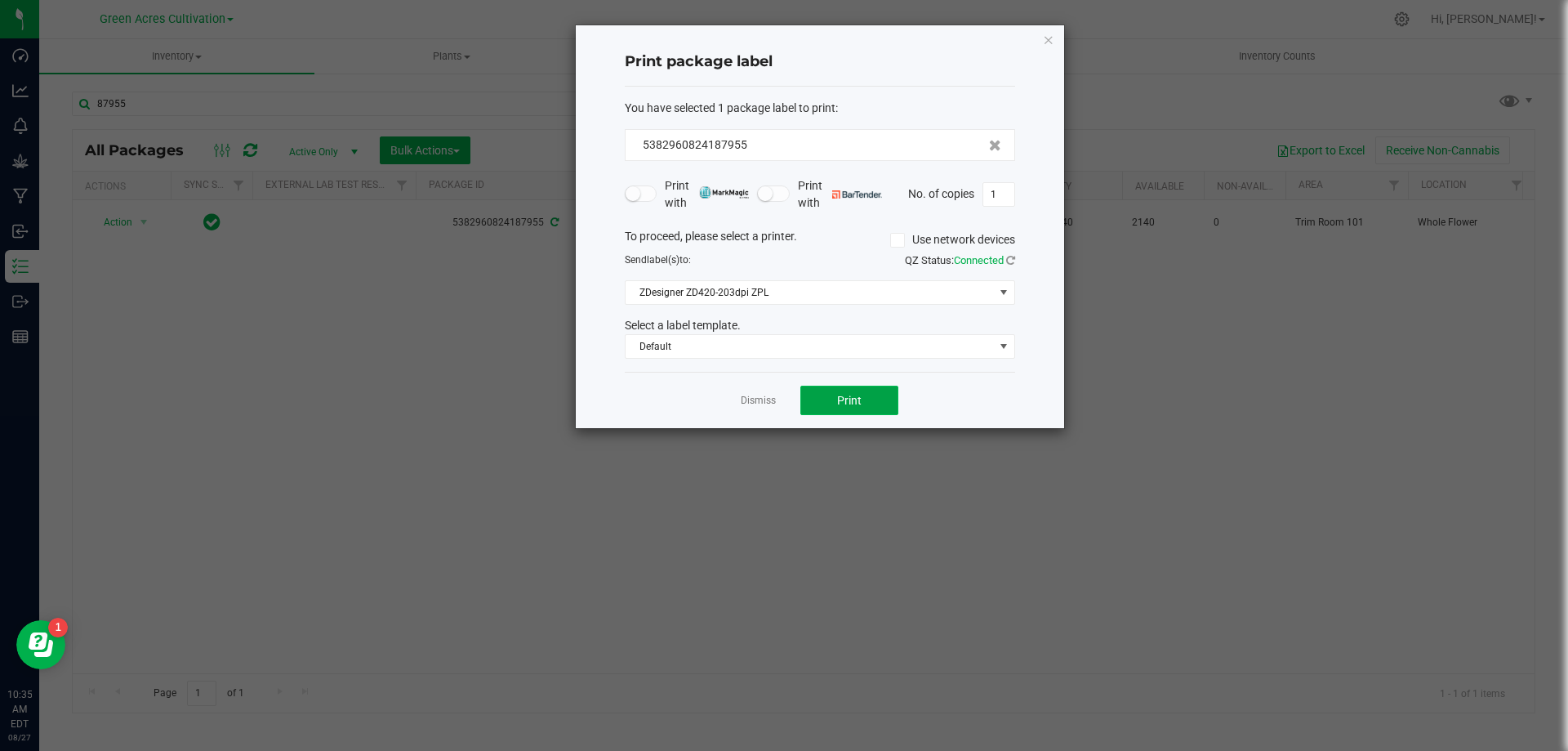
click at [855, 406] on span "Print" at bounding box center [849, 400] width 25 height 13
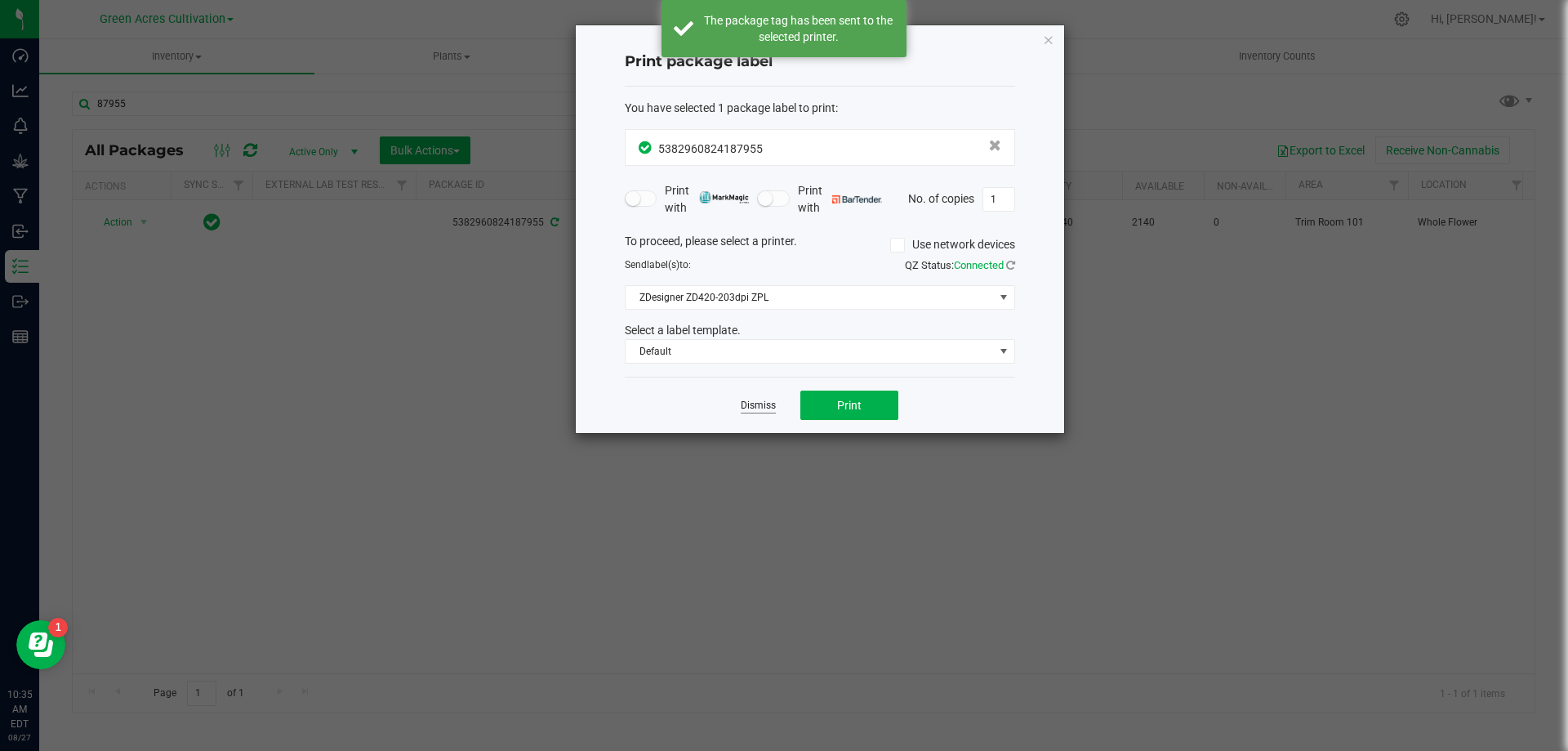
click at [771, 405] on link "Dismiss" at bounding box center [758, 405] width 35 height 14
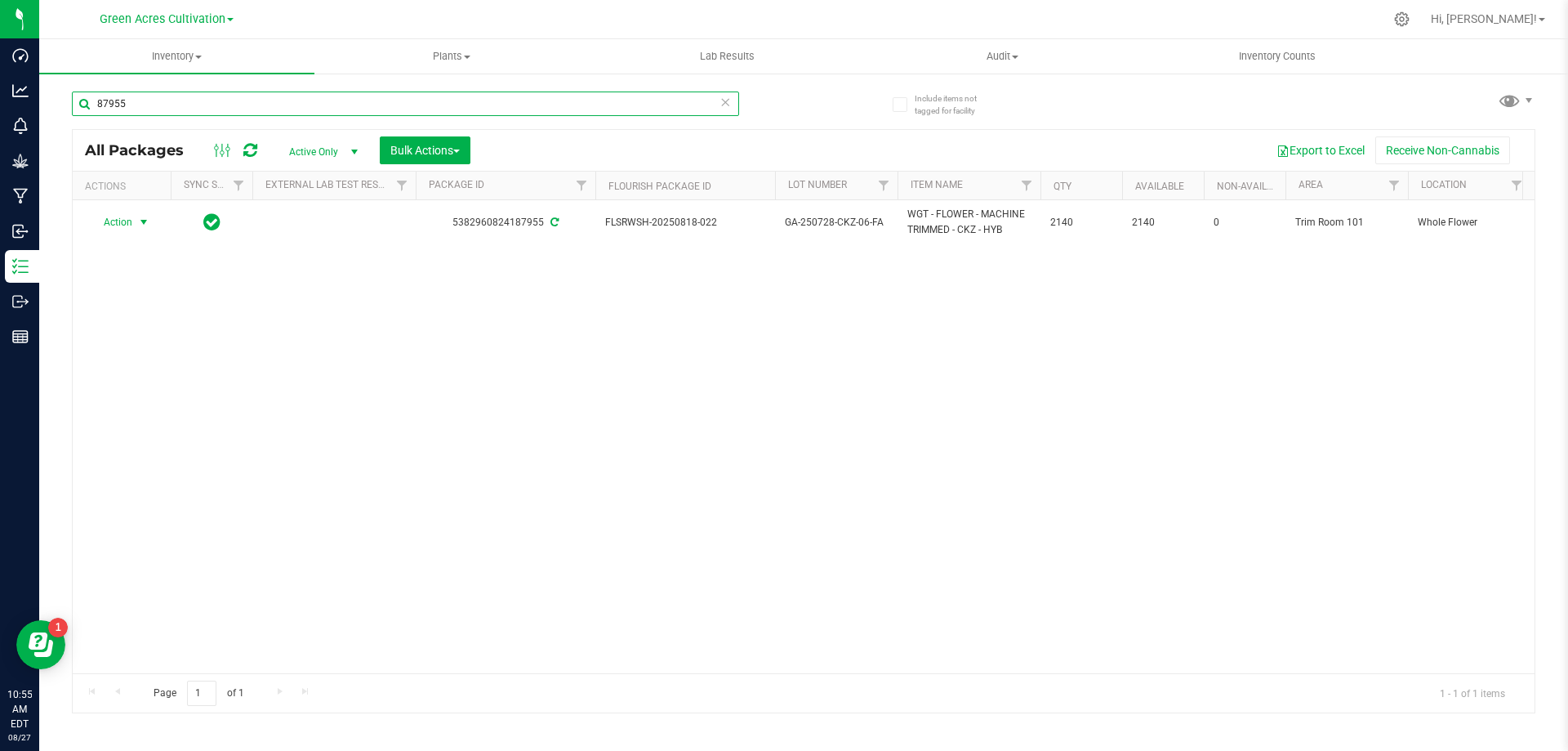
click at [308, 106] on input "87955" at bounding box center [405, 104] width 667 height 25
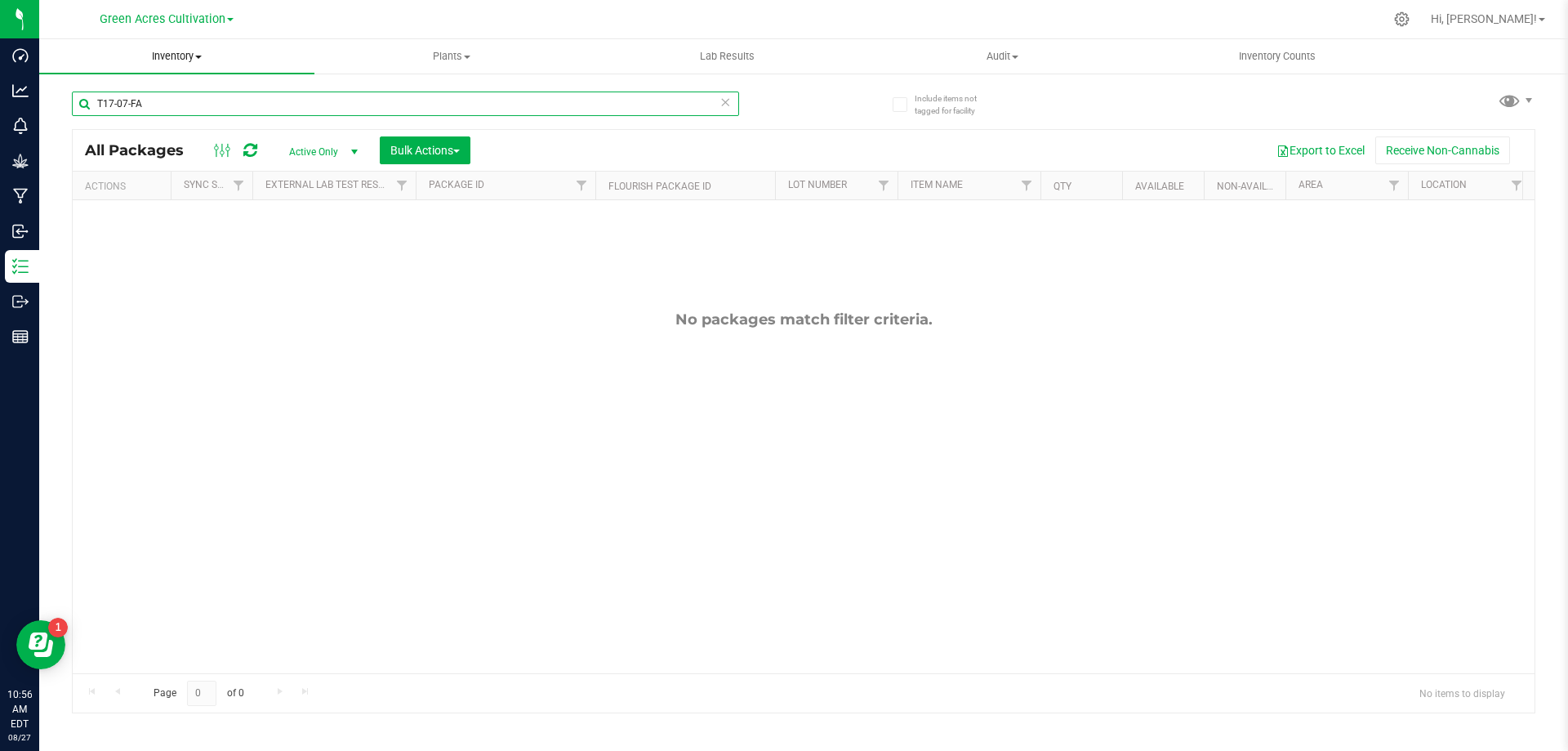
drag, startPoint x: 170, startPoint y: 98, endPoint x: 187, endPoint y: 72, distance: 31.1
click at [83, 83] on div "T17-07-FA" at bounding box center [437, 103] width 731 height 52
type input "T17-07-FA"
click at [730, 104] on icon at bounding box center [725, 101] width 11 height 19
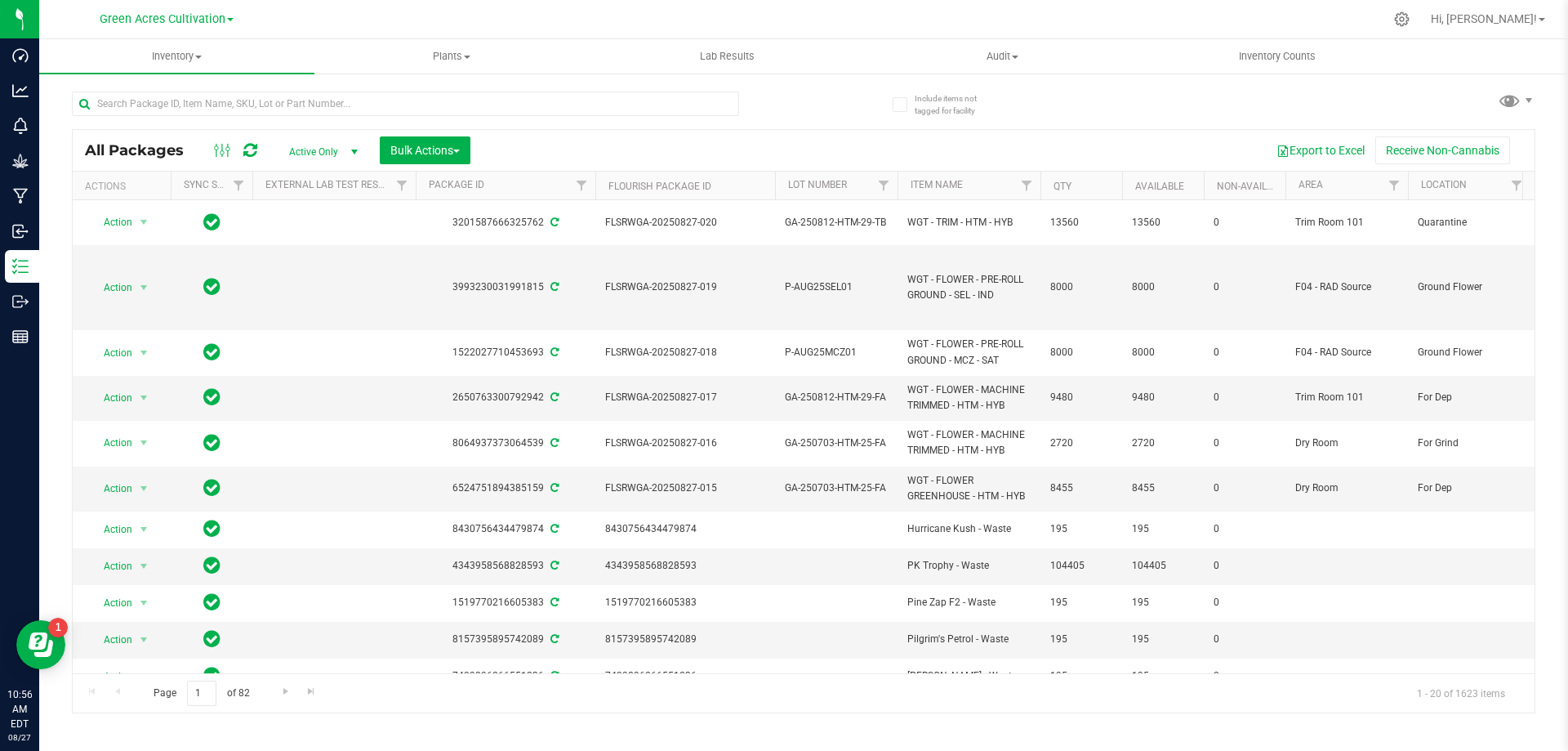
click at [753, 100] on div at bounding box center [437, 103] width 731 height 52
click at [686, 104] on input "text" at bounding box center [405, 104] width 667 height 25
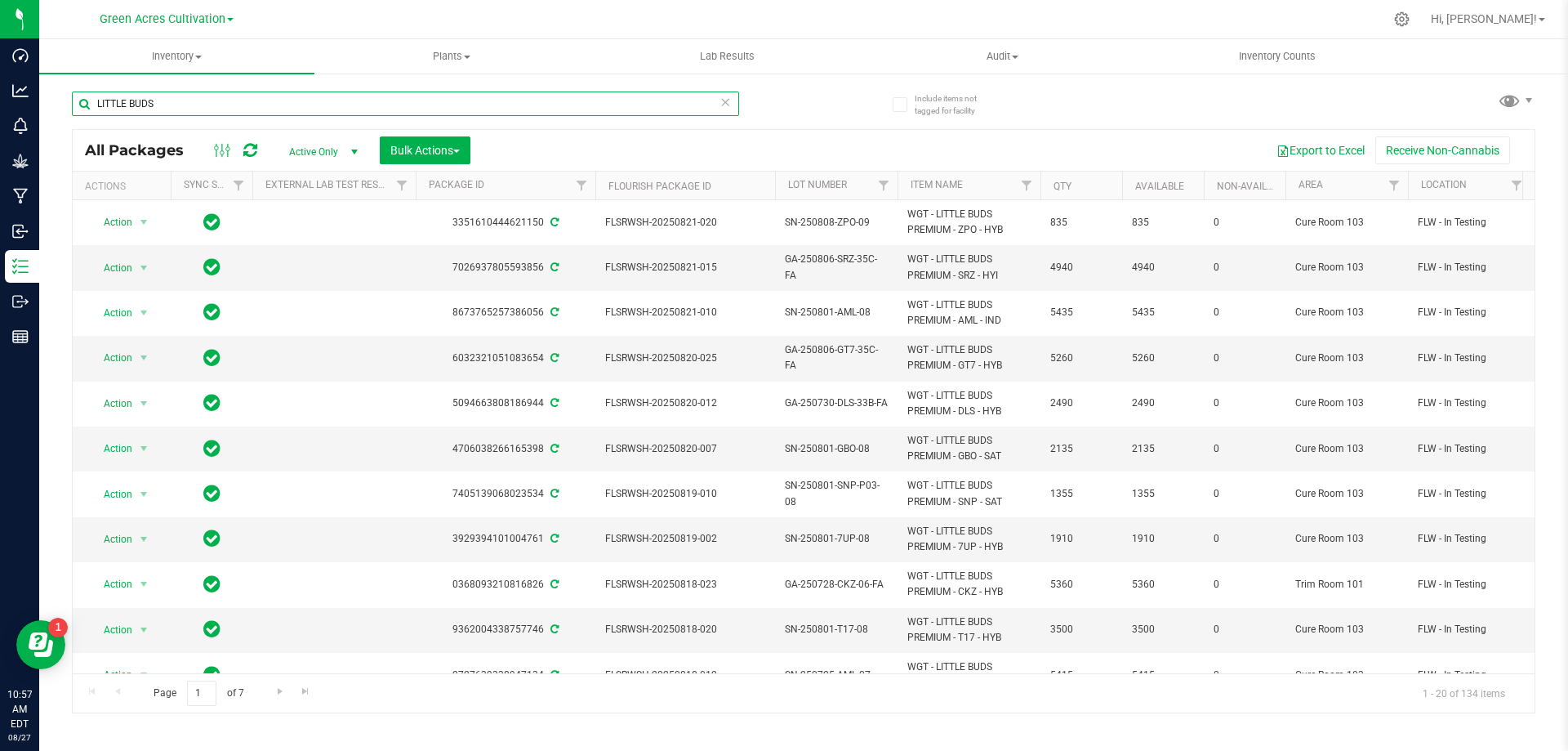
click at [611, 106] on input "LITTLE BUDS" at bounding box center [405, 104] width 667 height 25
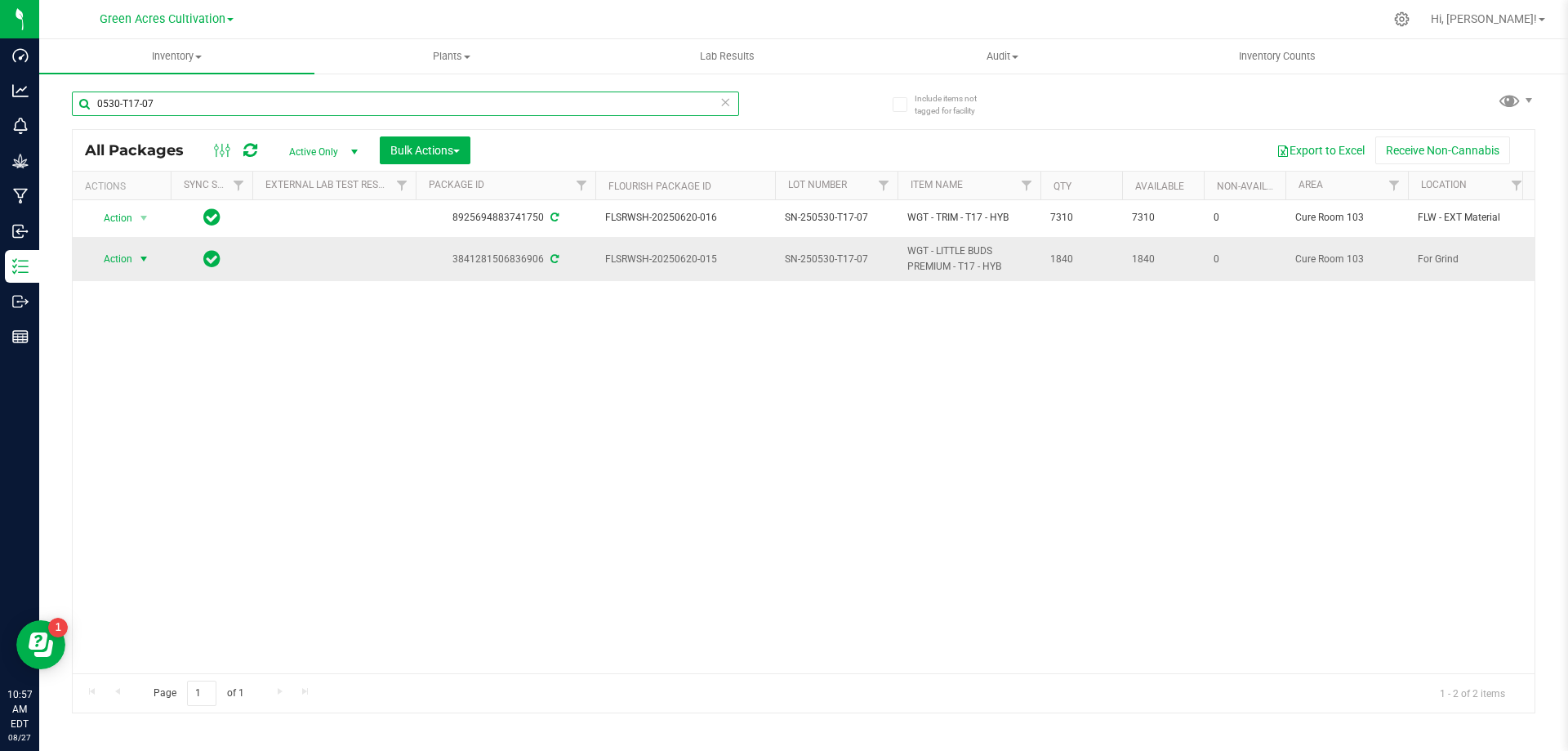
type input "0530-T17-07"
click at [145, 260] on span "select" at bounding box center [144, 259] width 13 height 13
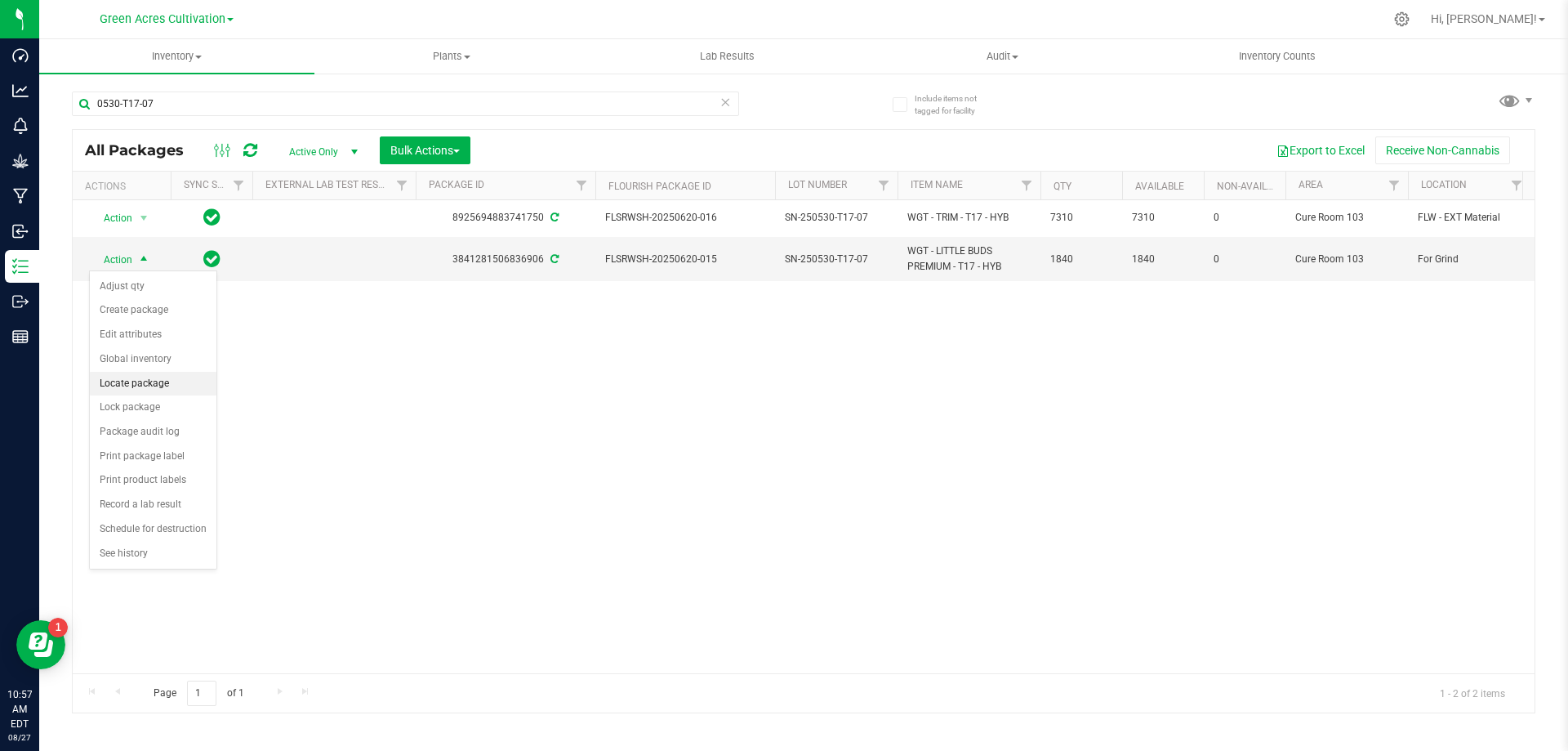
click at [153, 387] on li "Locate package" at bounding box center [153, 384] width 127 height 25
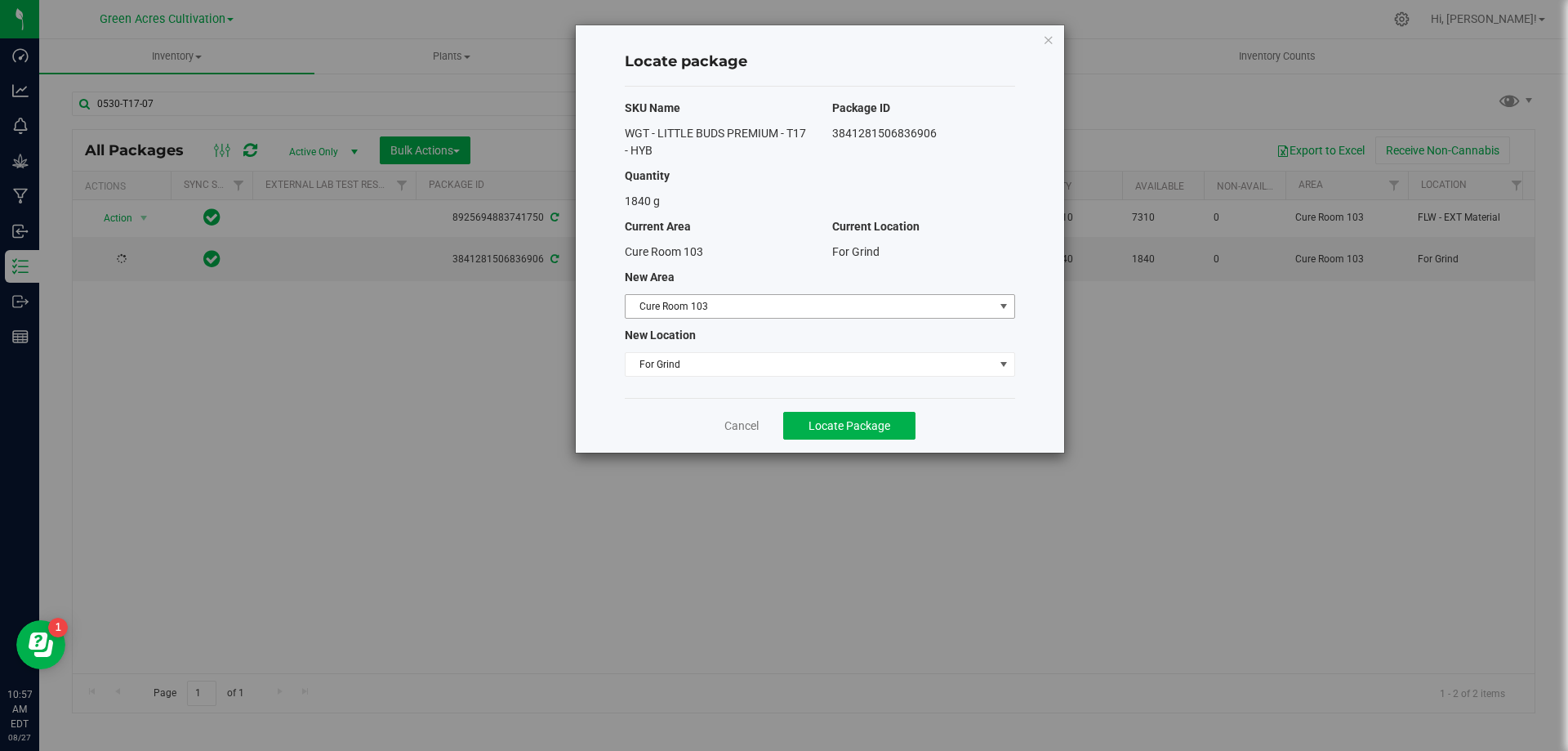
click at [703, 300] on span "Cure Room 103" at bounding box center [809, 306] width 368 height 23
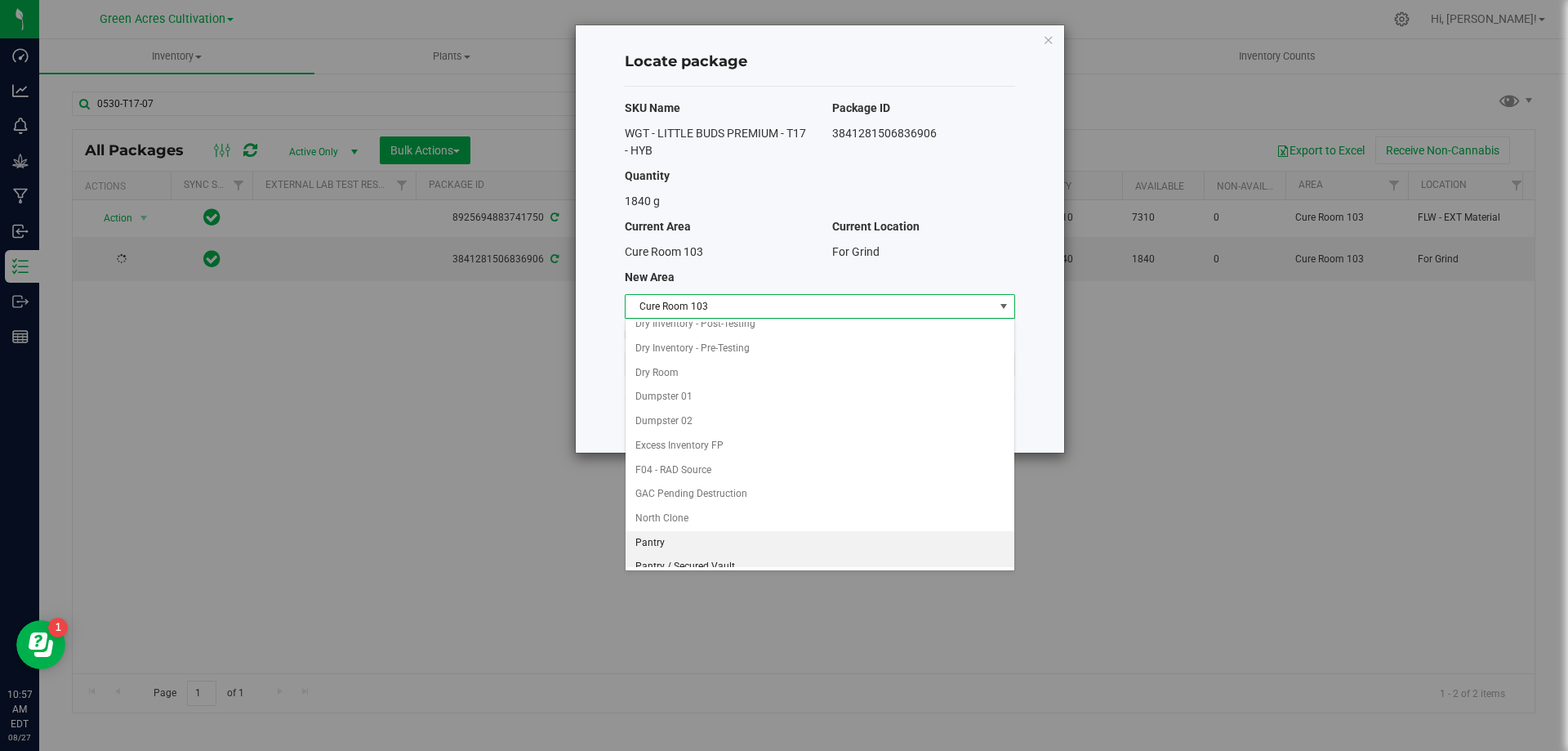
scroll to position [167, 0]
click at [748, 550] on li "Trim Room 101" at bounding box center [820, 555] width 389 height 25
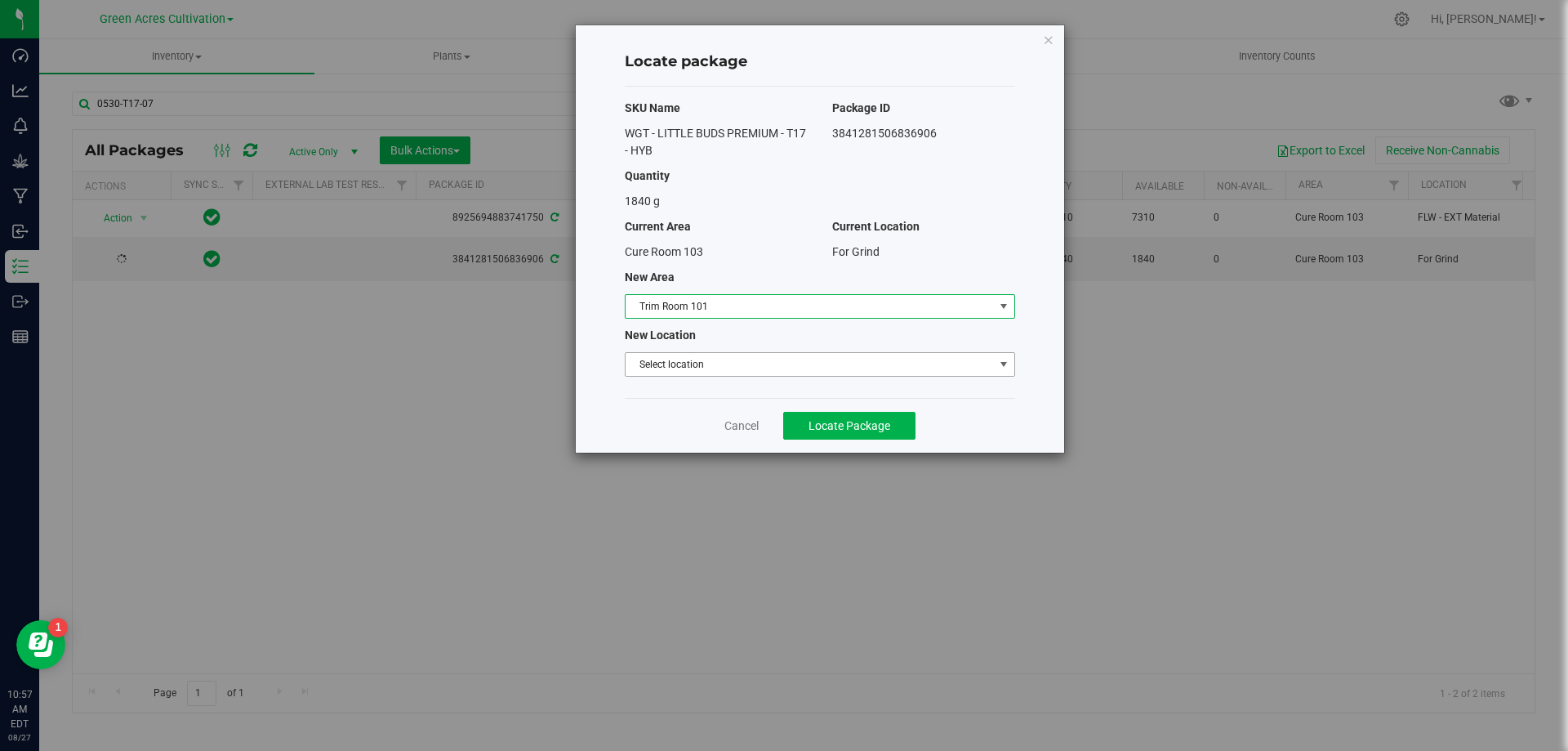
click at [779, 368] on span "Select location" at bounding box center [809, 364] width 368 height 23
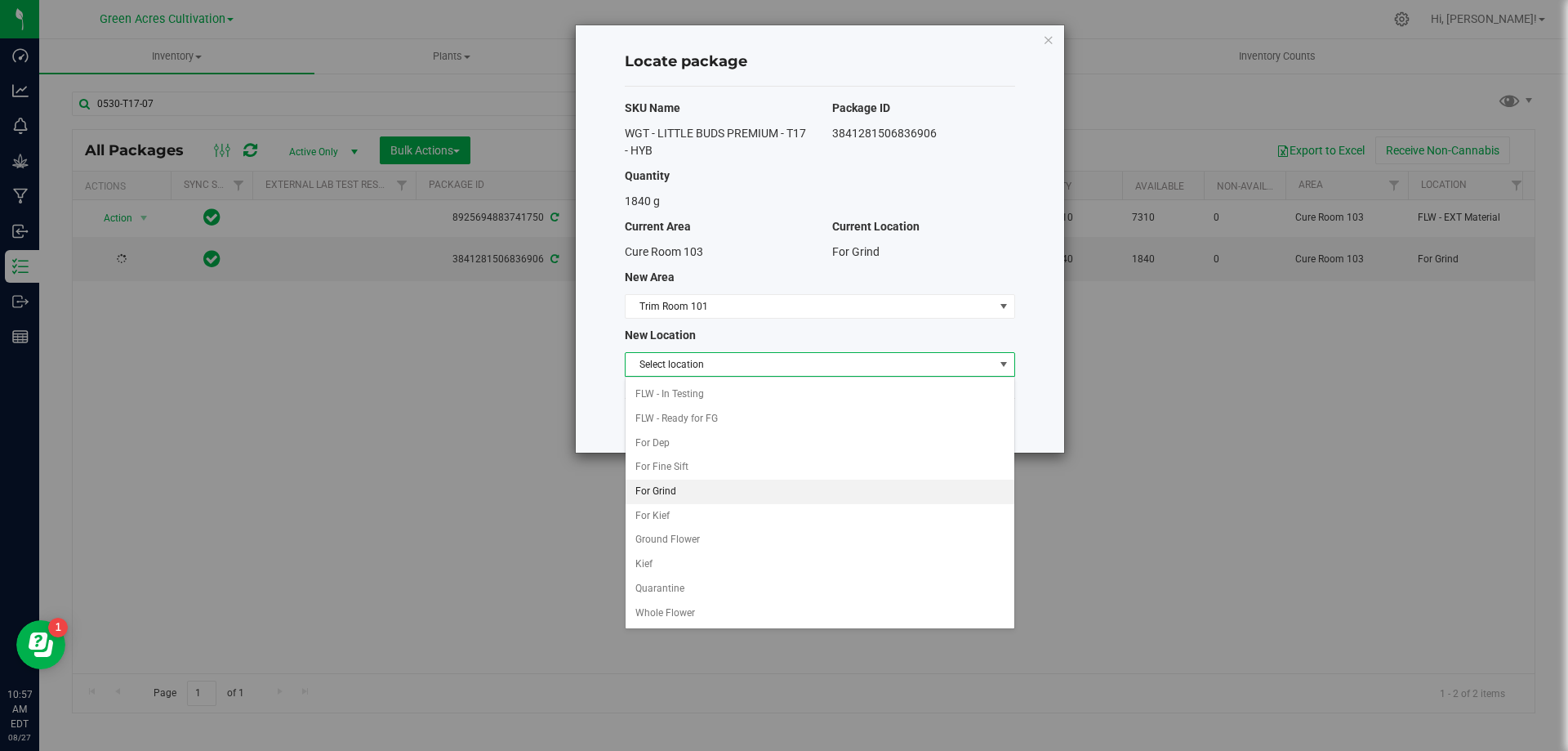
click at [691, 499] on li "For Grind" at bounding box center [820, 491] width 389 height 25
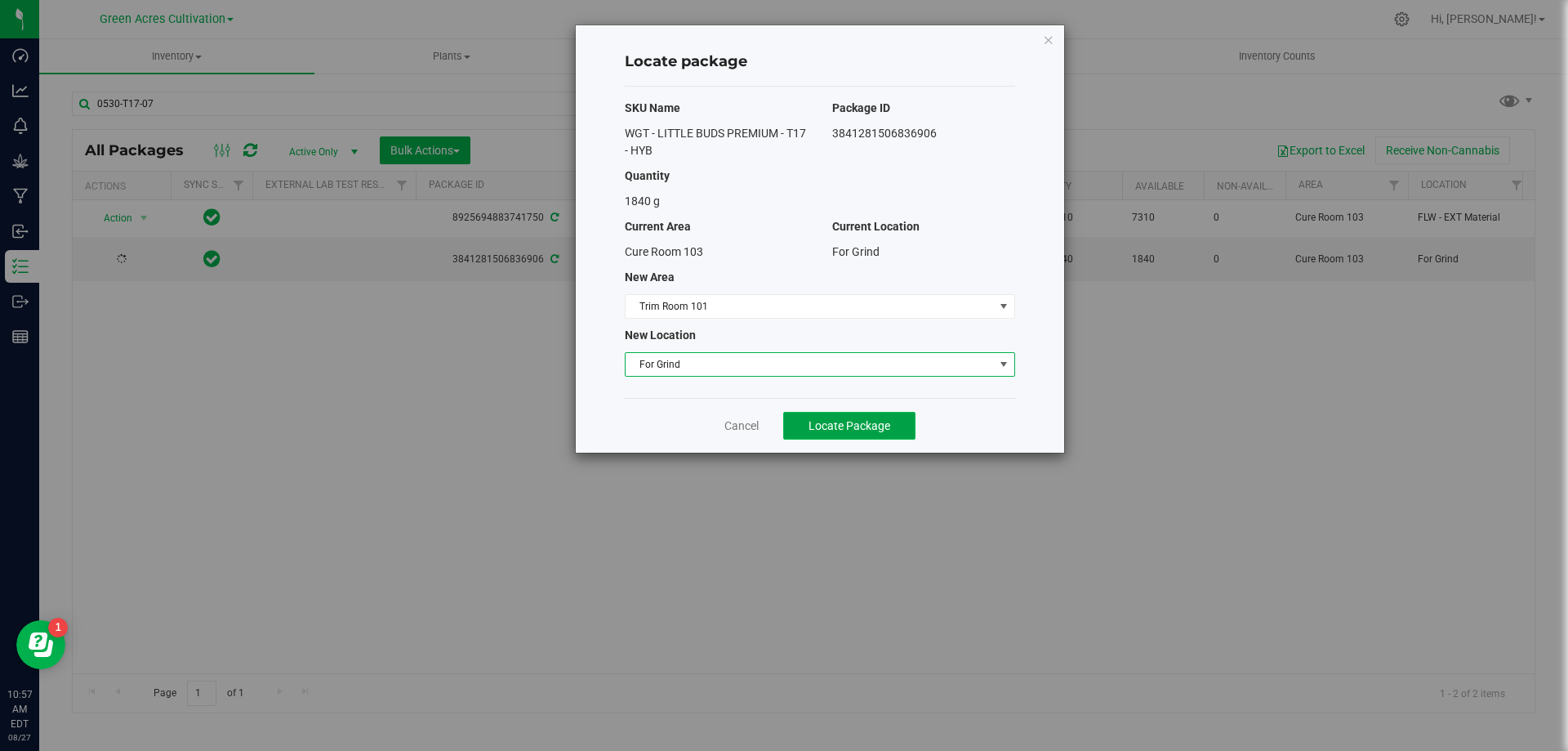
click at [860, 429] on span "Locate Package" at bounding box center [849, 426] width 82 height 13
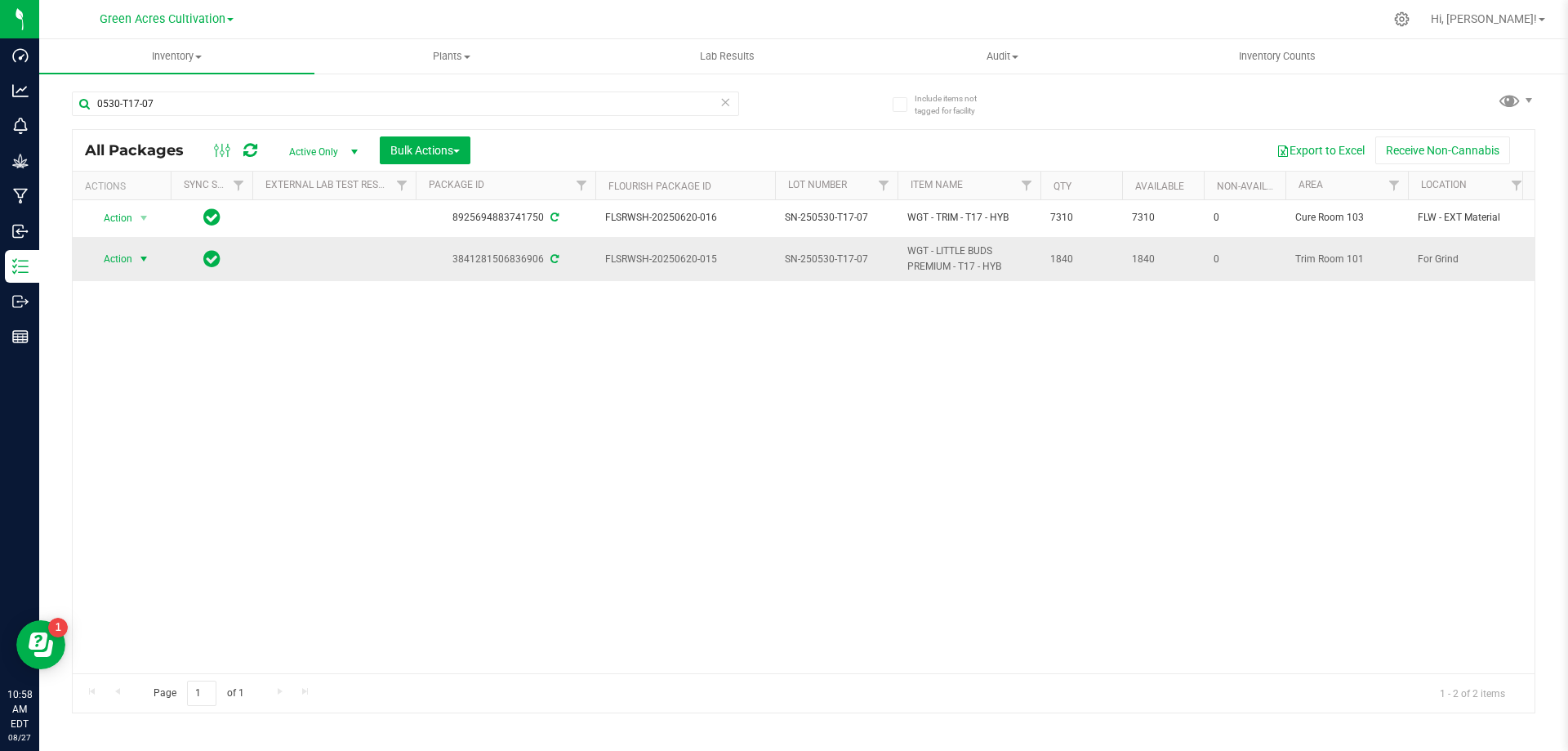
click at [137, 260] on span "select" at bounding box center [144, 259] width 20 height 23
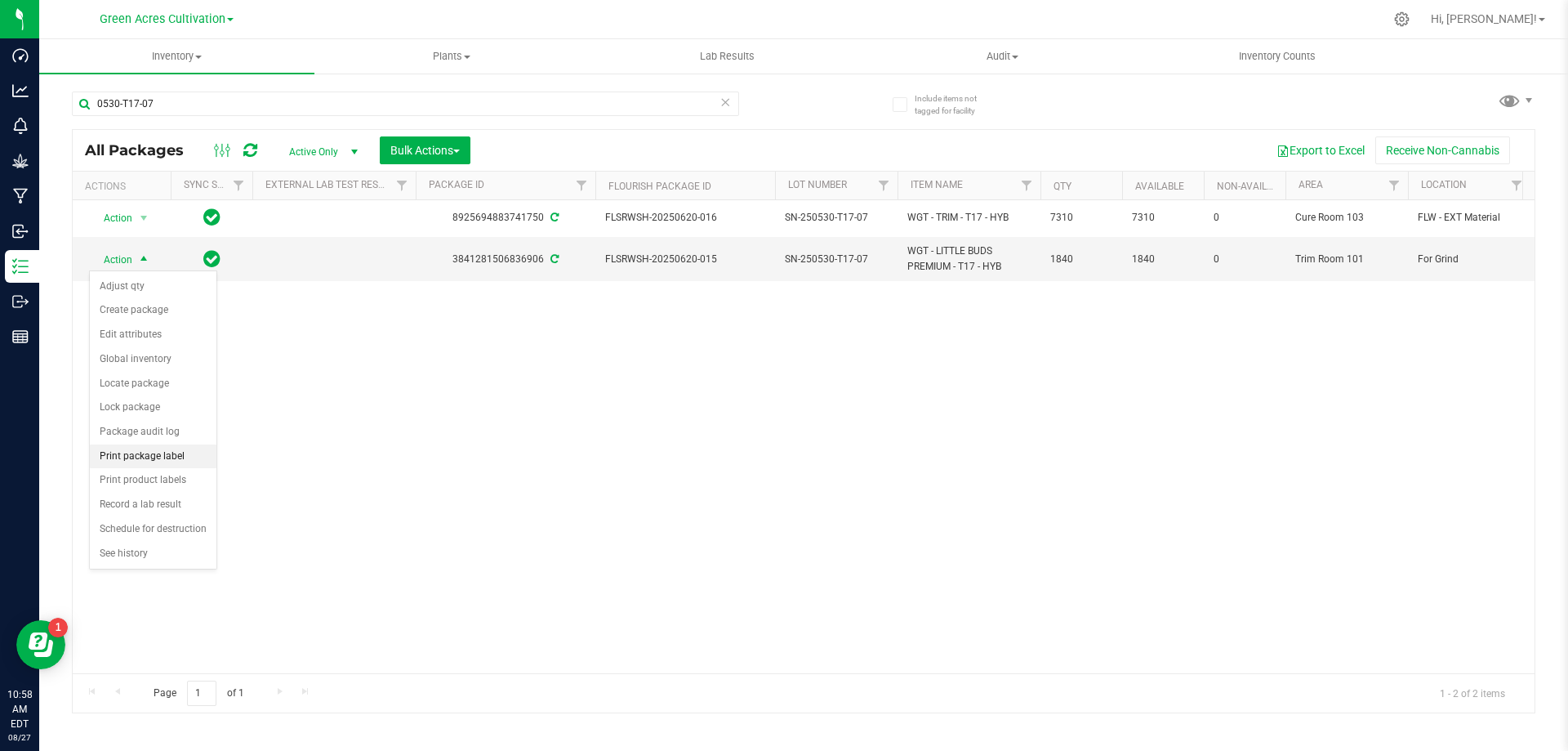
click at [145, 450] on li "Print package label" at bounding box center [153, 456] width 127 height 25
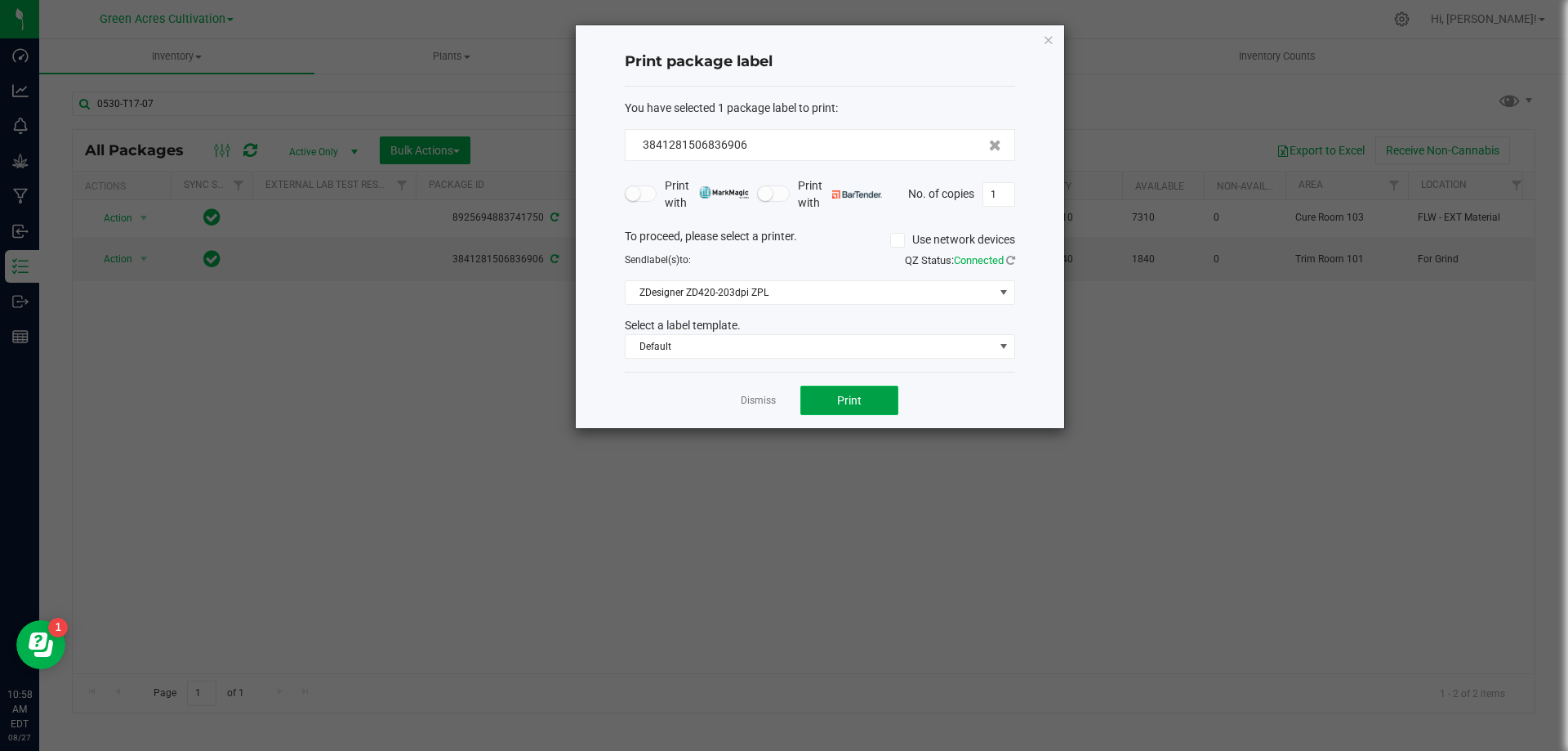
click at [807, 394] on button "Print" at bounding box center [849, 400] width 98 height 29
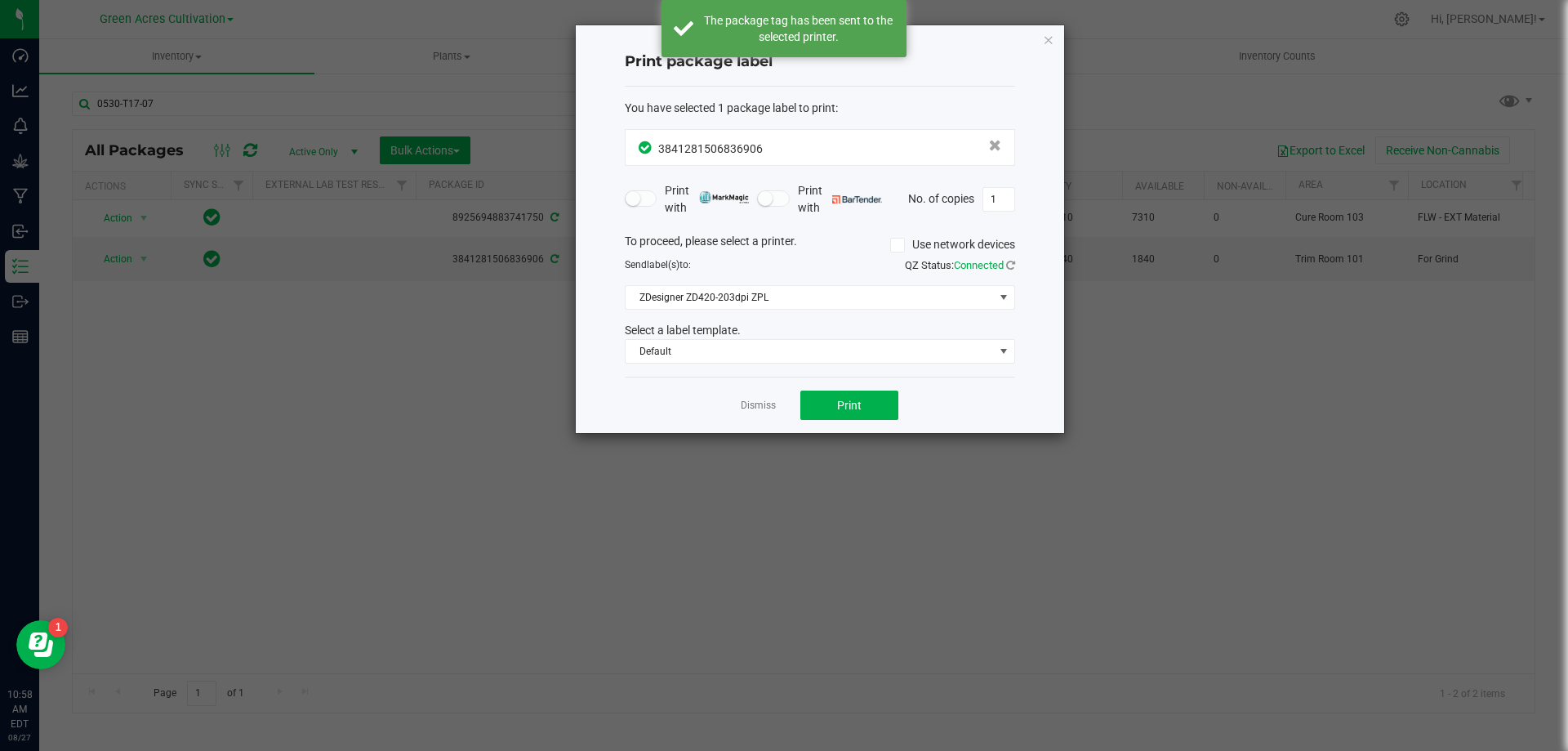
click at [779, 401] on div "Dismiss Print" at bounding box center [819, 404] width 390 height 56
click at [762, 403] on link "Dismiss" at bounding box center [758, 405] width 35 height 14
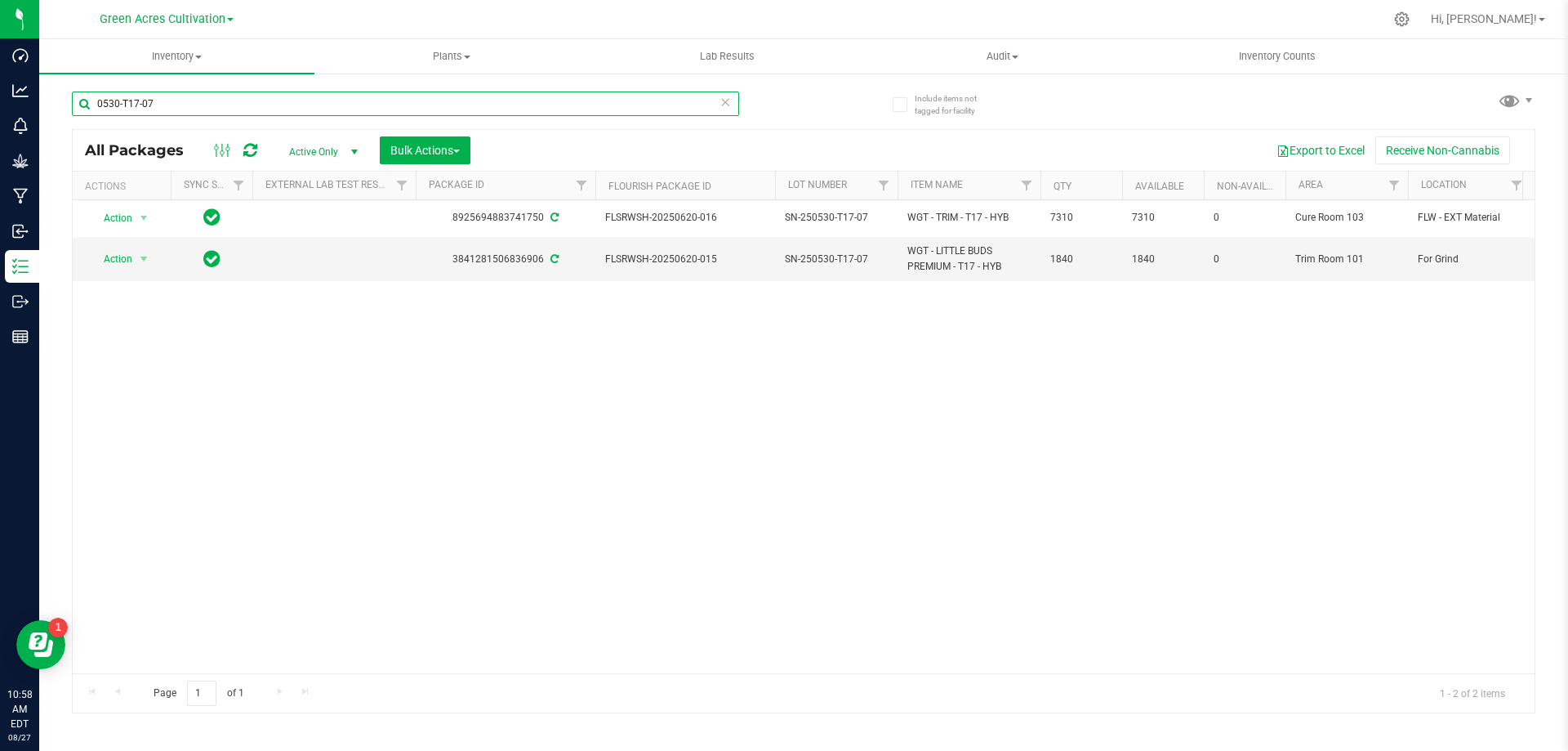
click at [415, 96] on input "0530-T17-07" at bounding box center [405, 104] width 667 height 25
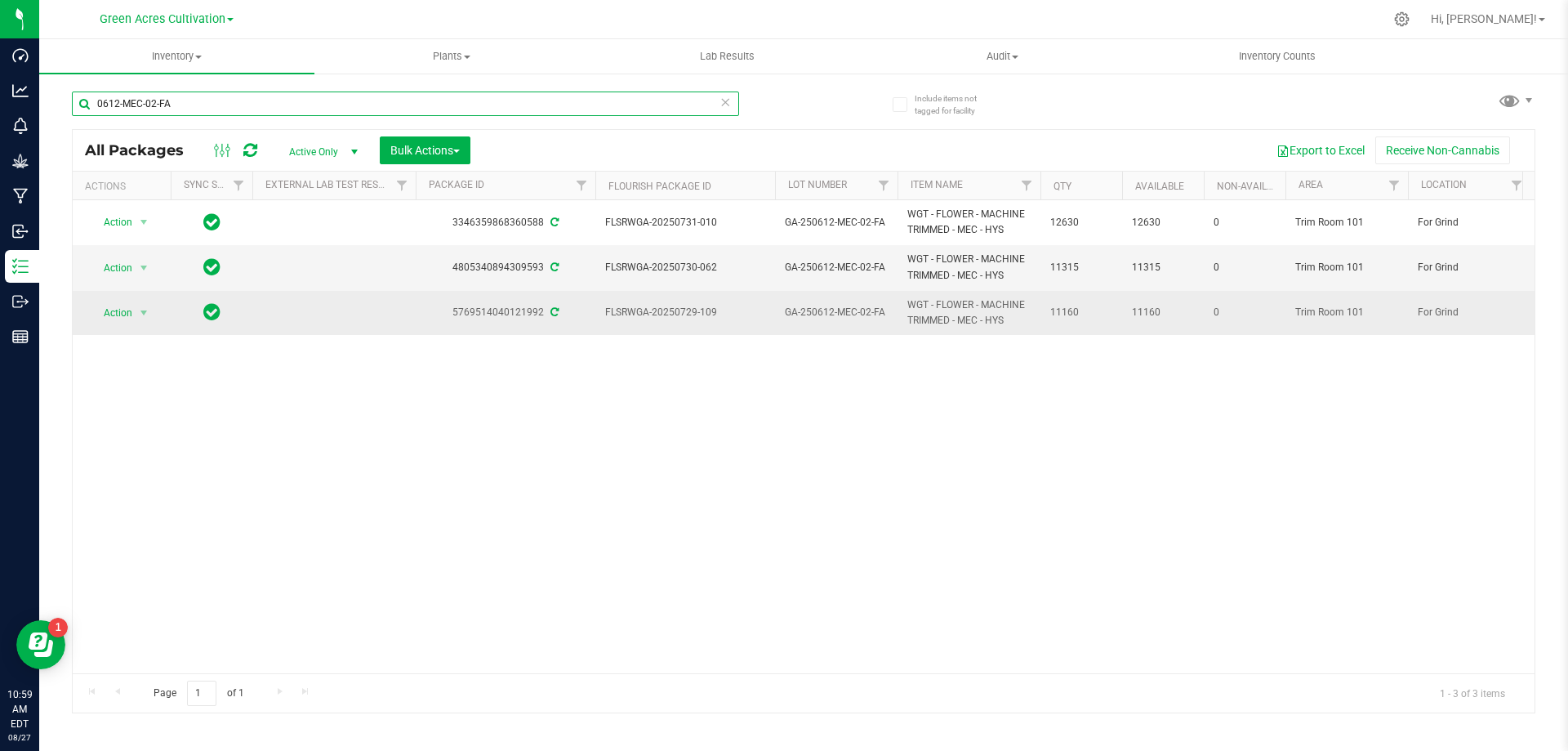
type input "0612-MEC-02-FA"
click at [123, 317] on span "Action" at bounding box center [111, 312] width 44 height 23
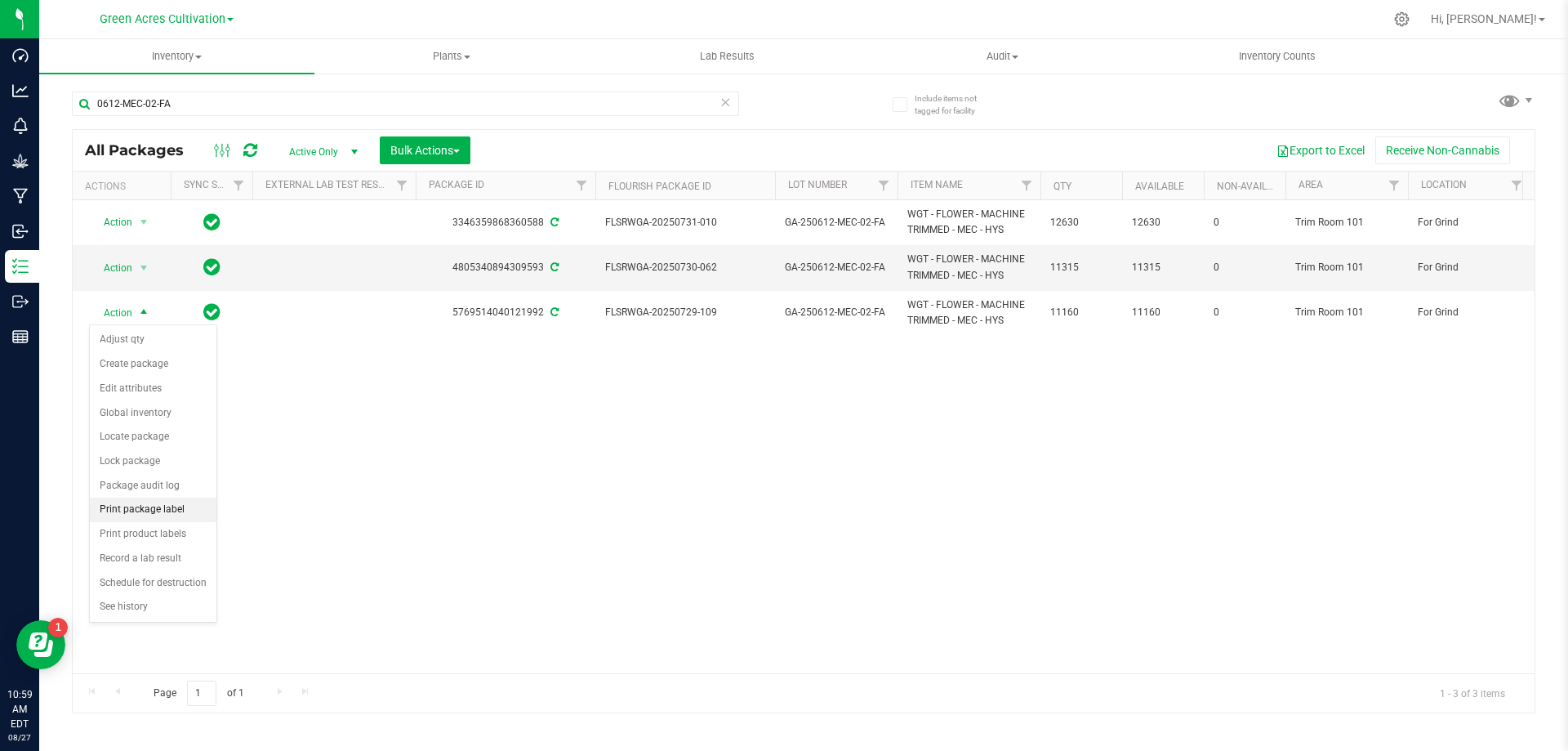
click at [160, 518] on li "Print package label" at bounding box center [153, 510] width 127 height 25
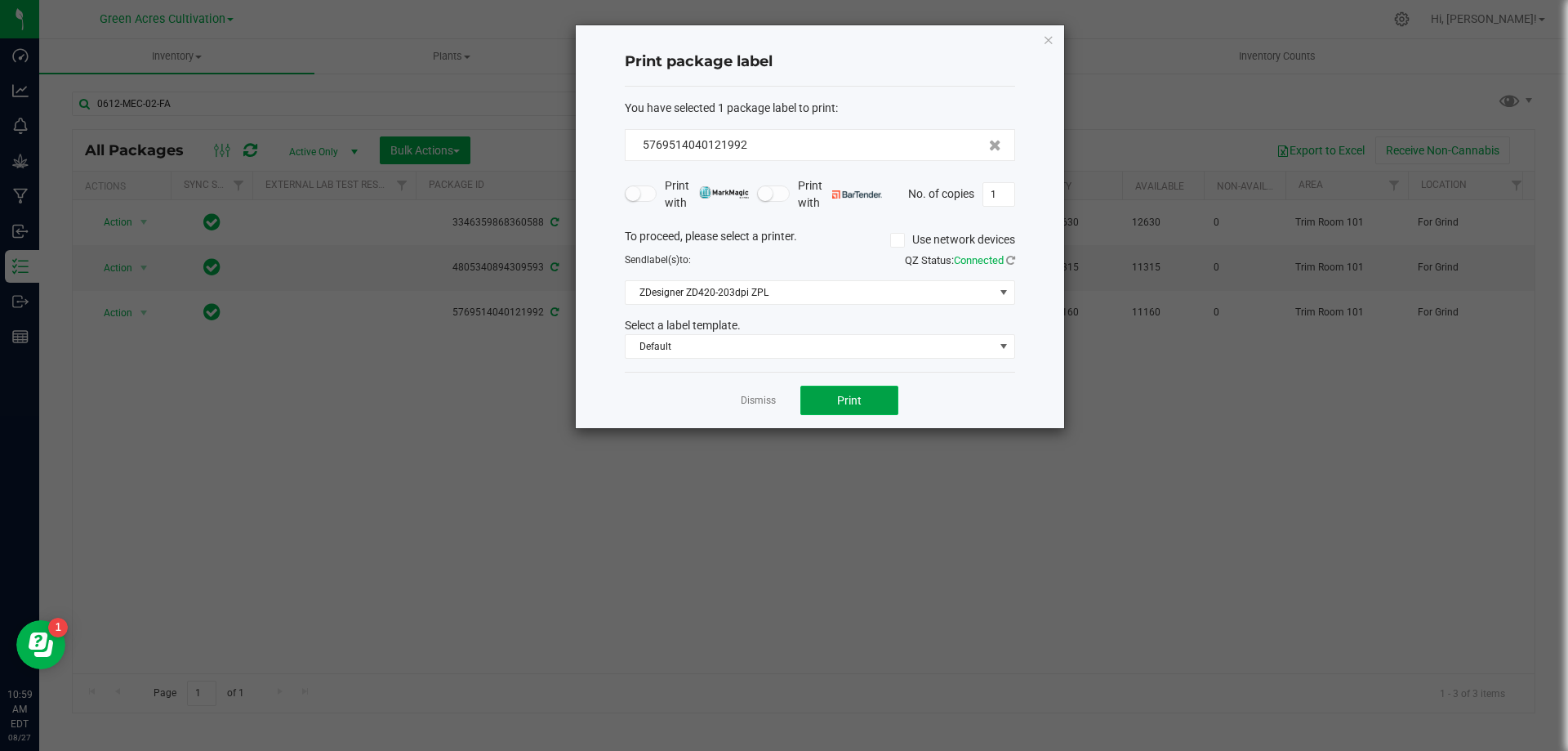
click at [858, 398] on span "Print" at bounding box center [849, 400] width 25 height 13
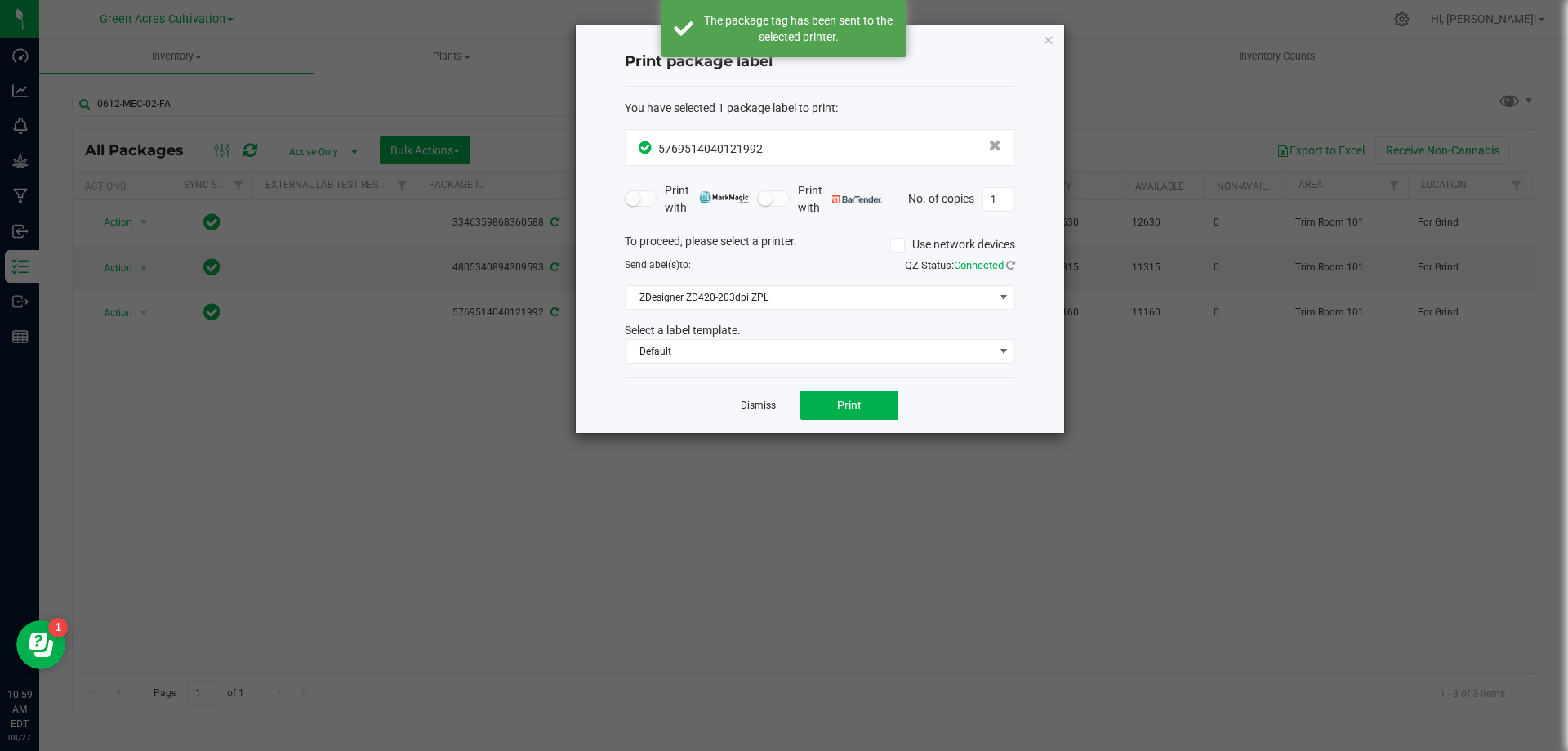
click at [766, 412] on link "Dismiss" at bounding box center [758, 405] width 35 height 14
